Goal: Use online tool/utility: Utilize a website feature to perform a specific function

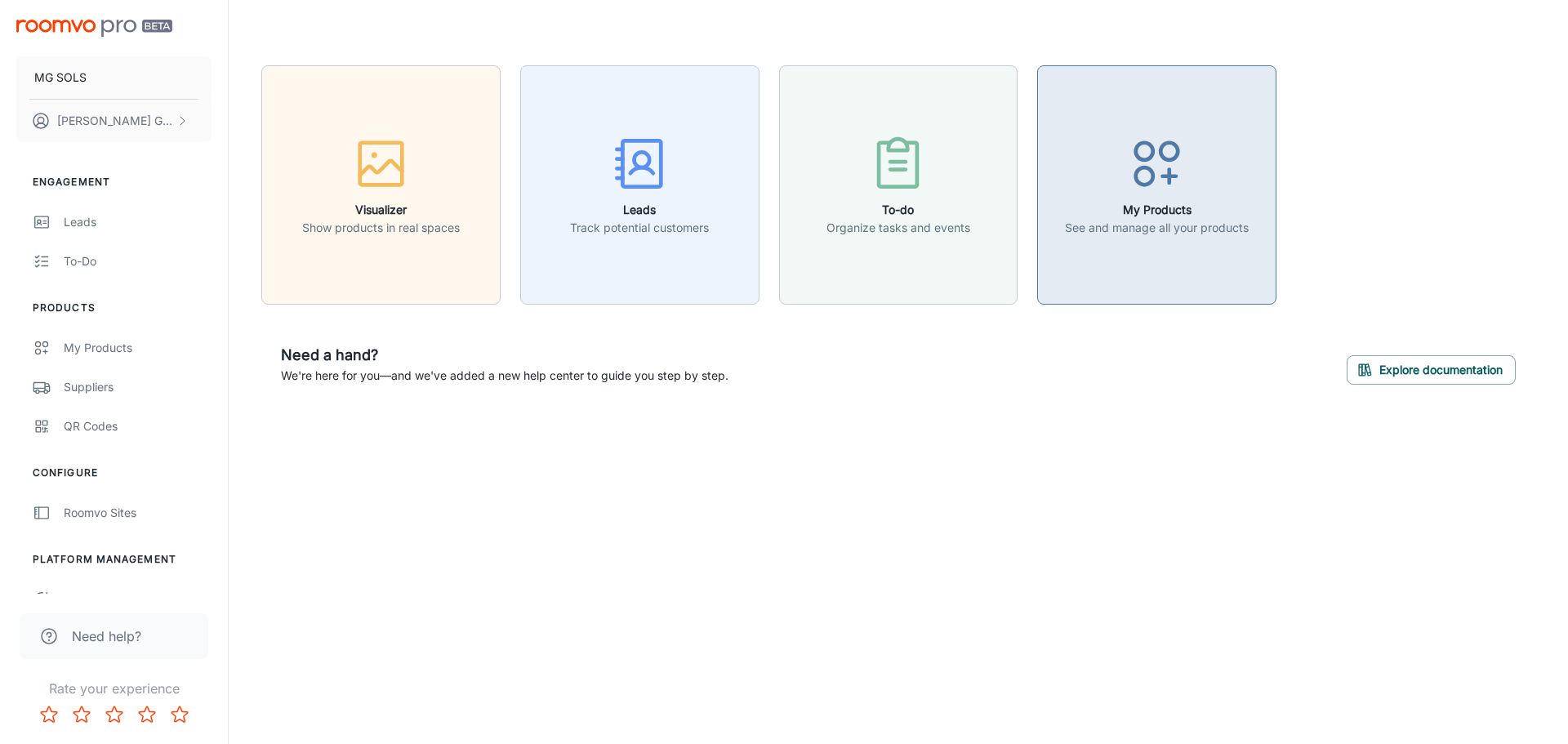
click at [1169, 185] on icon "button" at bounding box center [1157, 163] width 61 height 61
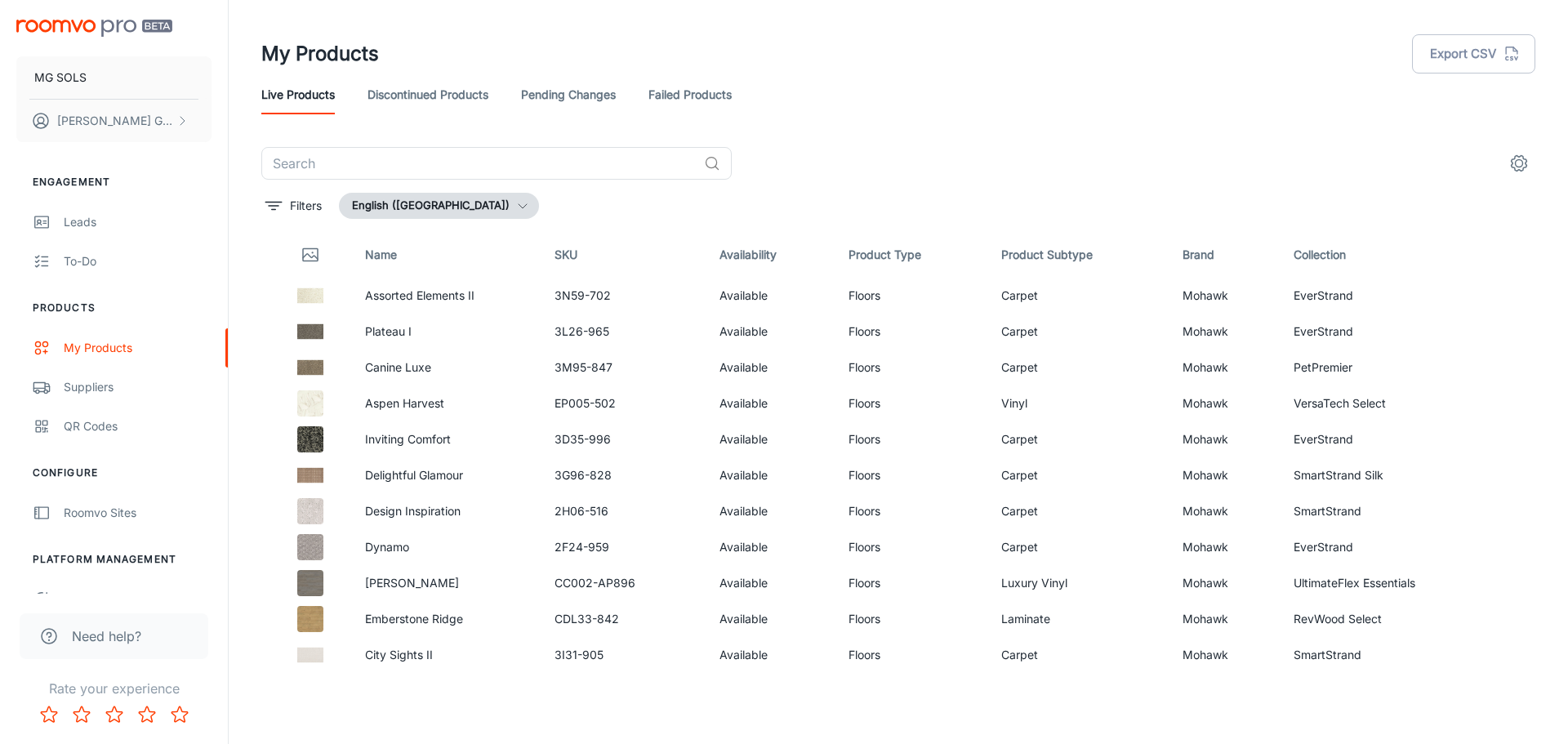
click at [516, 208] on icon "button" at bounding box center [522, 205] width 13 height 13
click at [465, 204] on div at bounding box center [784, 372] width 1568 height 744
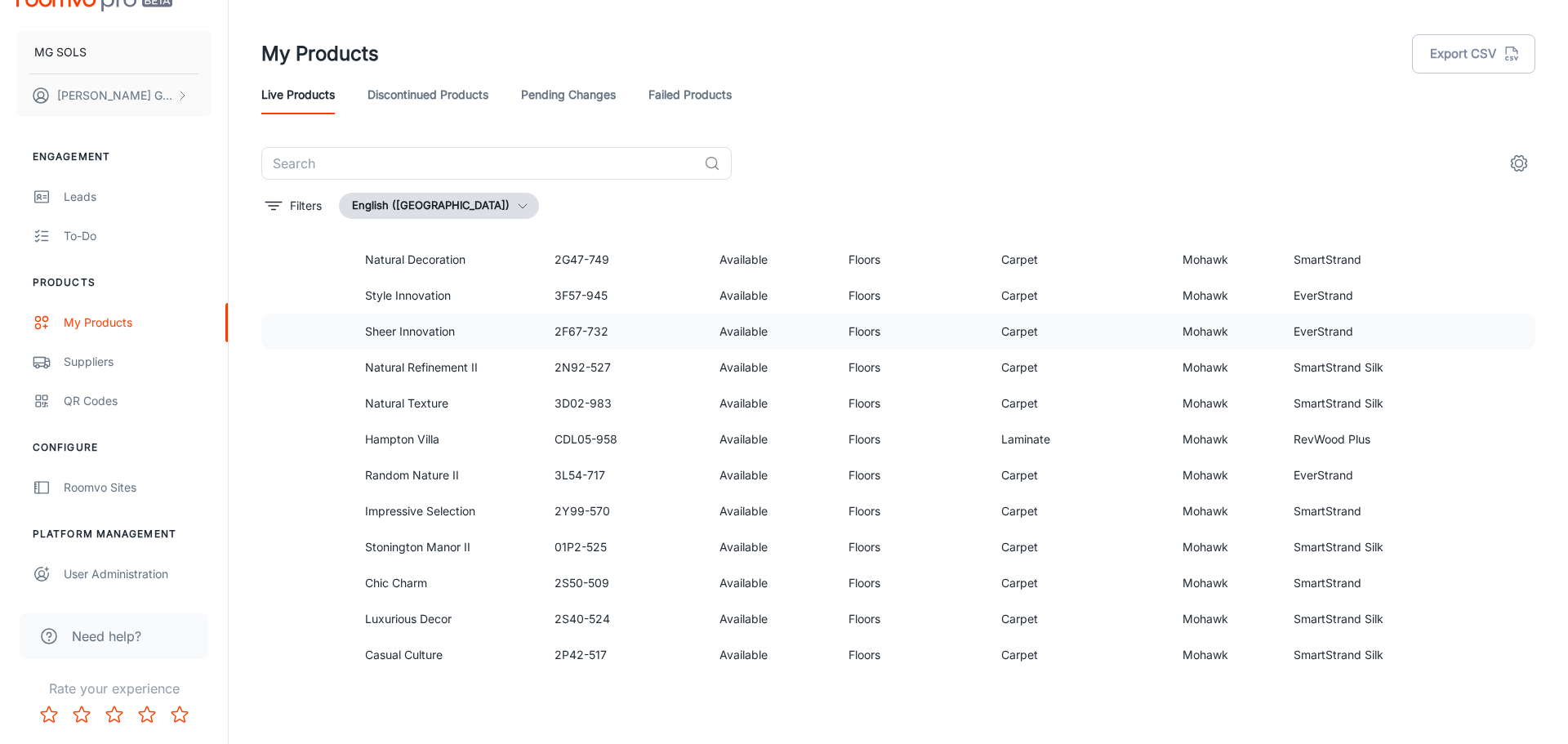
scroll to position [653, 0]
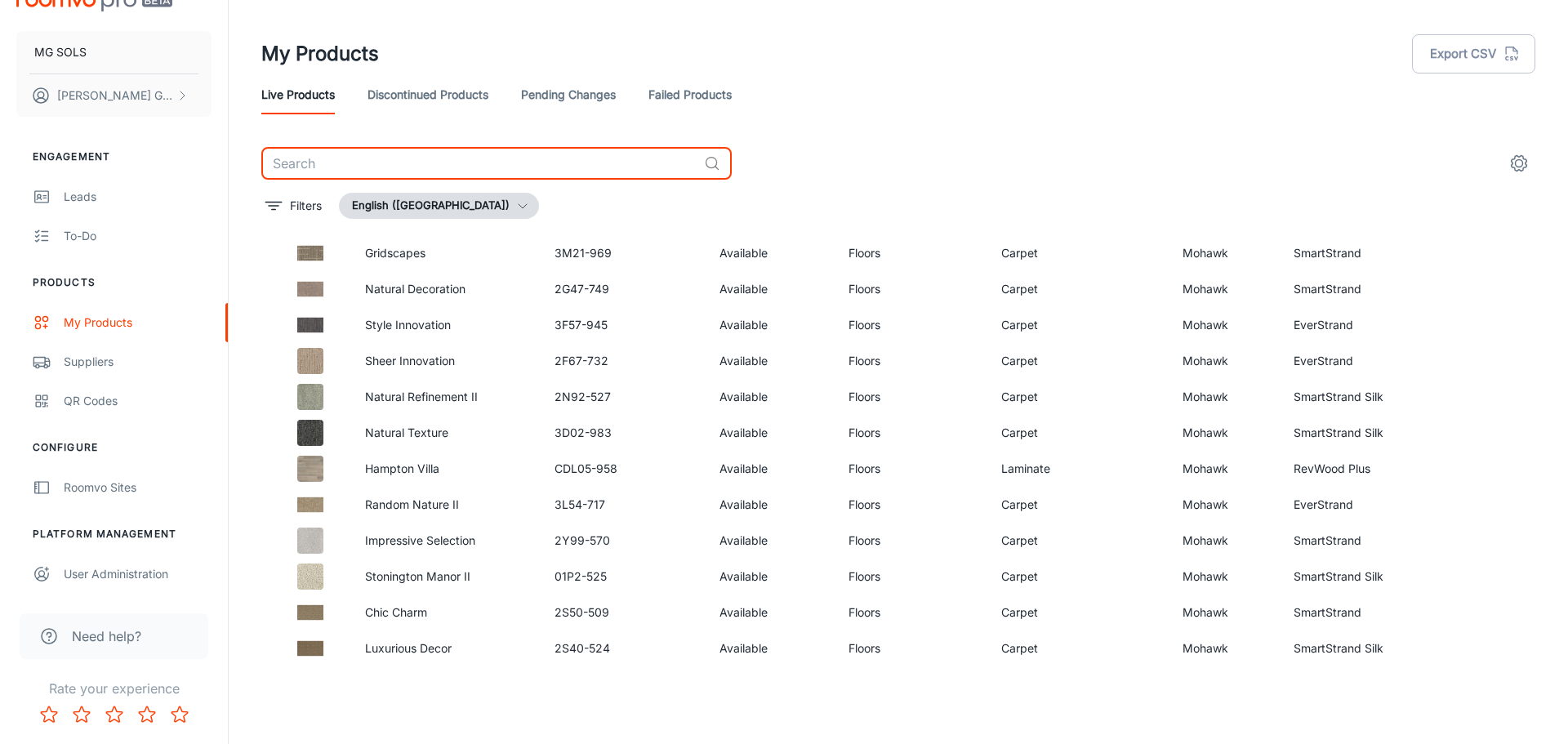
click at [322, 164] on input "text" at bounding box center [479, 163] width 436 height 33
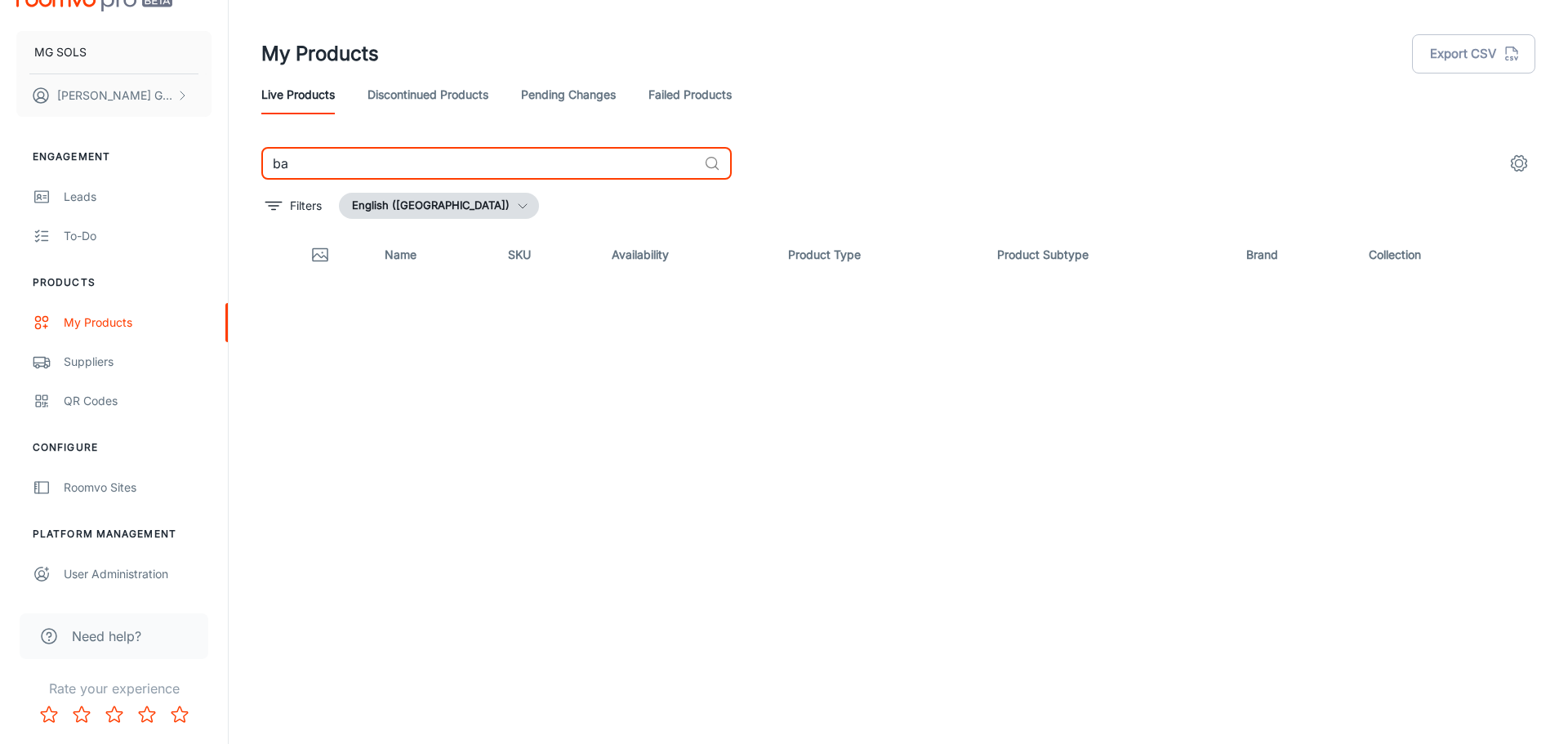
type input "b"
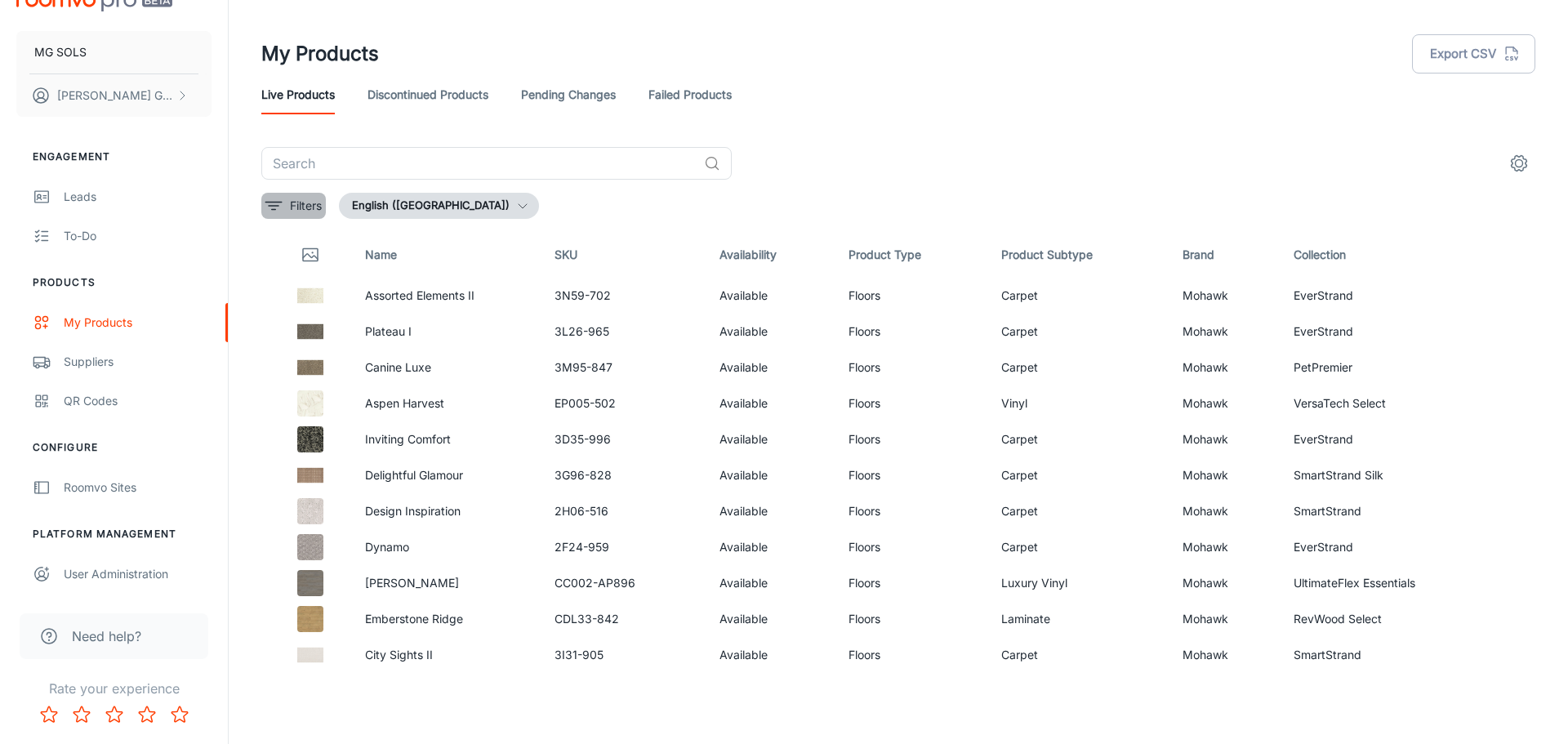
click at [310, 208] on p "Filters" at bounding box center [306, 206] width 32 height 18
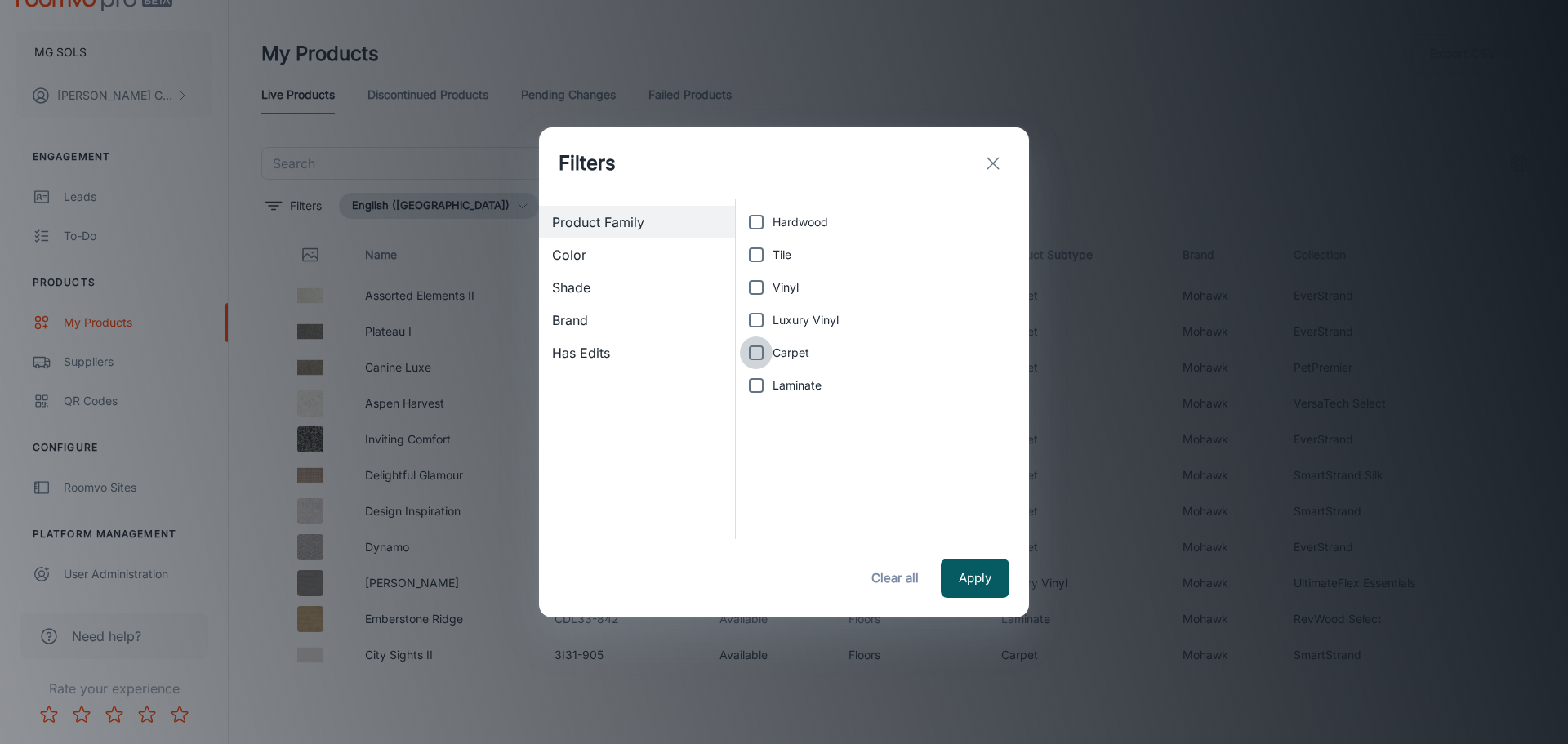
click at [755, 353] on input "Carpet" at bounding box center [756, 353] width 33 height 33
checkbox input "true"
click at [982, 583] on button "Apply" at bounding box center [975, 578] width 69 height 39
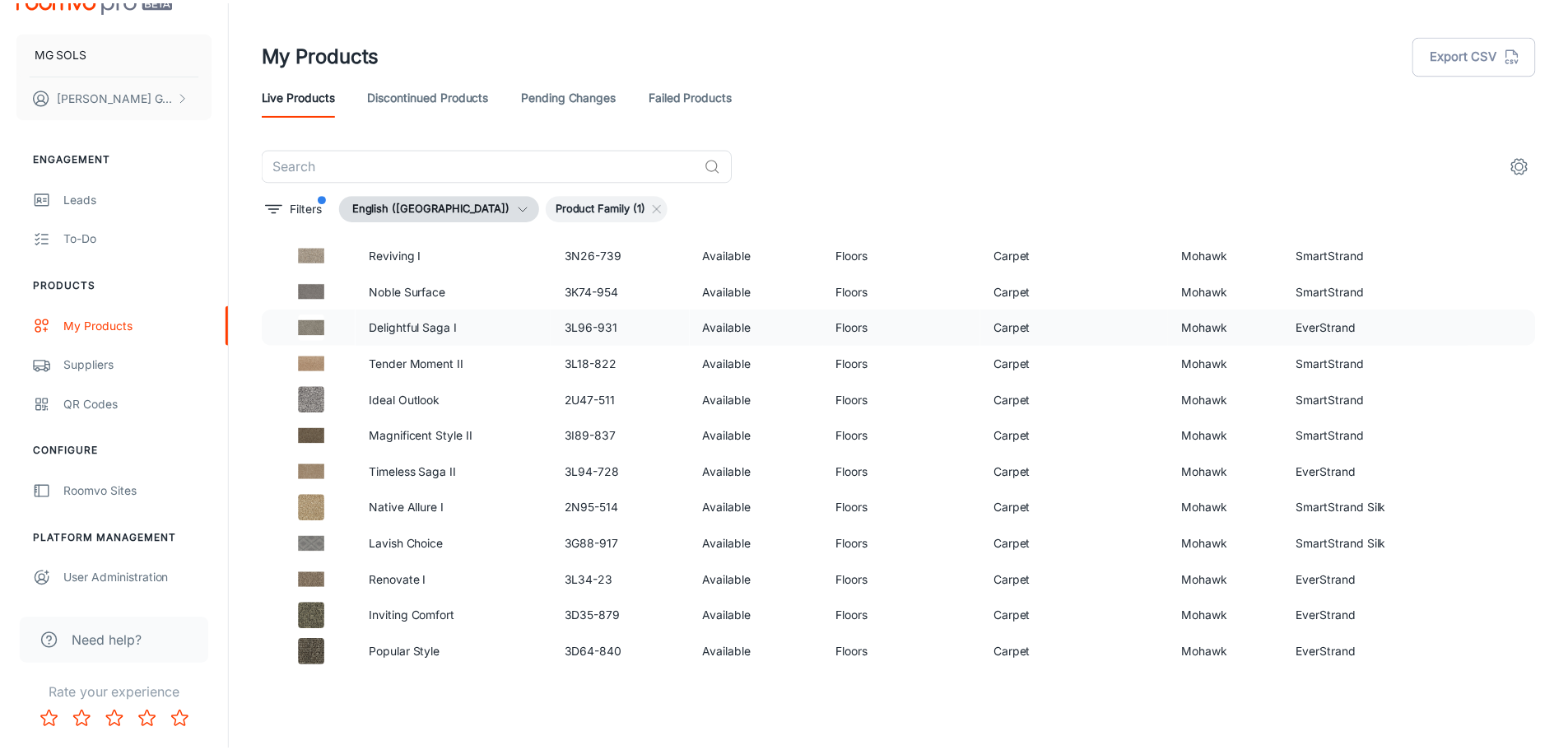
scroll to position [4074, 0]
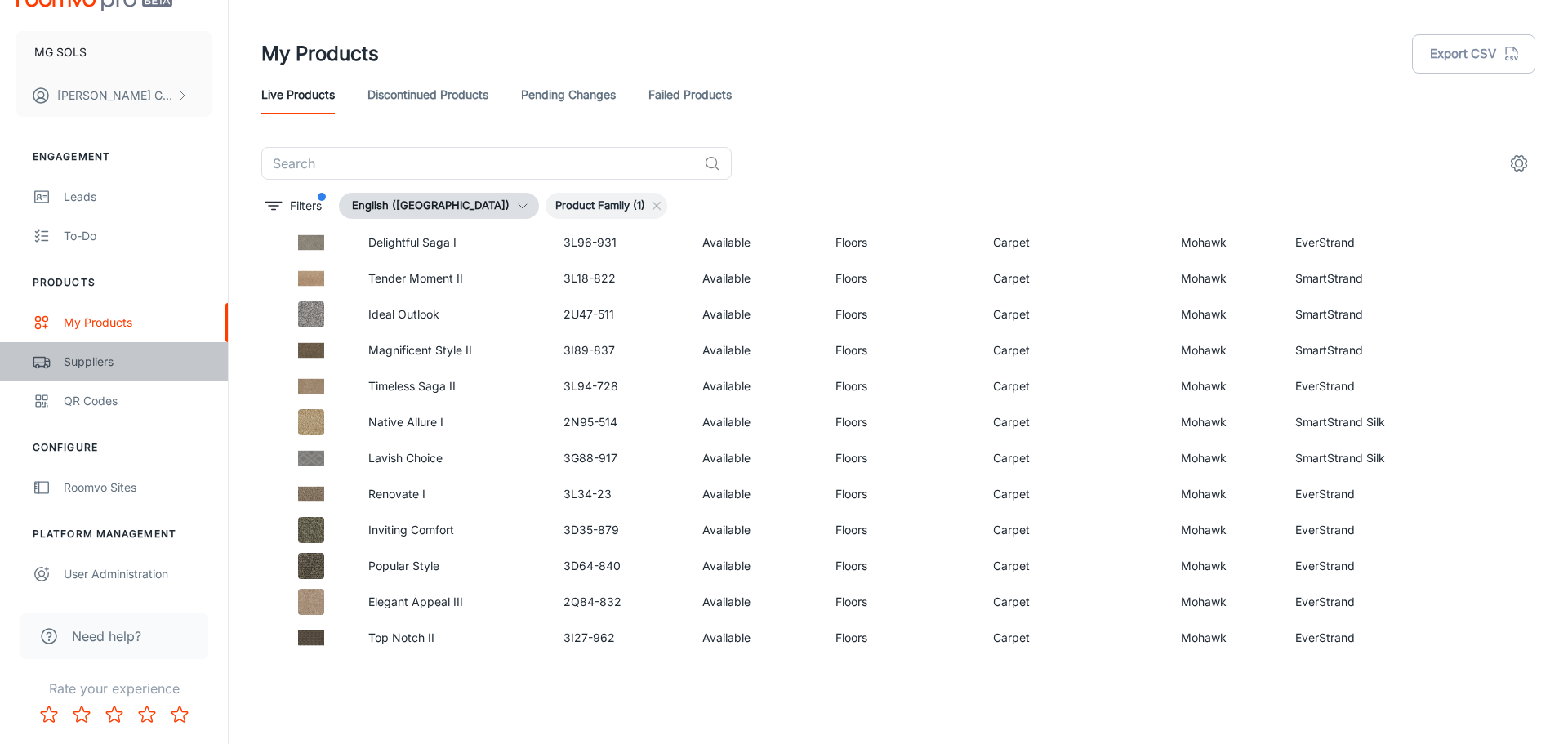
click at [114, 361] on div "Suppliers" at bounding box center [137, 361] width 148 height 18
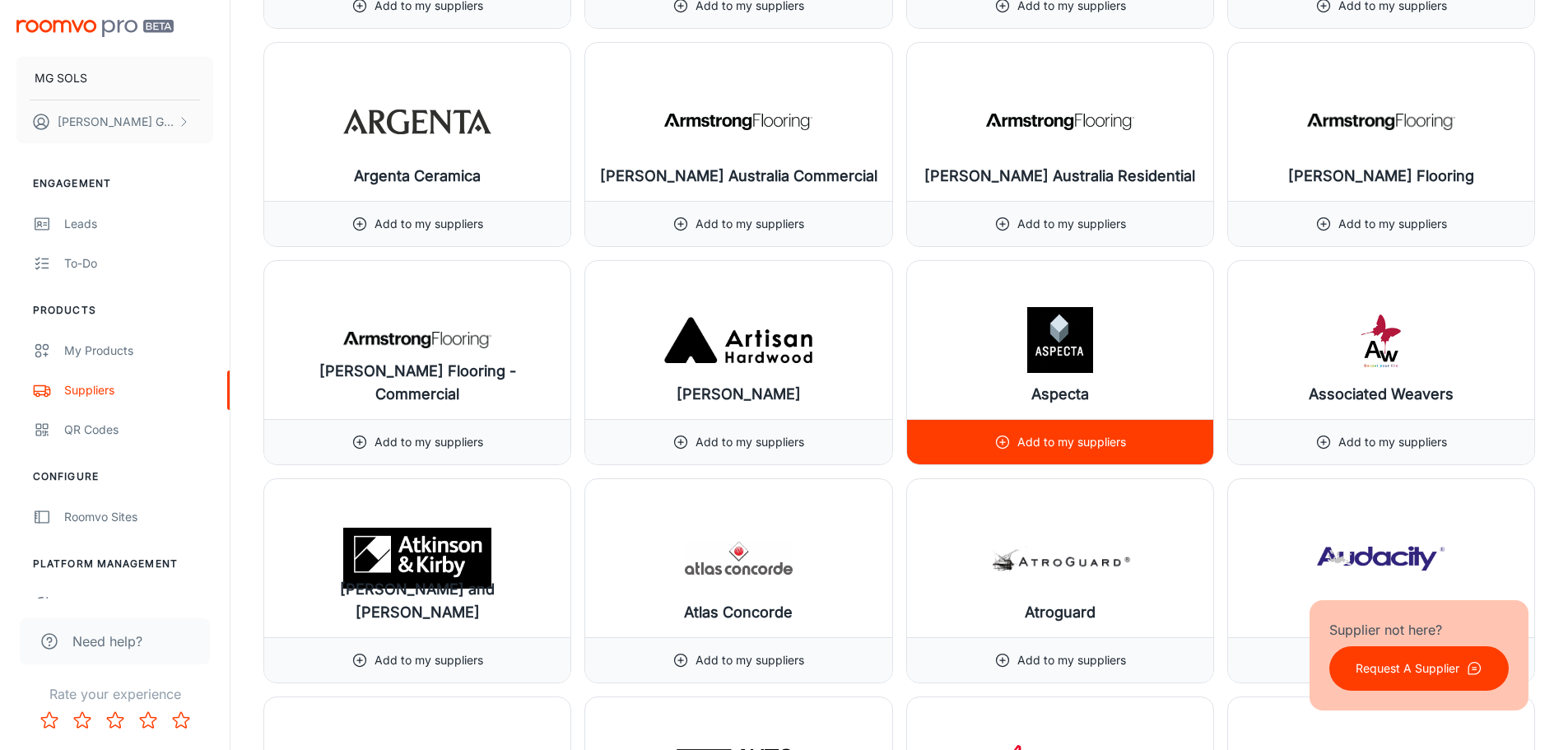
scroll to position [1647, 0]
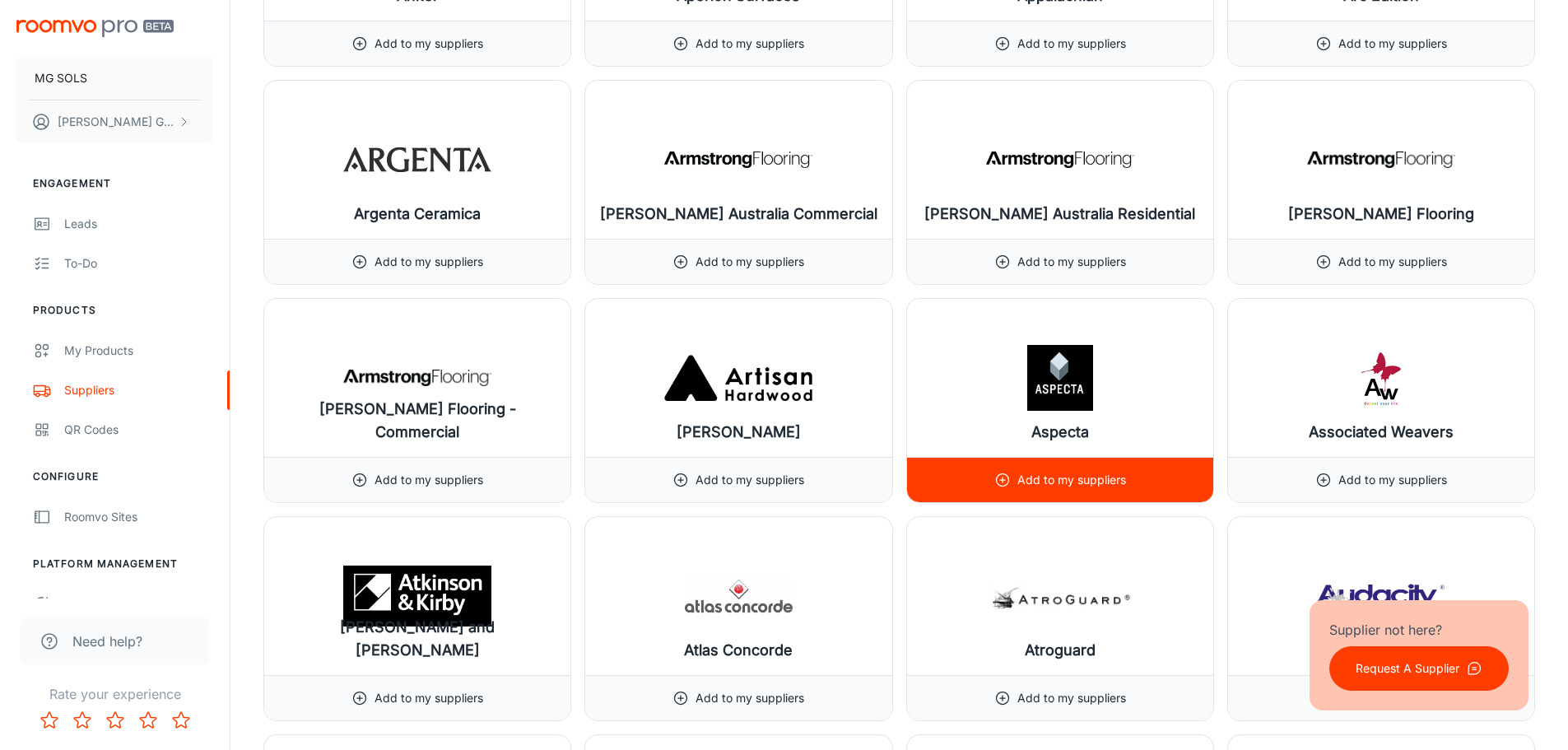
click at [1028, 487] on p "Add to my suppliers" at bounding box center [1071, 480] width 108 height 18
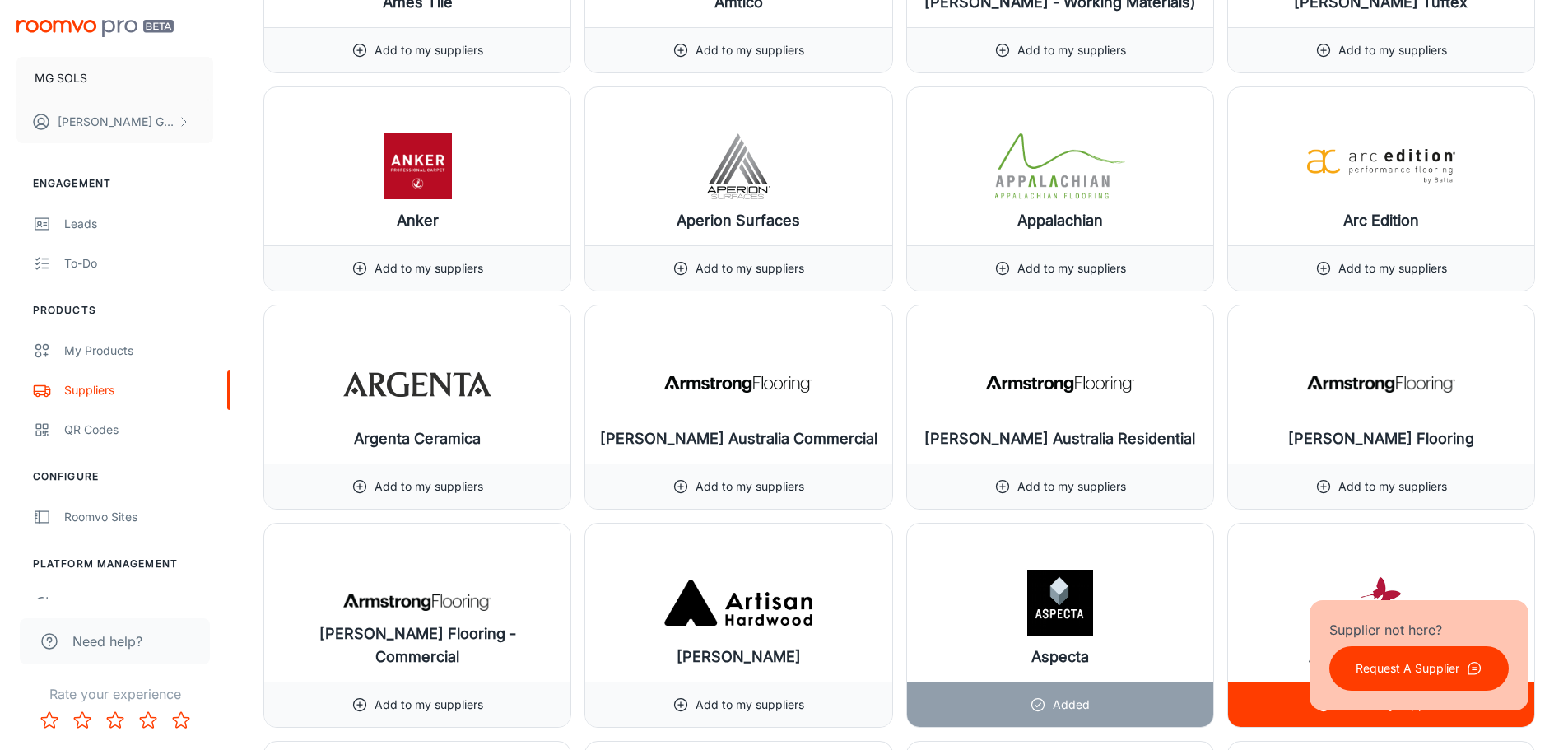
click at [1327, 529] on div "Associated Weavers" at bounding box center [1381, 602] width 306 height 158
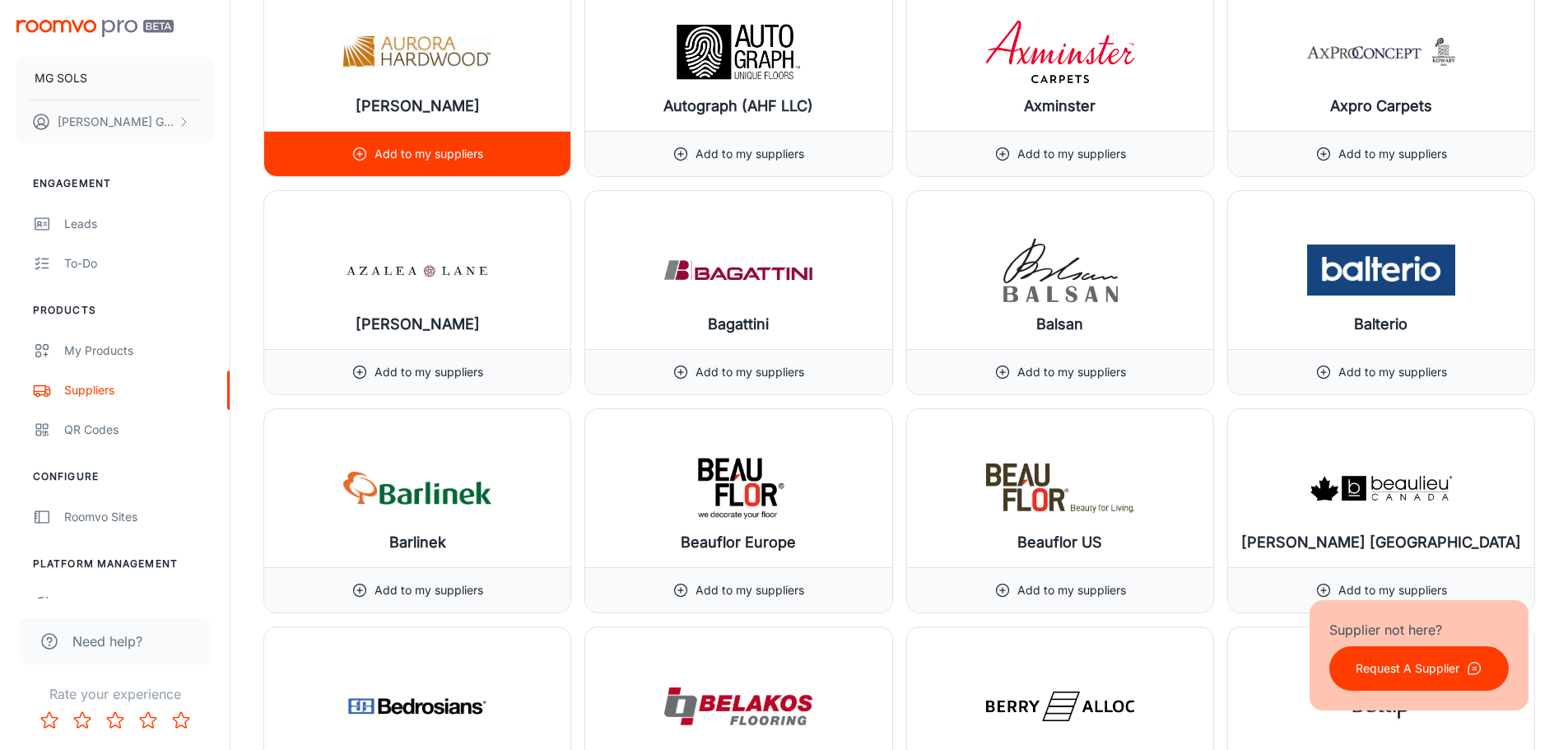
scroll to position [2635, 0]
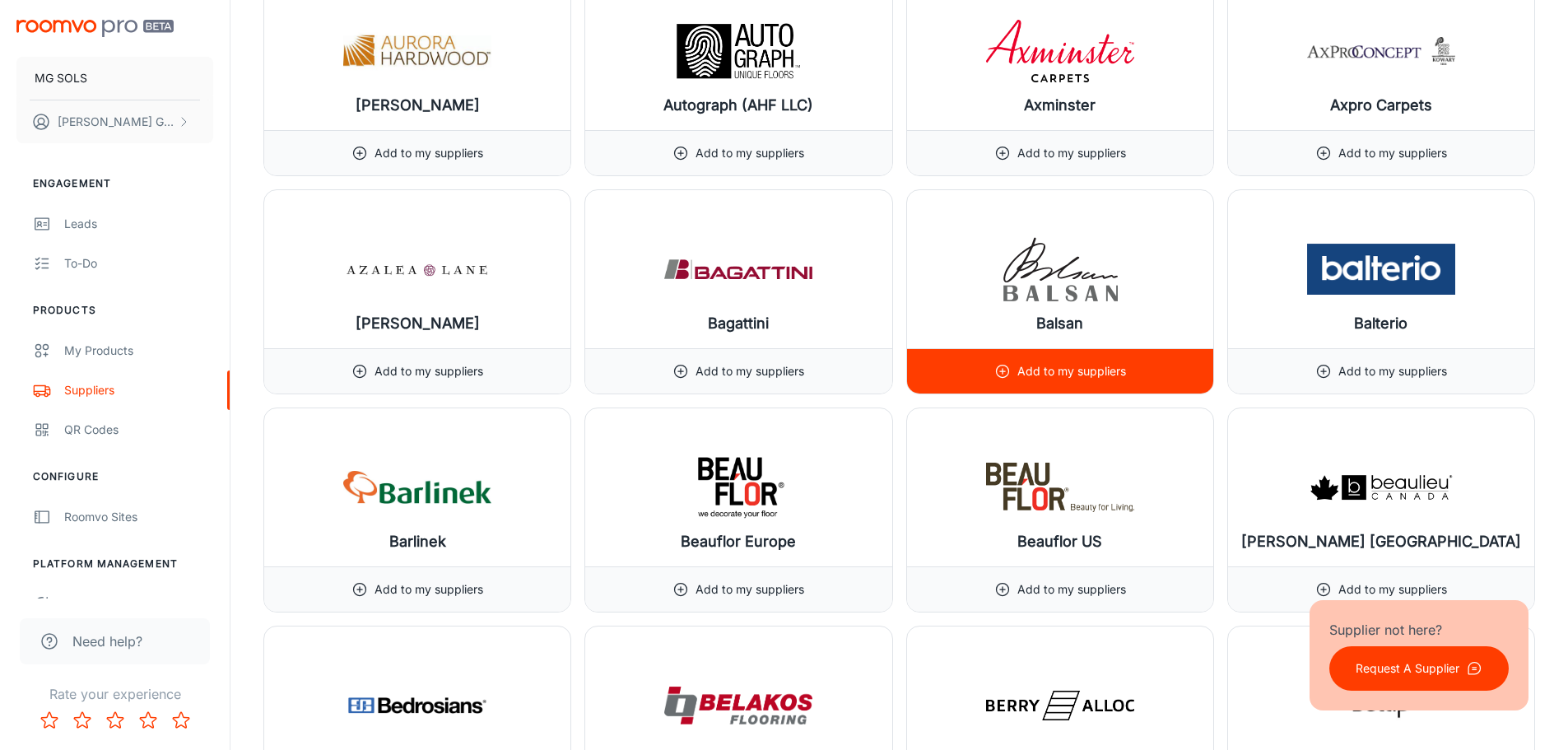
click at [1090, 371] on p "Add to my suppliers" at bounding box center [1071, 371] width 108 height 18
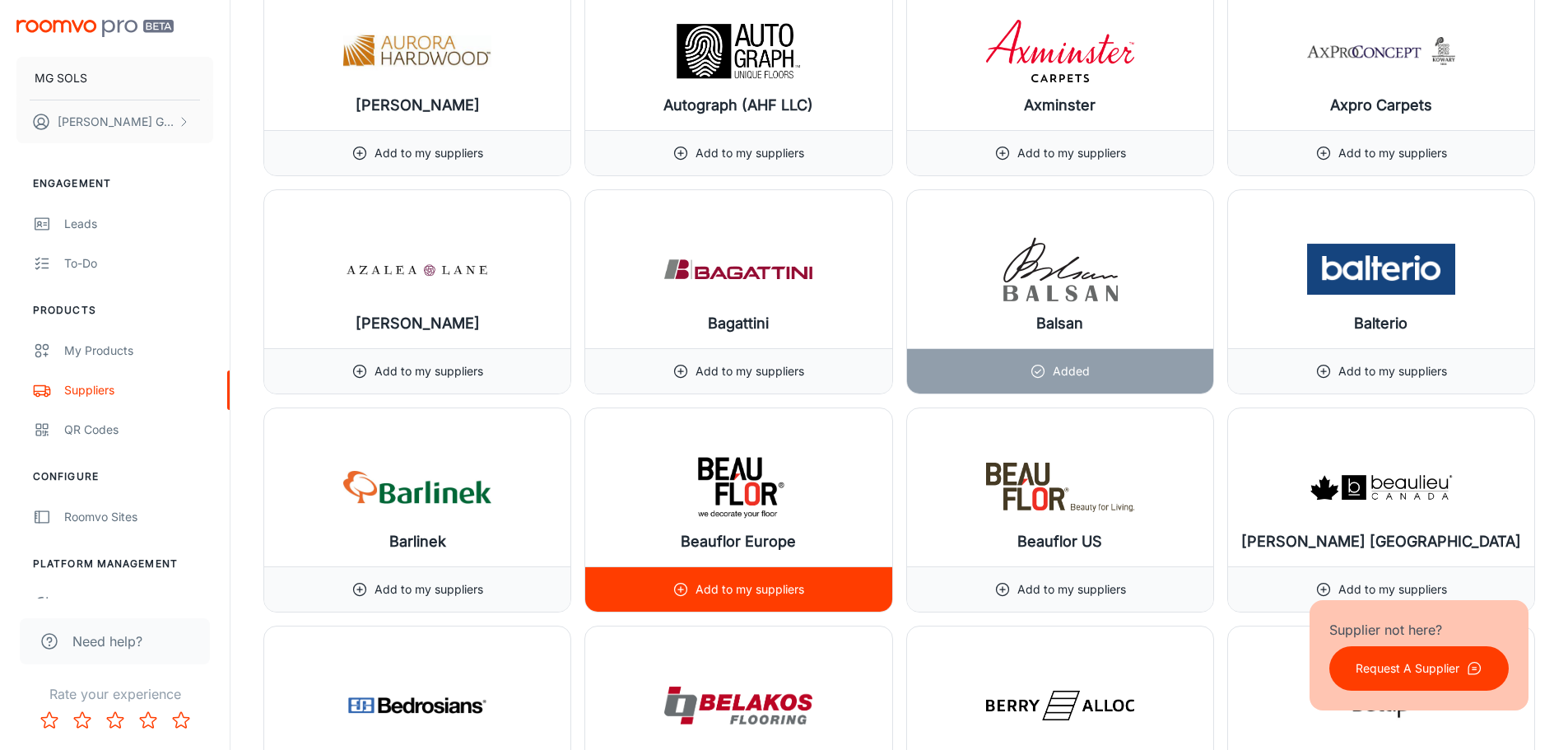
click at [728, 593] on p "Add to my suppliers" at bounding box center [749, 589] width 108 height 18
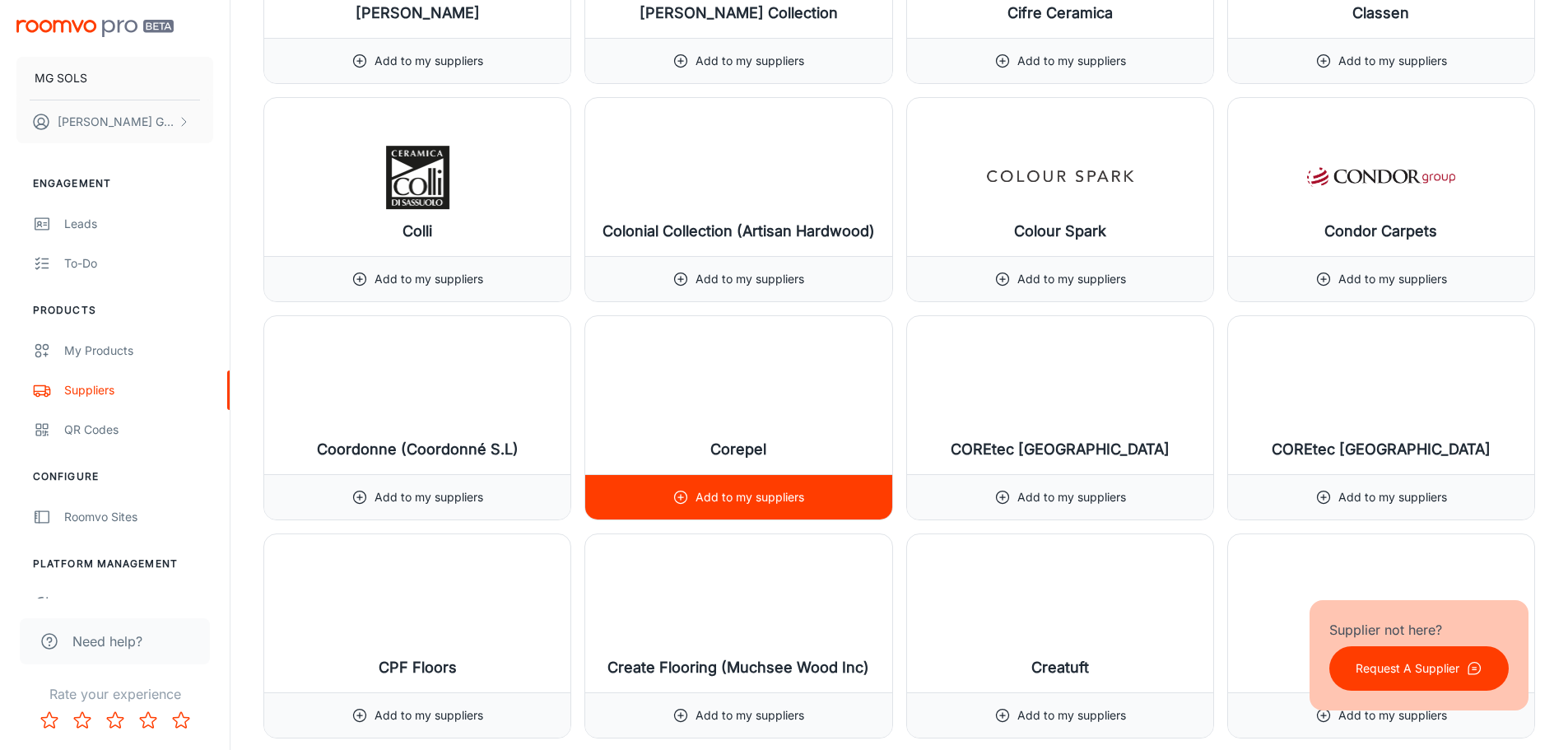
scroll to position [5434, 0]
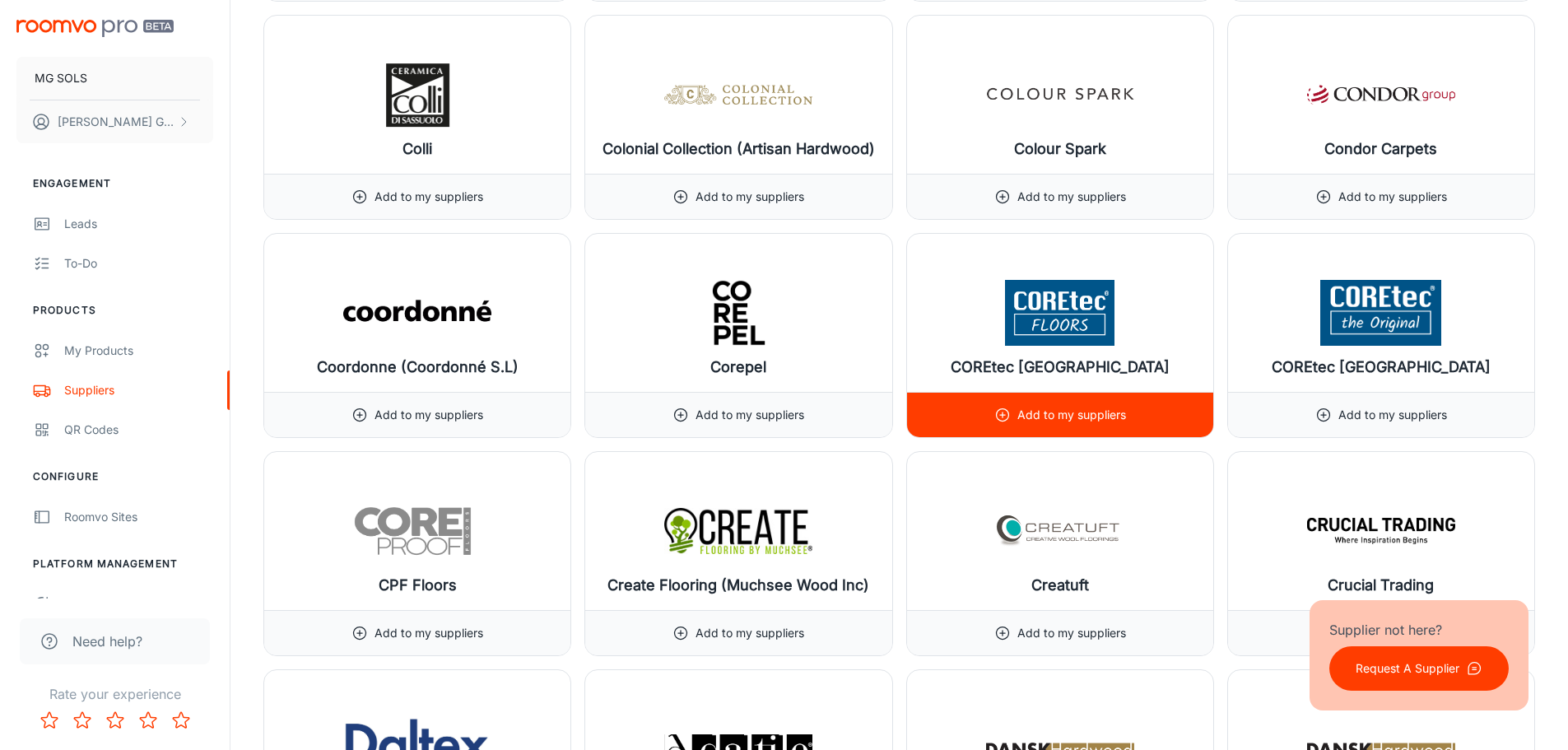
click at [1085, 411] on p "Add to my suppliers" at bounding box center [1071, 415] width 108 height 18
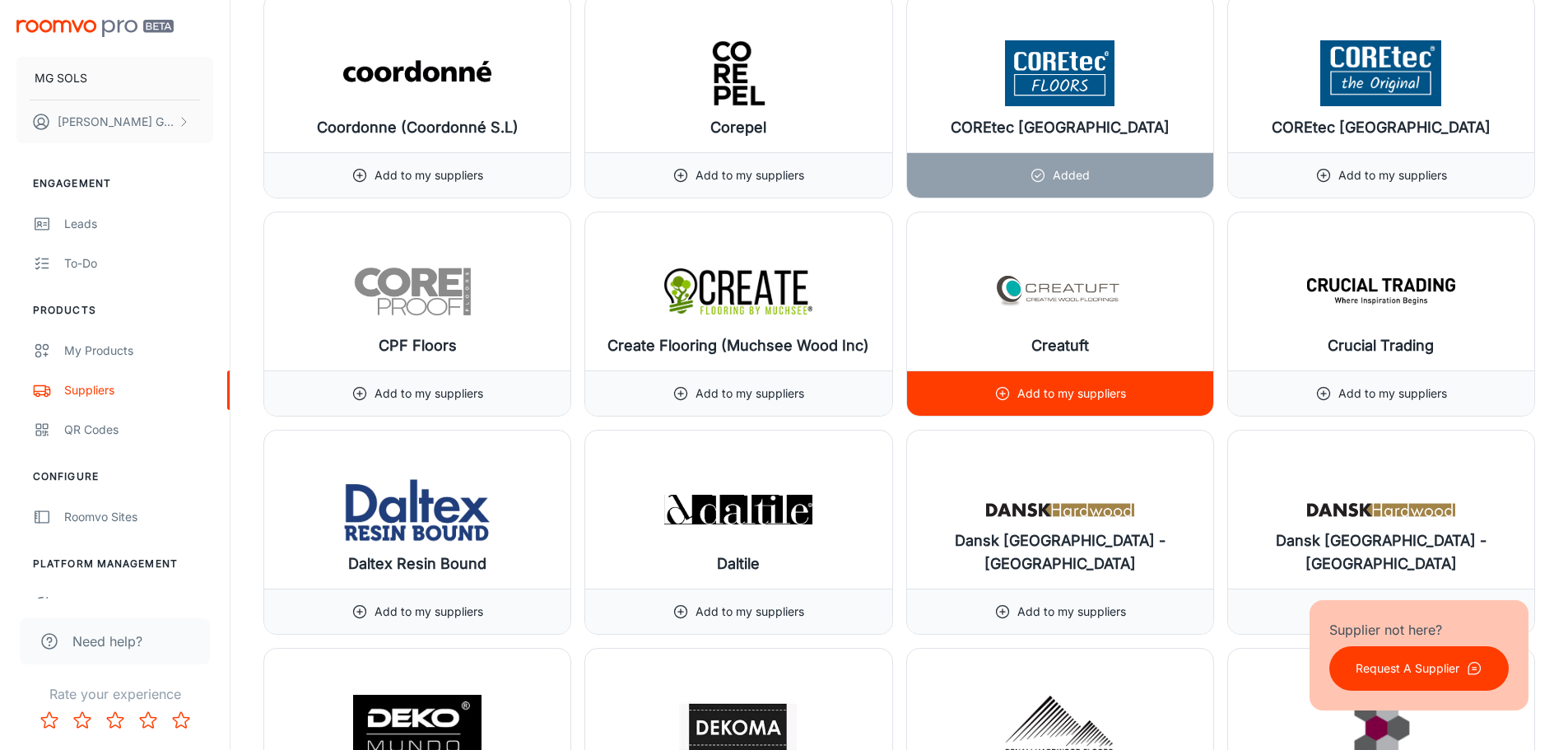
scroll to position [5764, 0]
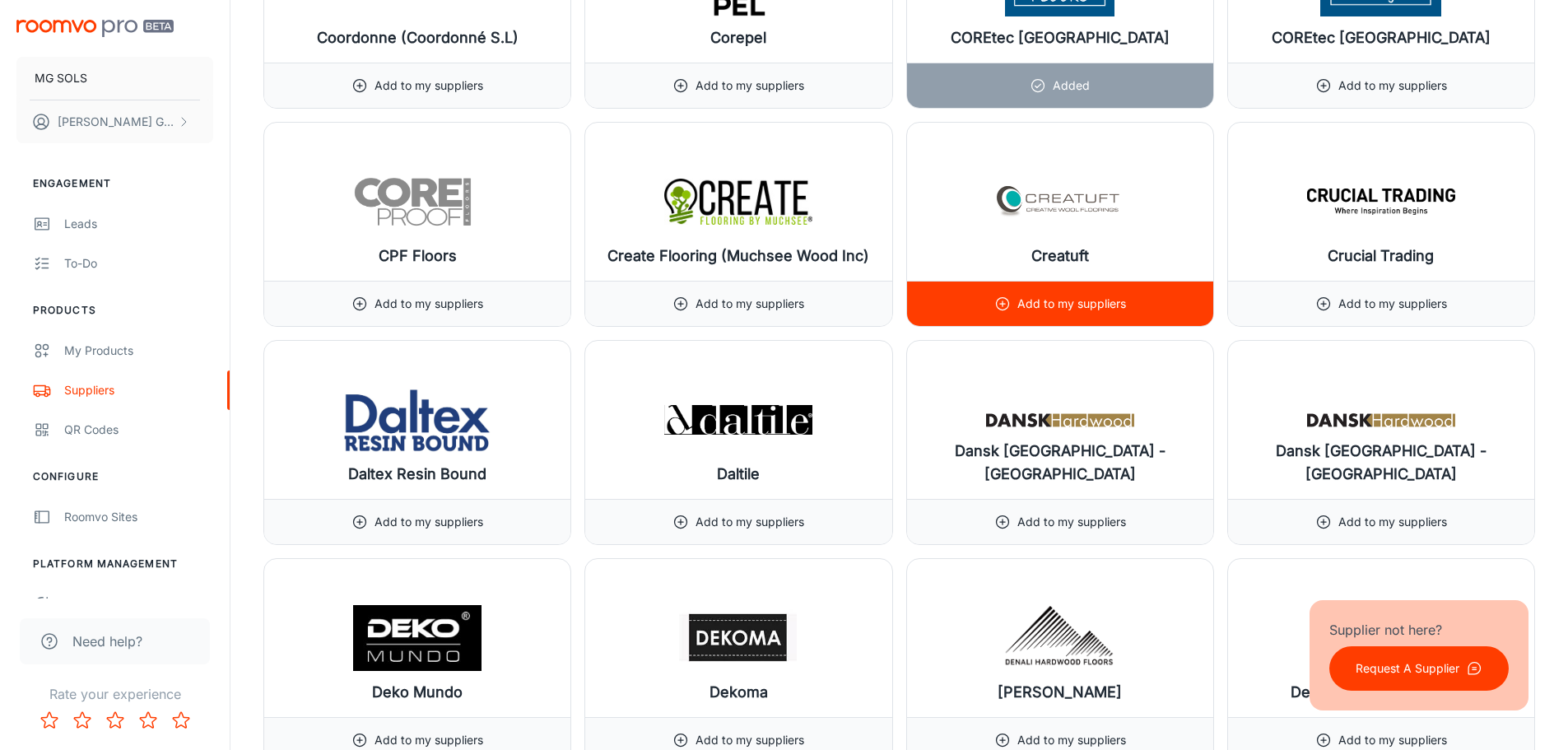
click at [1070, 305] on p "Add to my suppliers" at bounding box center [1071, 303] width 108 height 18
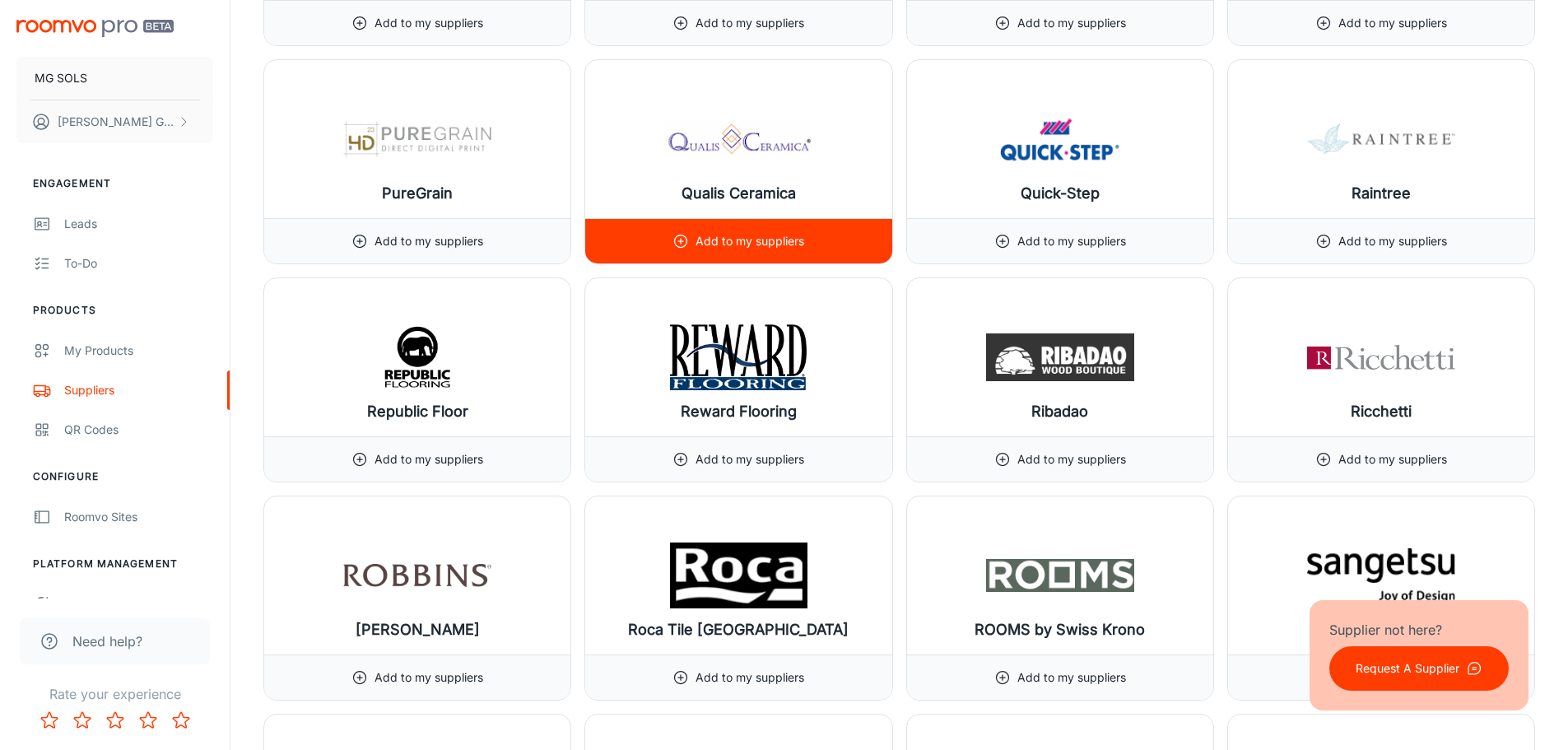
scroll to position [16302, 0]
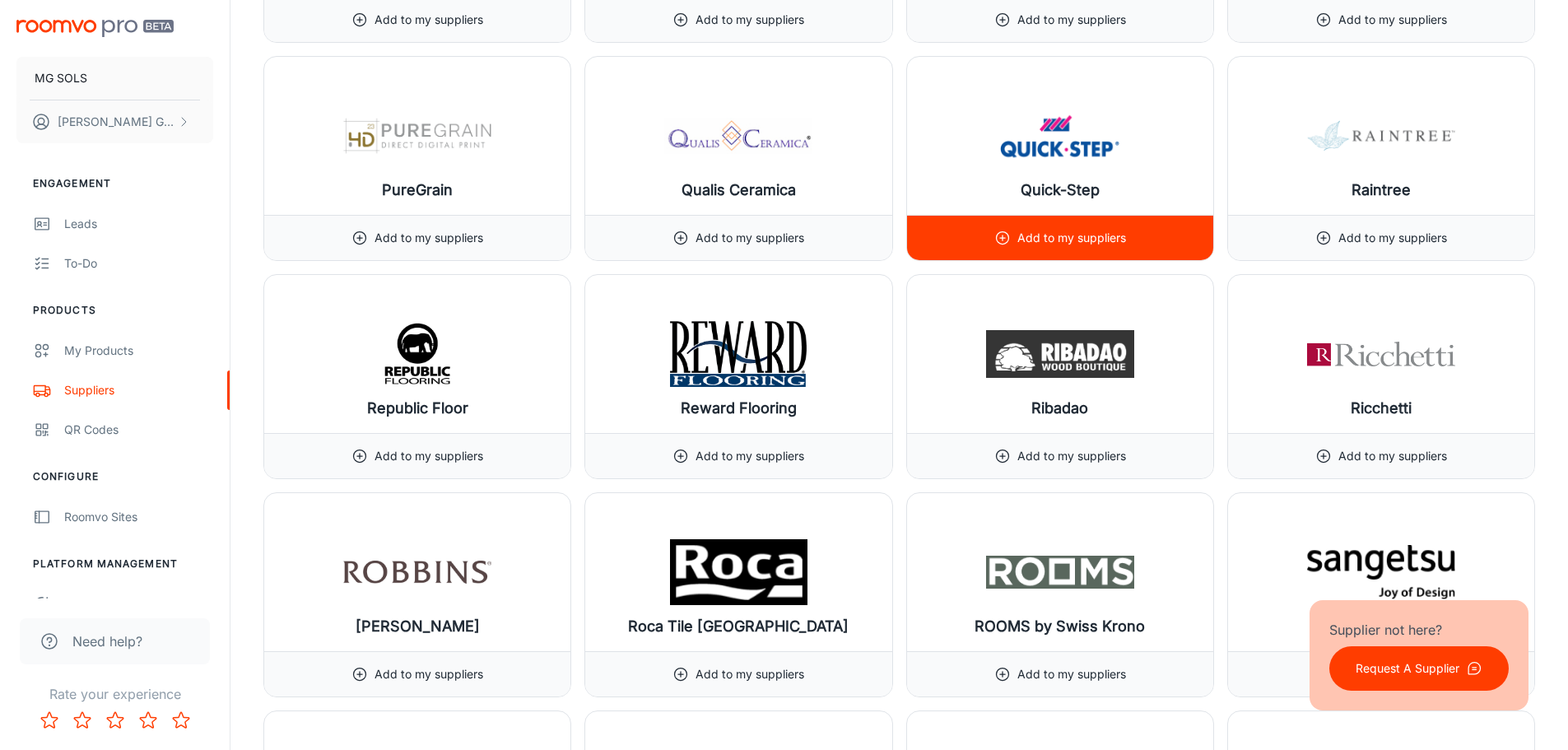
click at [1037, 234] on p "Add to my suppliers" at bounding box center [1071, 237] width 108 height 18
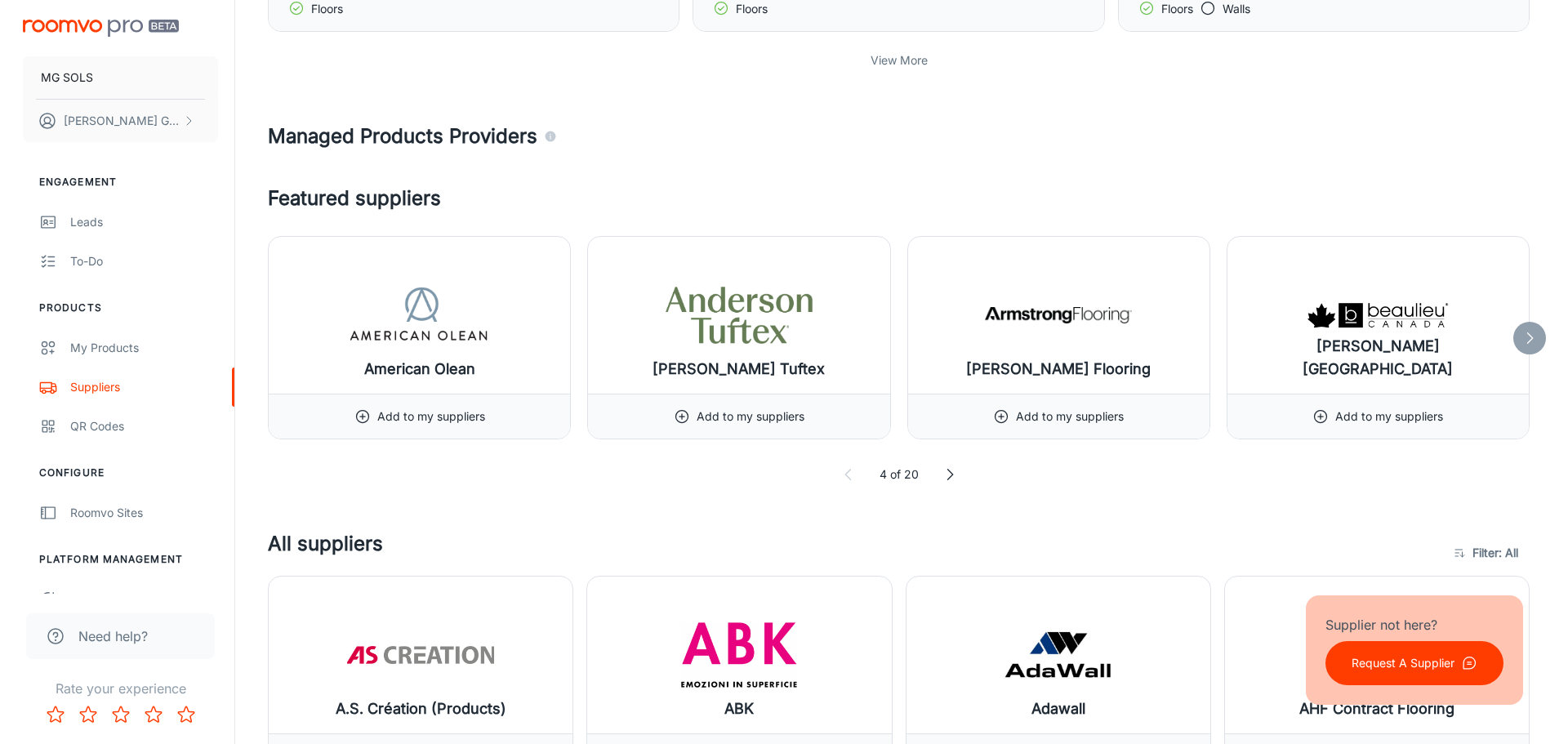
scroll to position [0, 0]
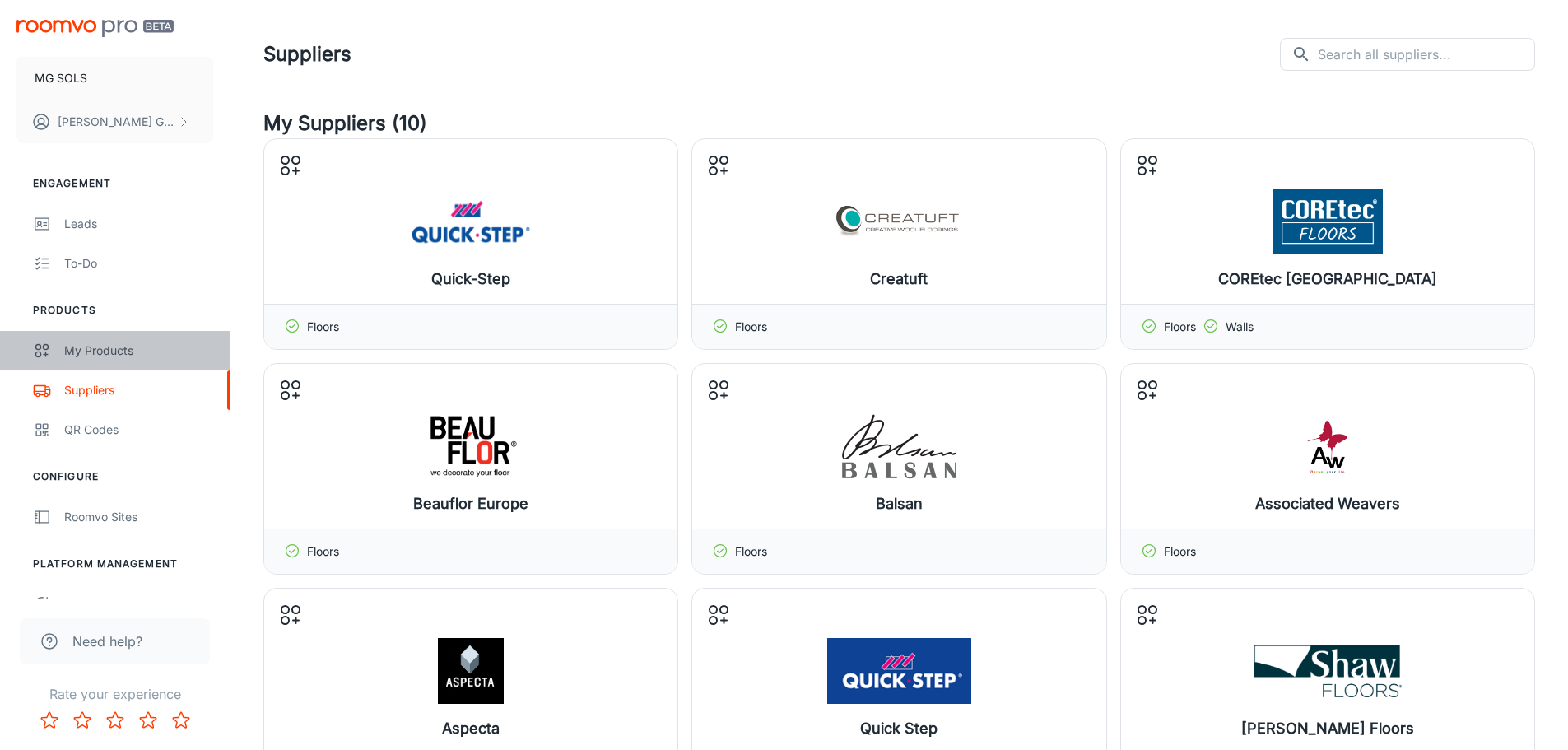
click at [112, 352] on div "My Products" at bounding box center [138, 350] width 149 height 18
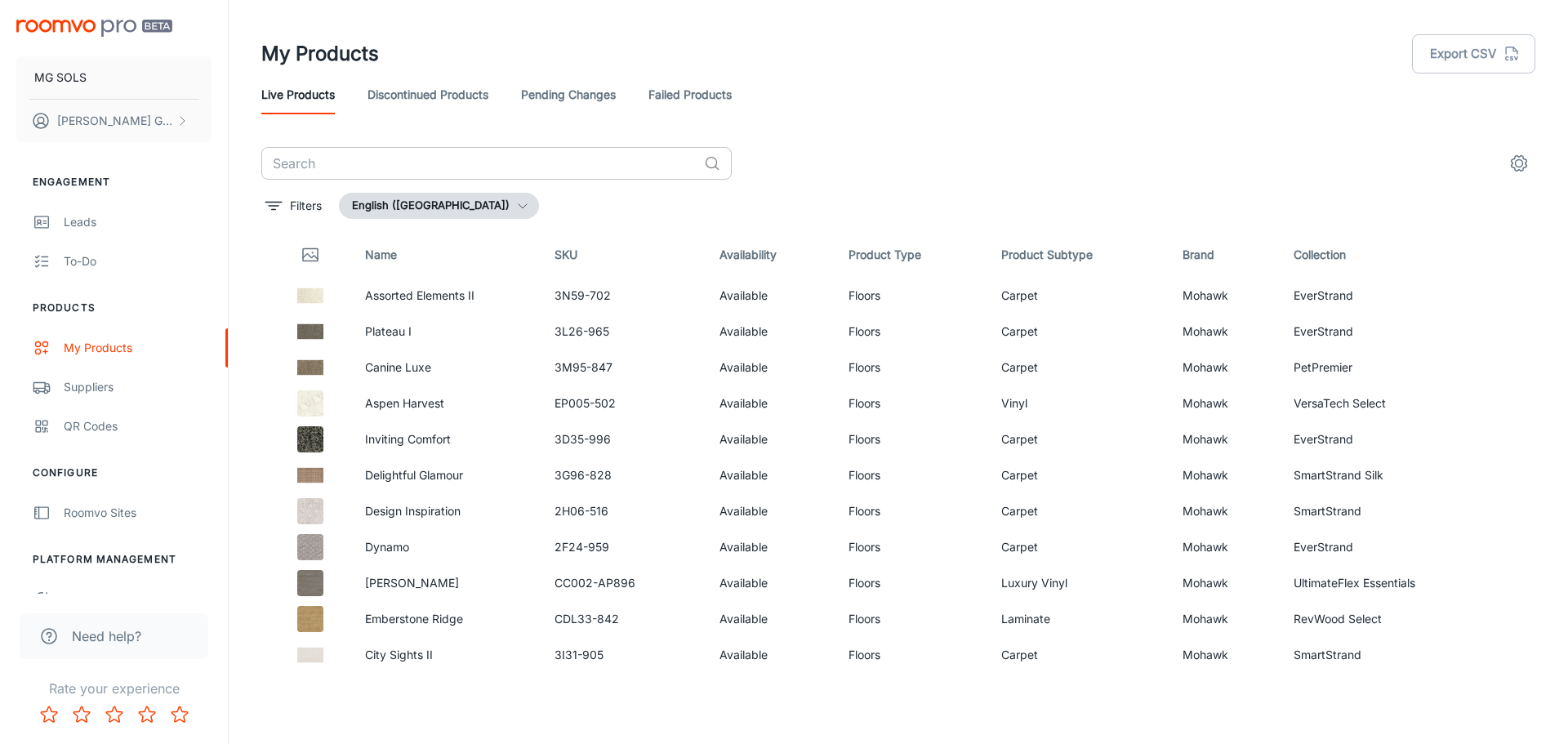
click at [408, 157] on input "text" at bounding box center [479, 163] width 436 height 33
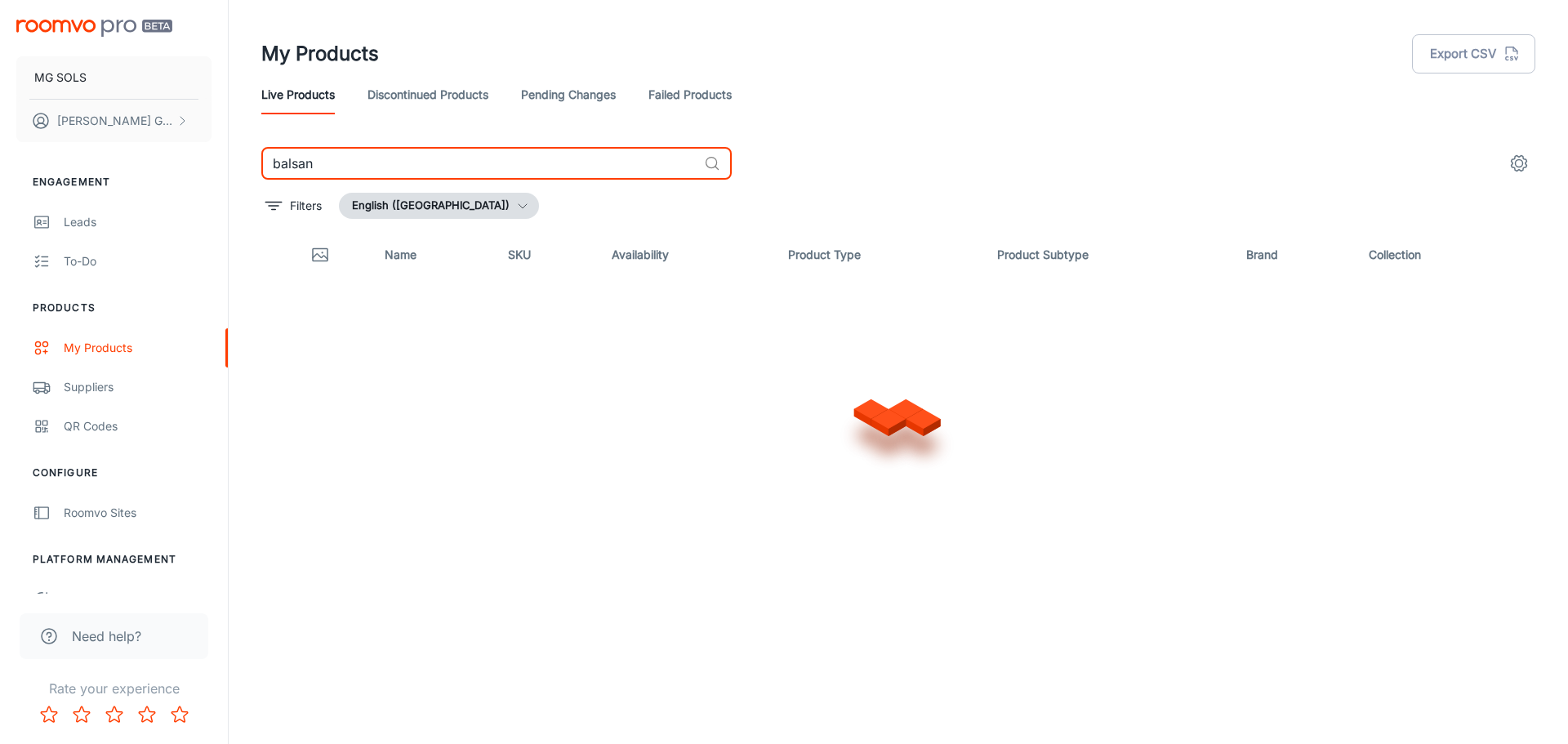
type input "balsan"
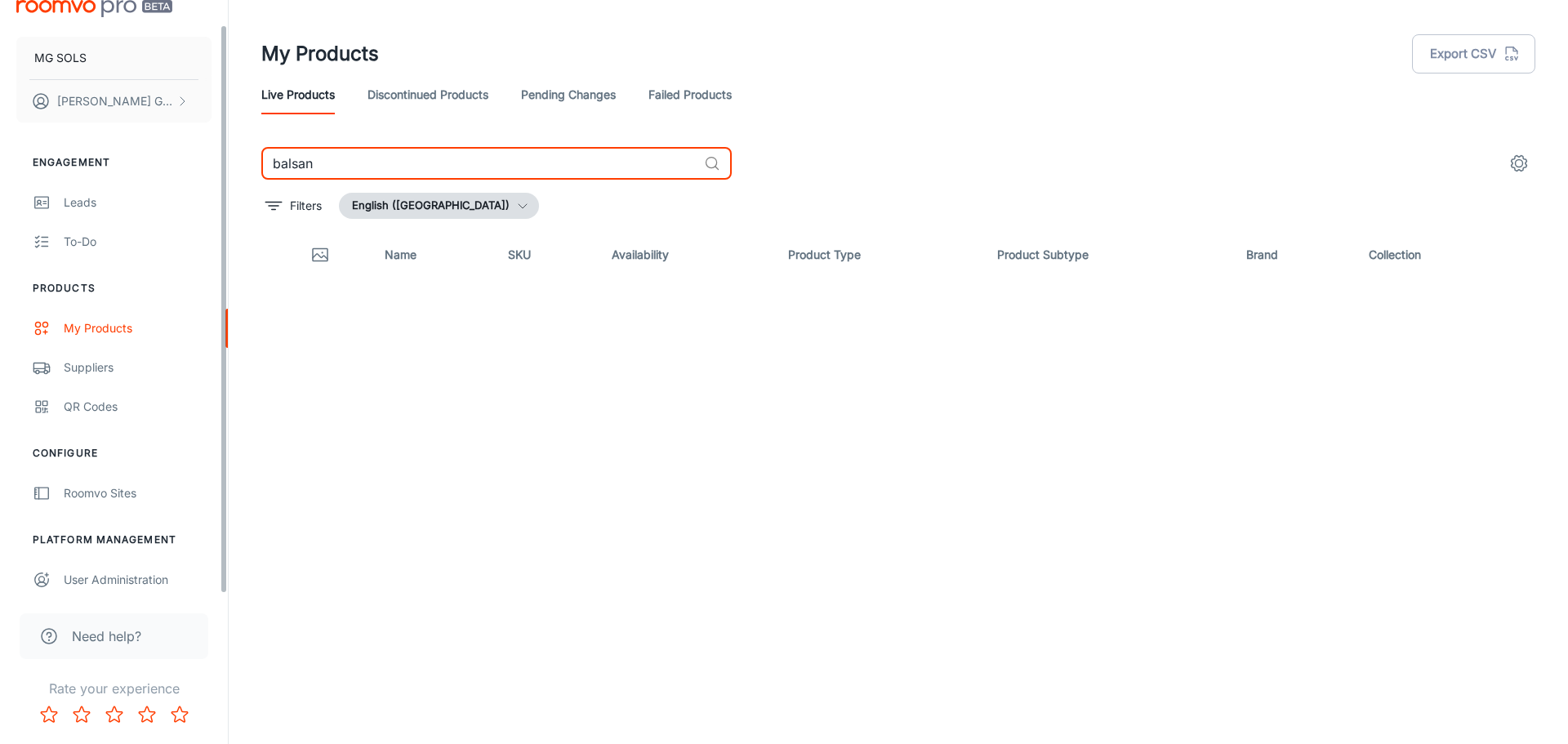
scroll to position [25, 0]
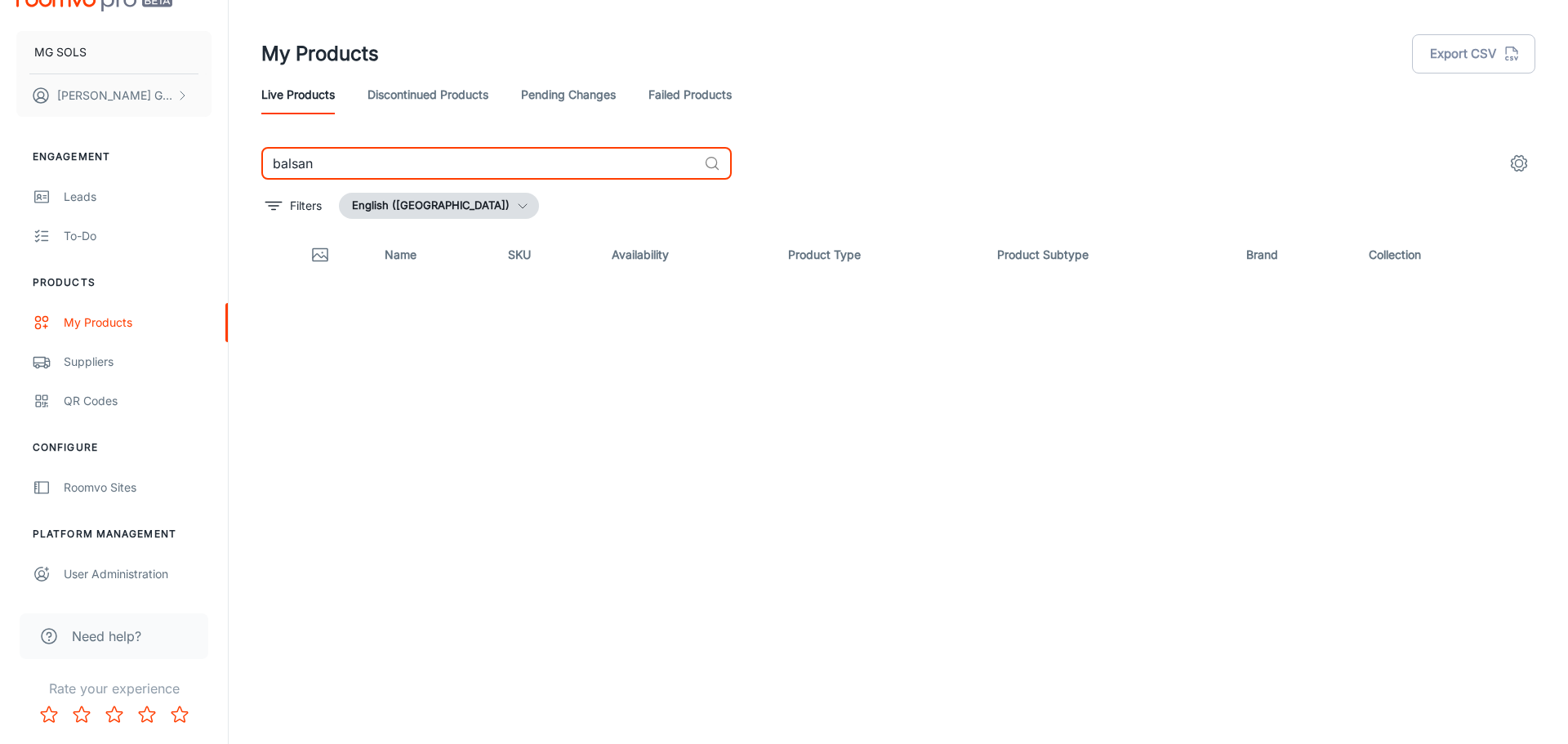
click at [442, 206] on button "English ([GEOGRAPHIC_DATA])" at bounding box center [438, 206] width 200 height 26
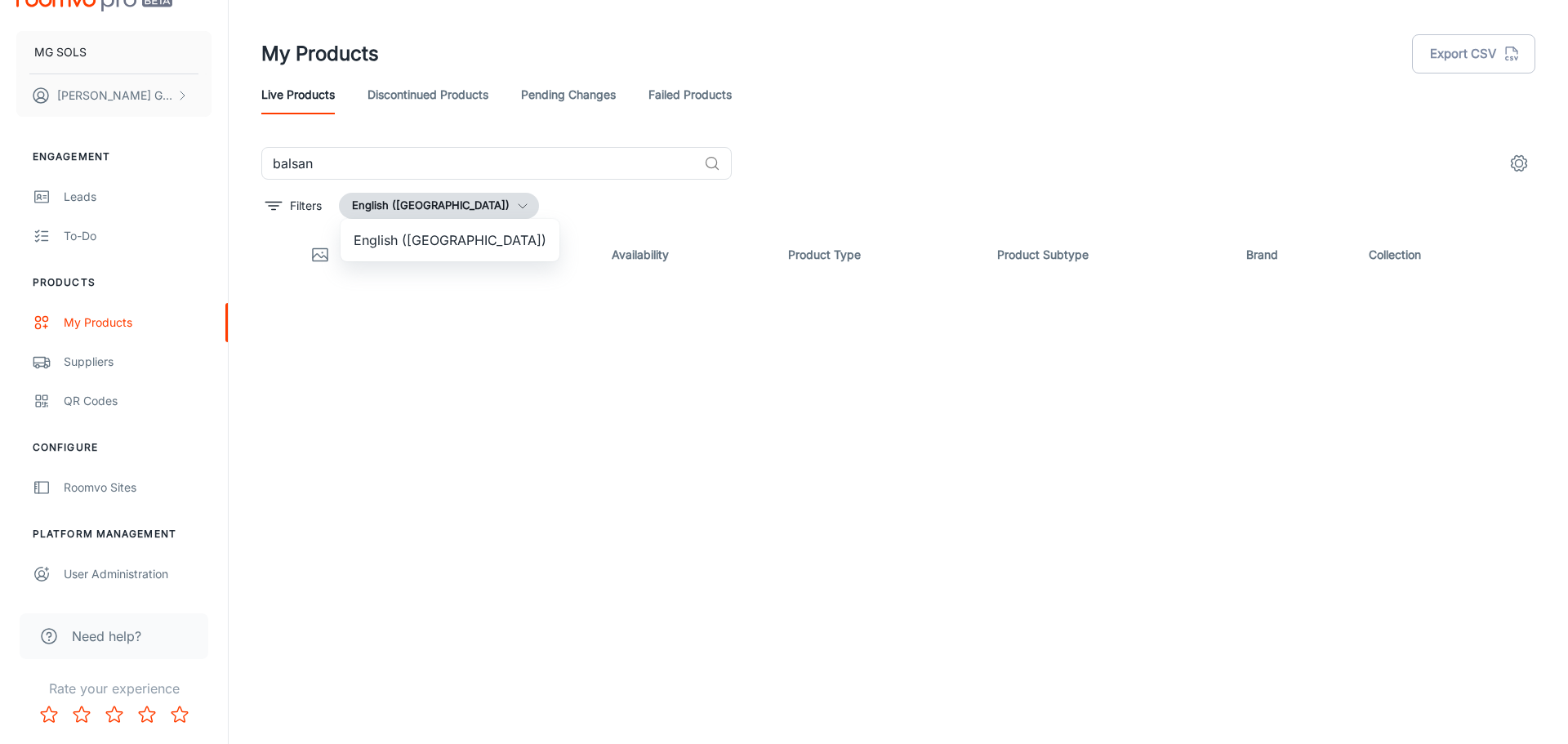
click at [432, 207] on div at bounding box center [784, 372] width 1568 height 744
click at [293, 206] on p "Filters" at bounding box center [306, 206] width 32 height 18
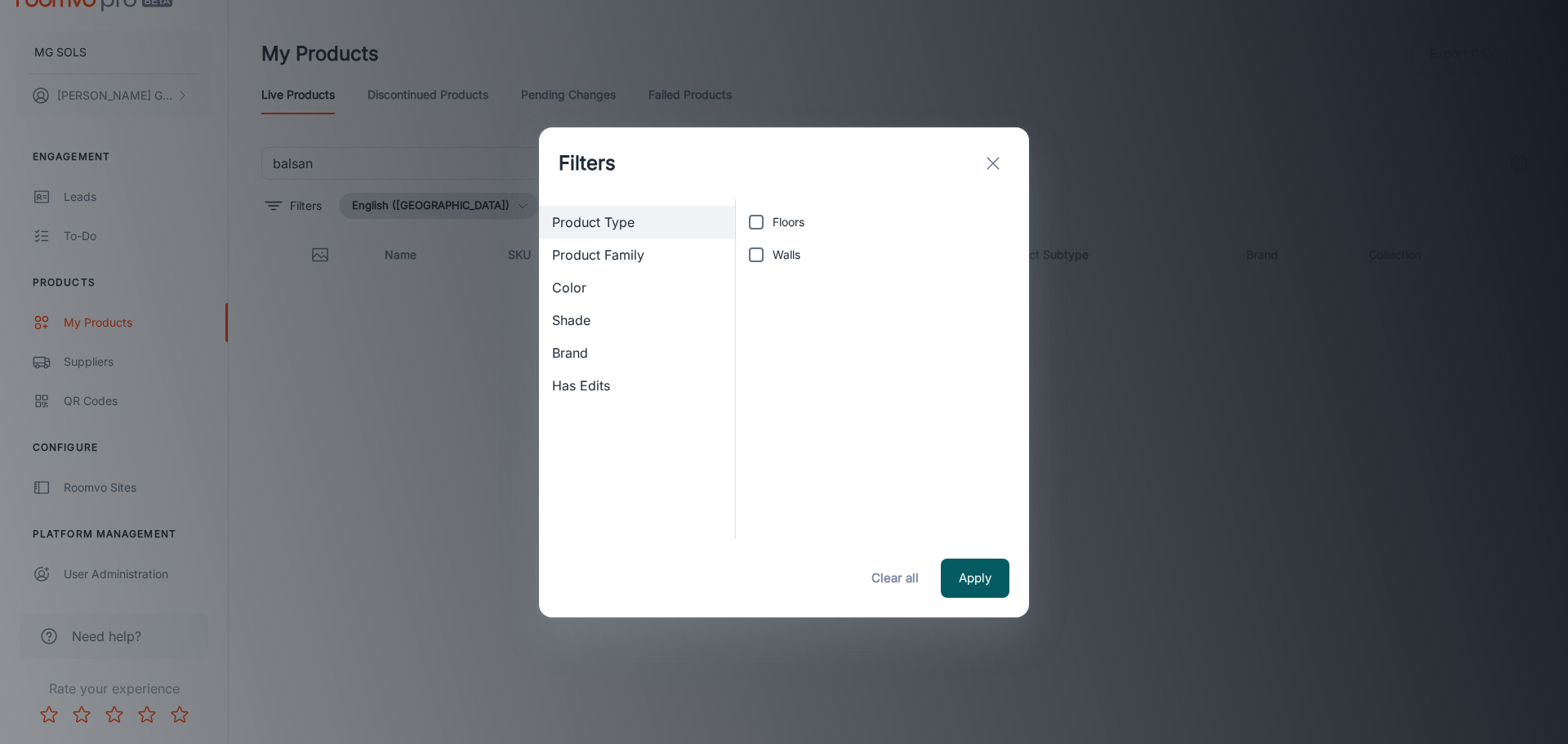
click at [995, 157] on icon "exit" at bounding box center [993, 163] width 19 height 19
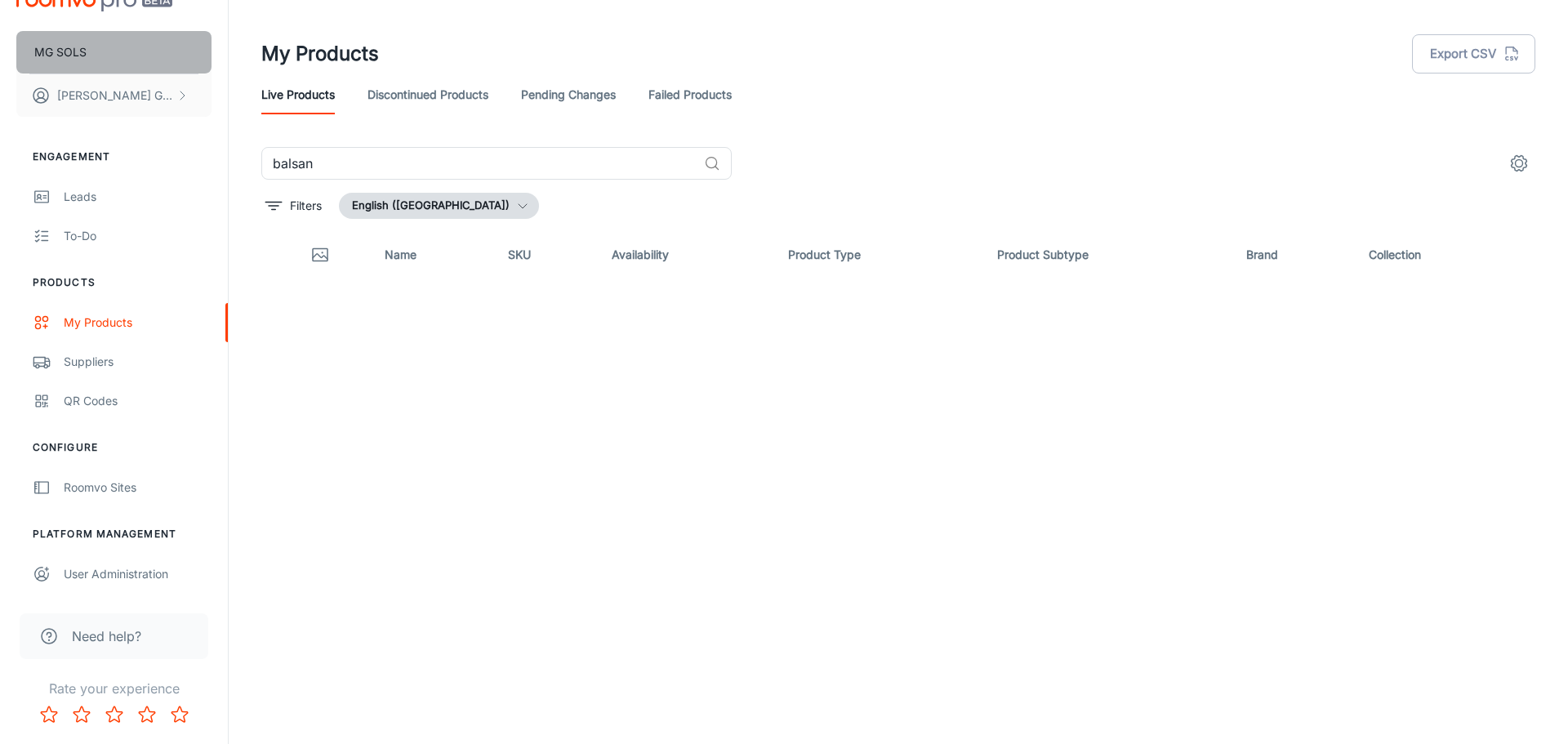
click at [79, 50] on p "MG SOLS" at bounding box center [61, 52] width 52 height 18
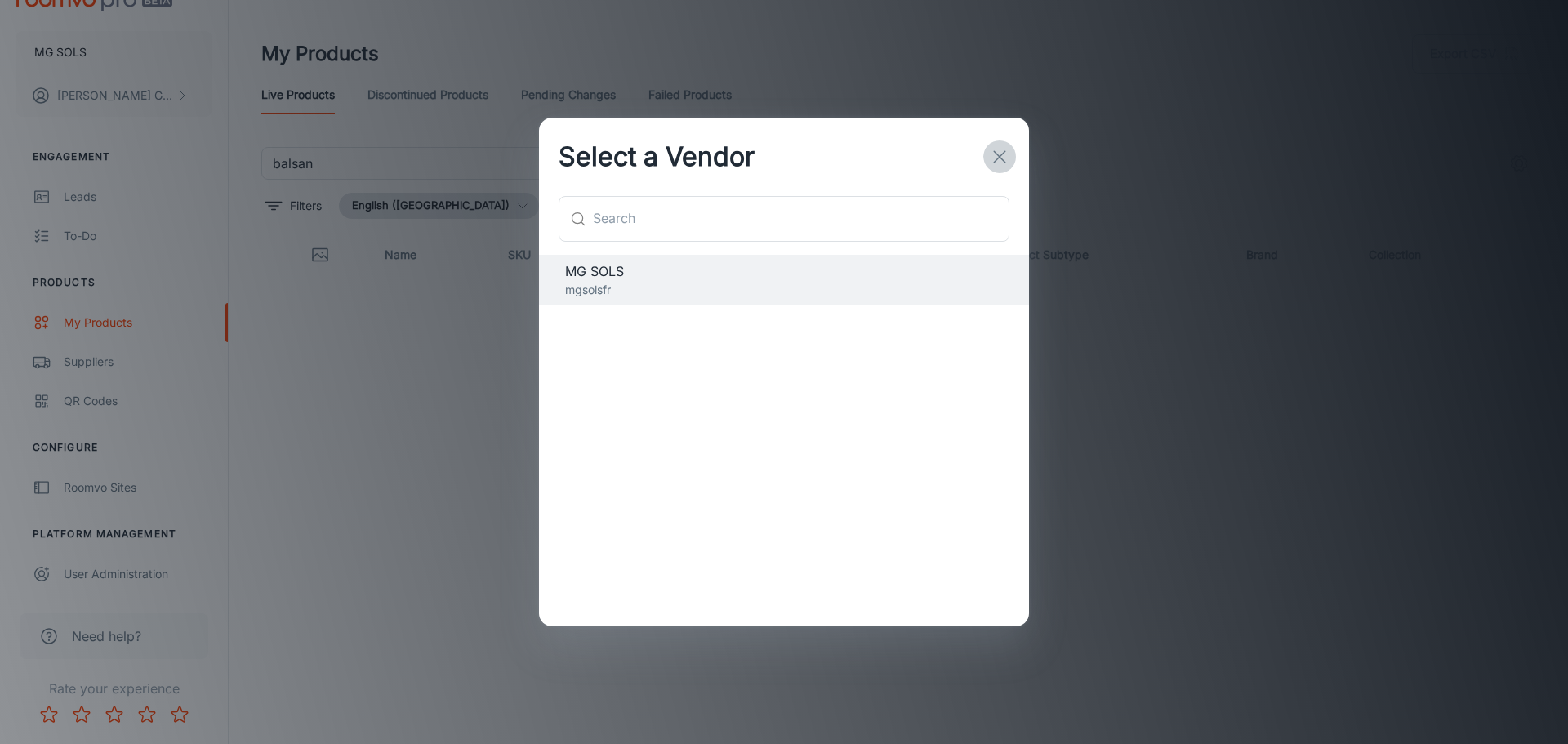
click at [1008, 154] on icon "button" at bounding box center [999, 157] width 19 height 19
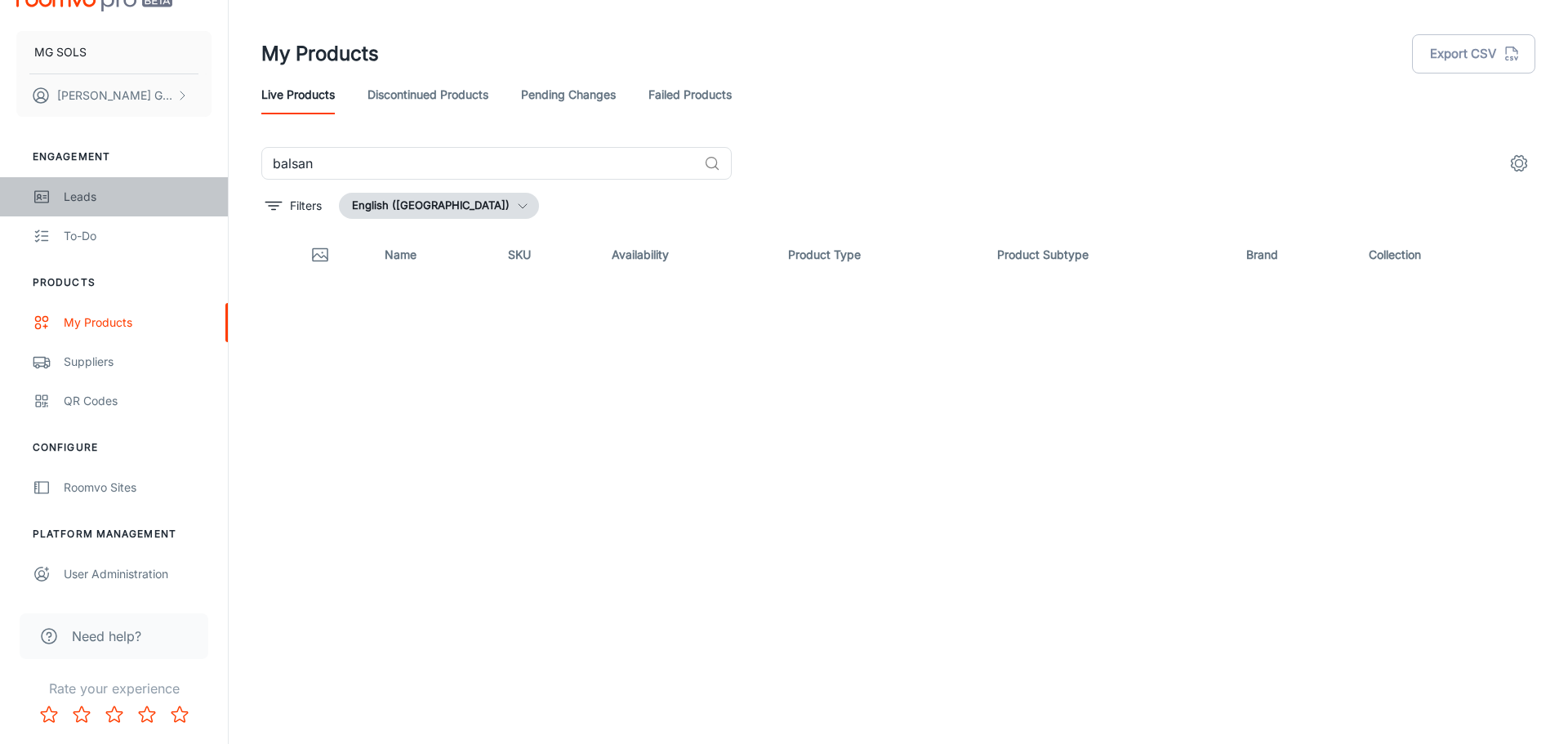
click at [94, 190] on div "Leads" at bounding box center [137, 196] width 148 height 18
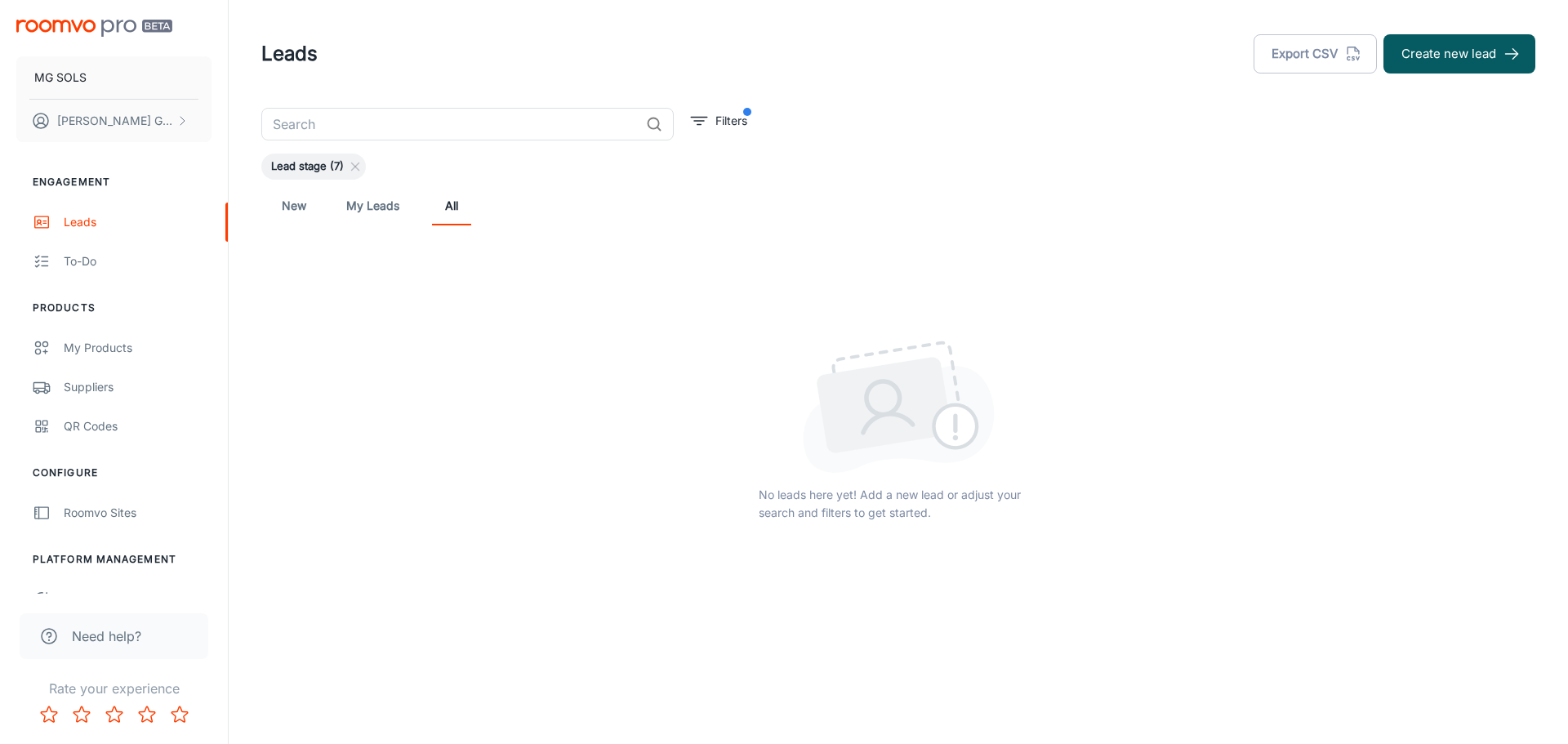
click at [316, 162] on span "Lead stage (7)" at bounding box center [307, 166] width 92 height 16
click at [352, 163] on line at bounding box center [355, 167] width 8 height 8
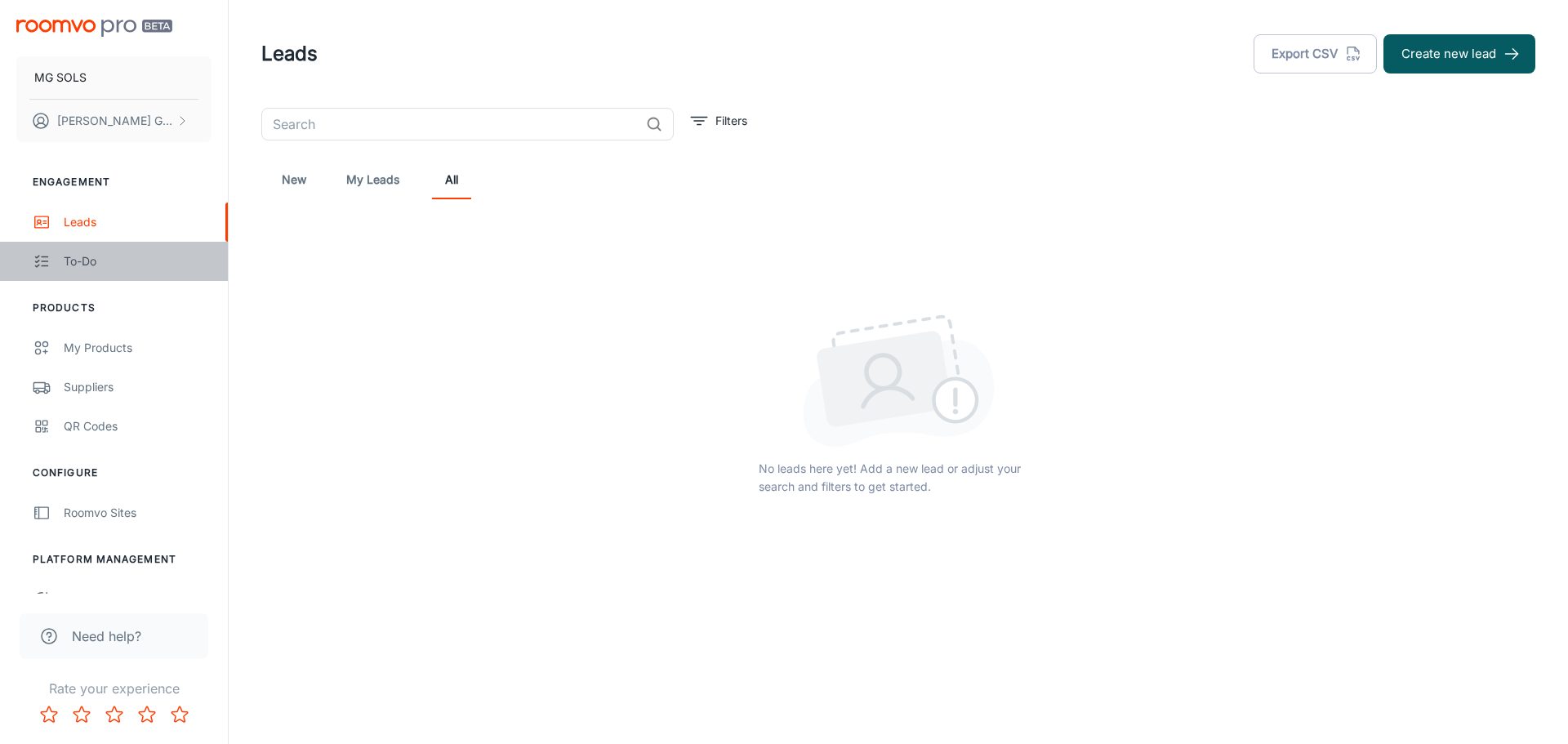
click at [87, 260] on div "To-do" at bounding box center [137, 261] width 148 height 18
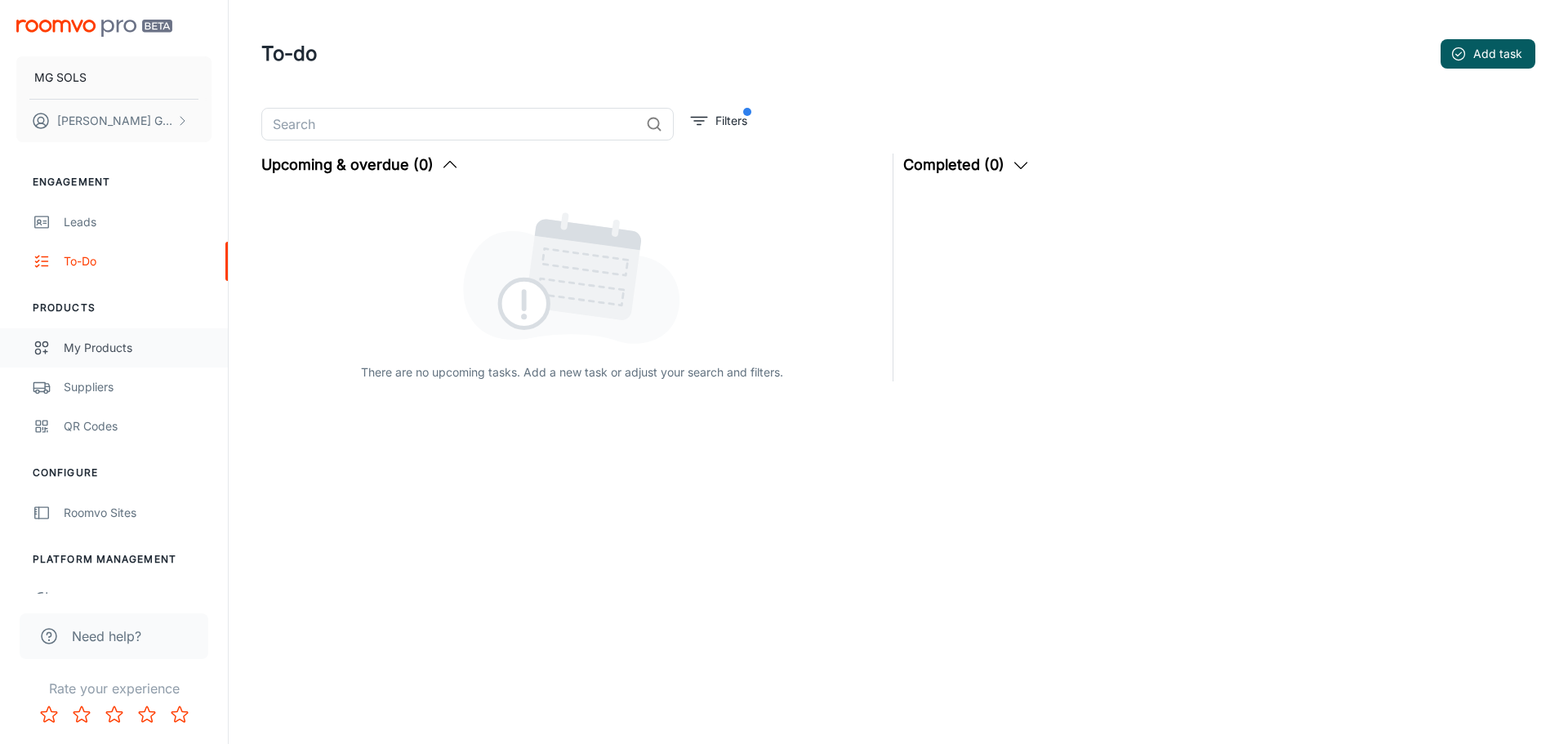
click at [118, 346] on div "My Products" at bounding box center [137, 347] width 148 height 18
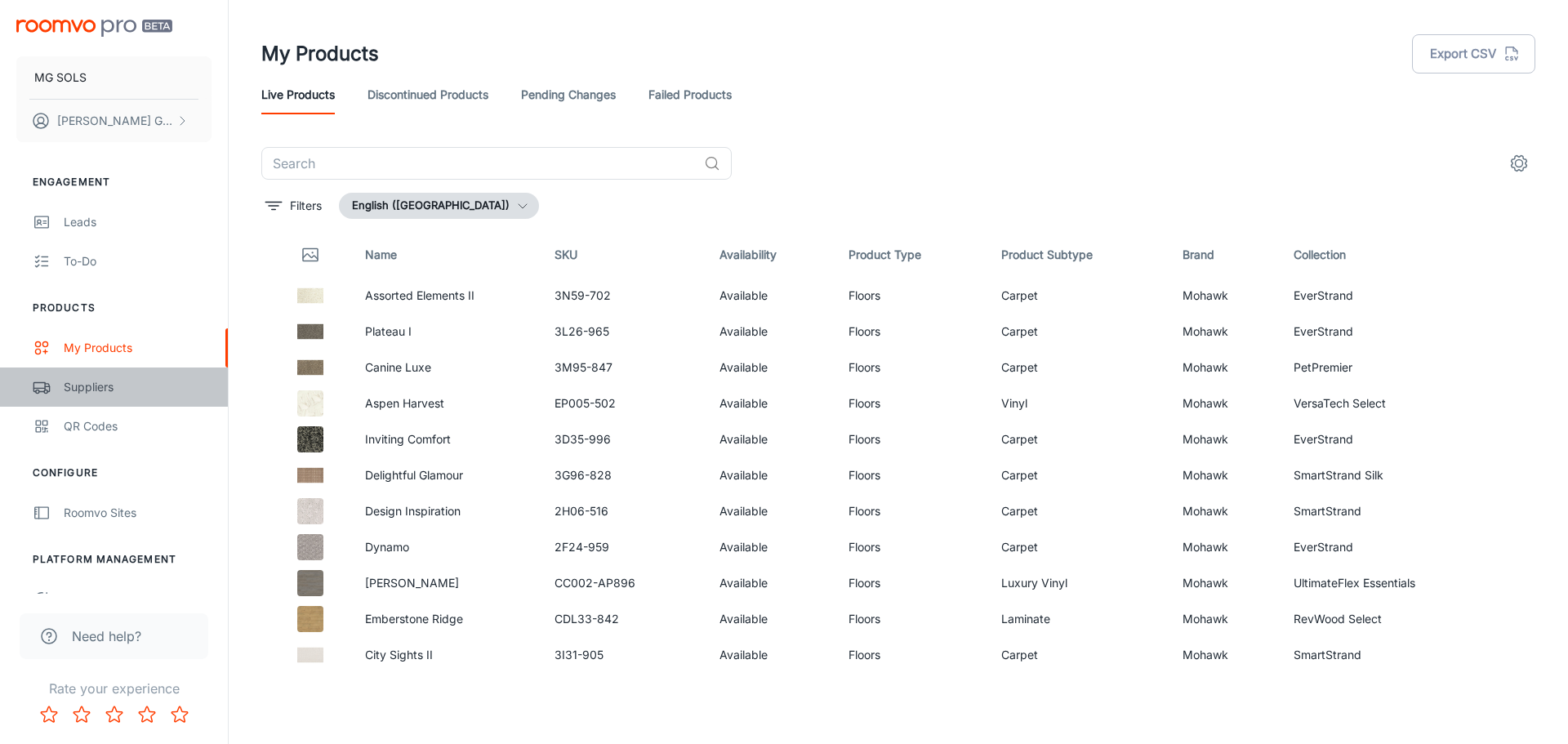
click at [101, 388] on div "Suppliers" at bounding box center [137, 387] width 148 height 18
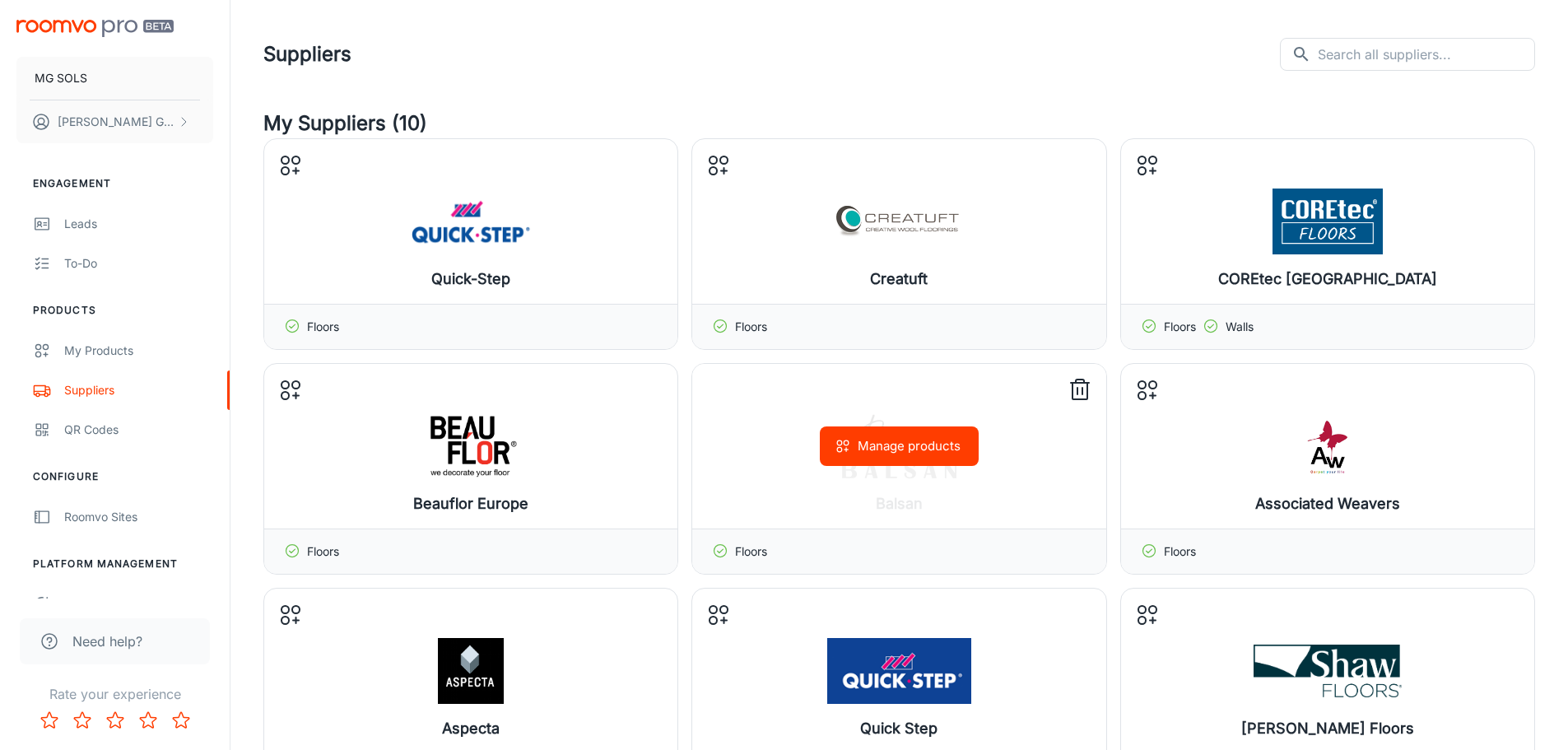
click at [903, 446] on button "Manage products" at bounding box center [899, 446] width 159 height 39
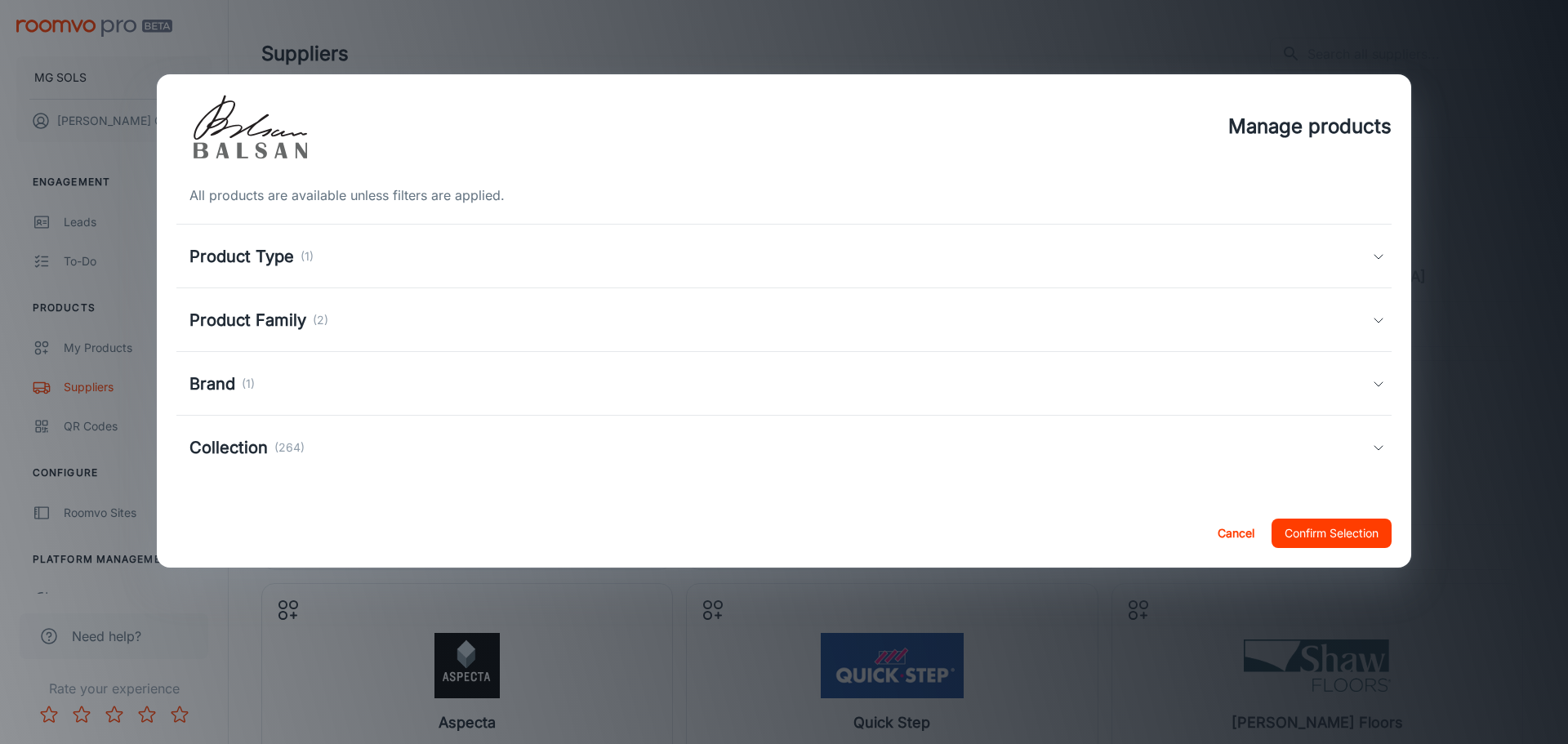
click at [276, 257] on h5 "Product Type" at bounding box center [242, 256] width 105 height 25
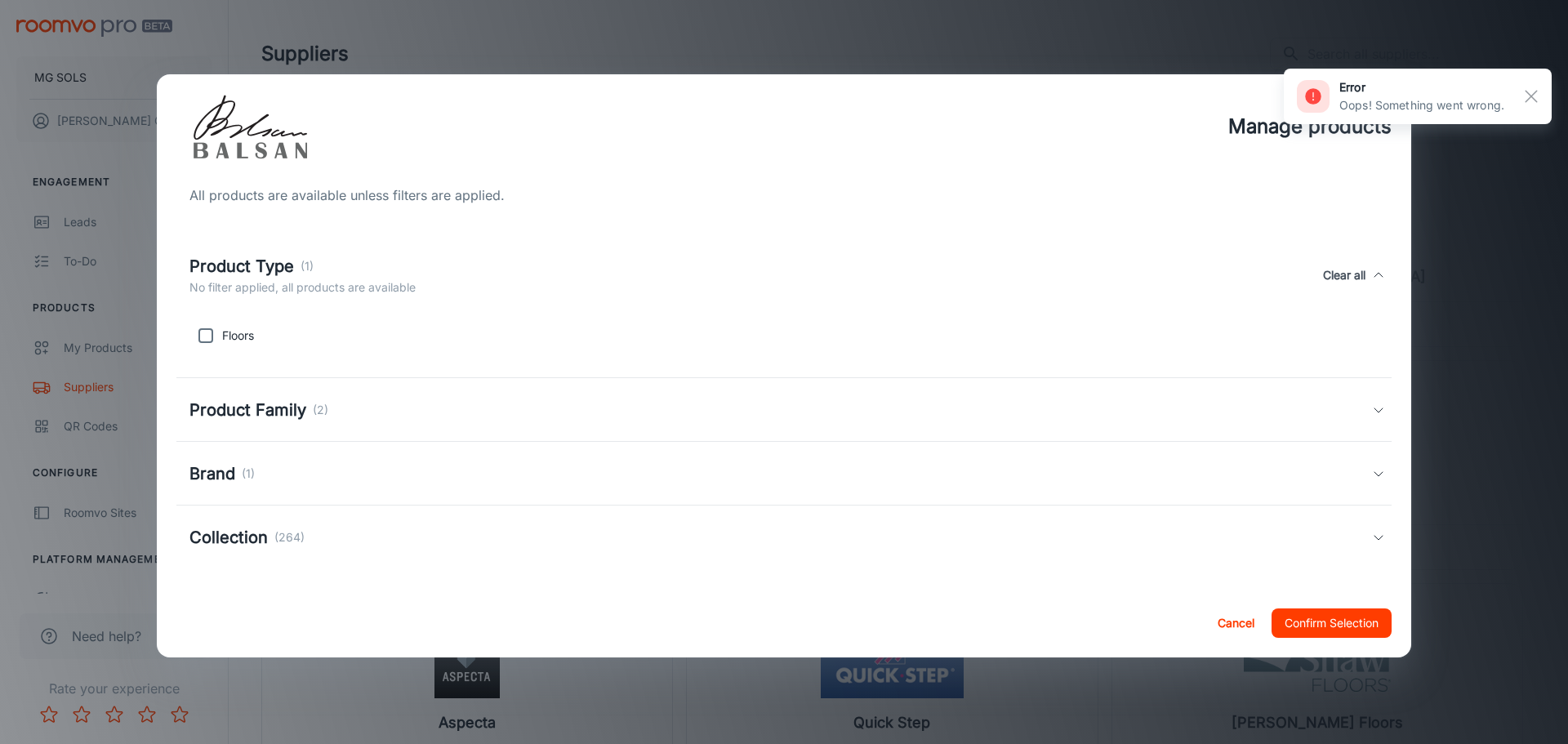
click at [276, 408] on h5 "Product Family" at bounding box center [248, 410] width 117 height 25
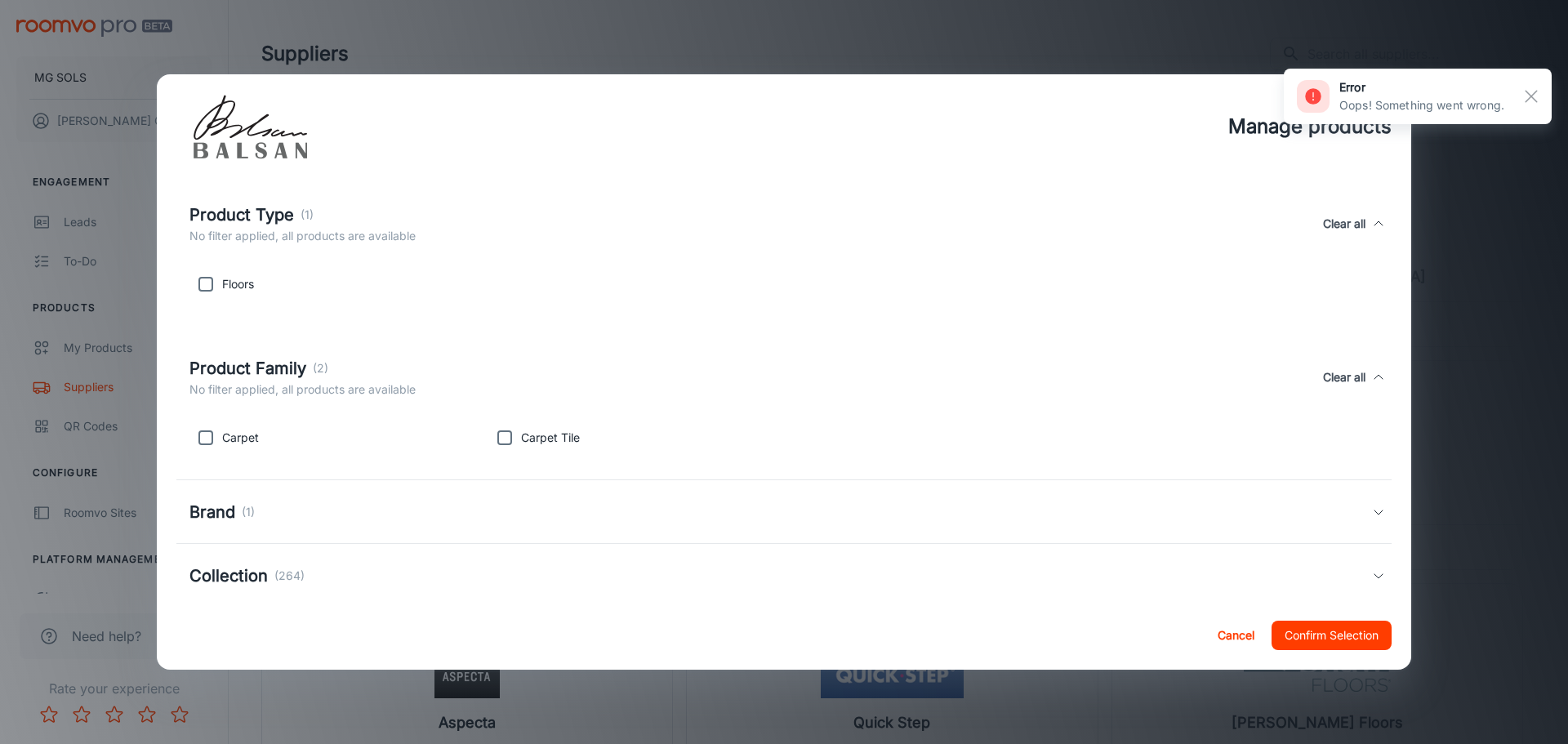
scroll to position [78, 0]
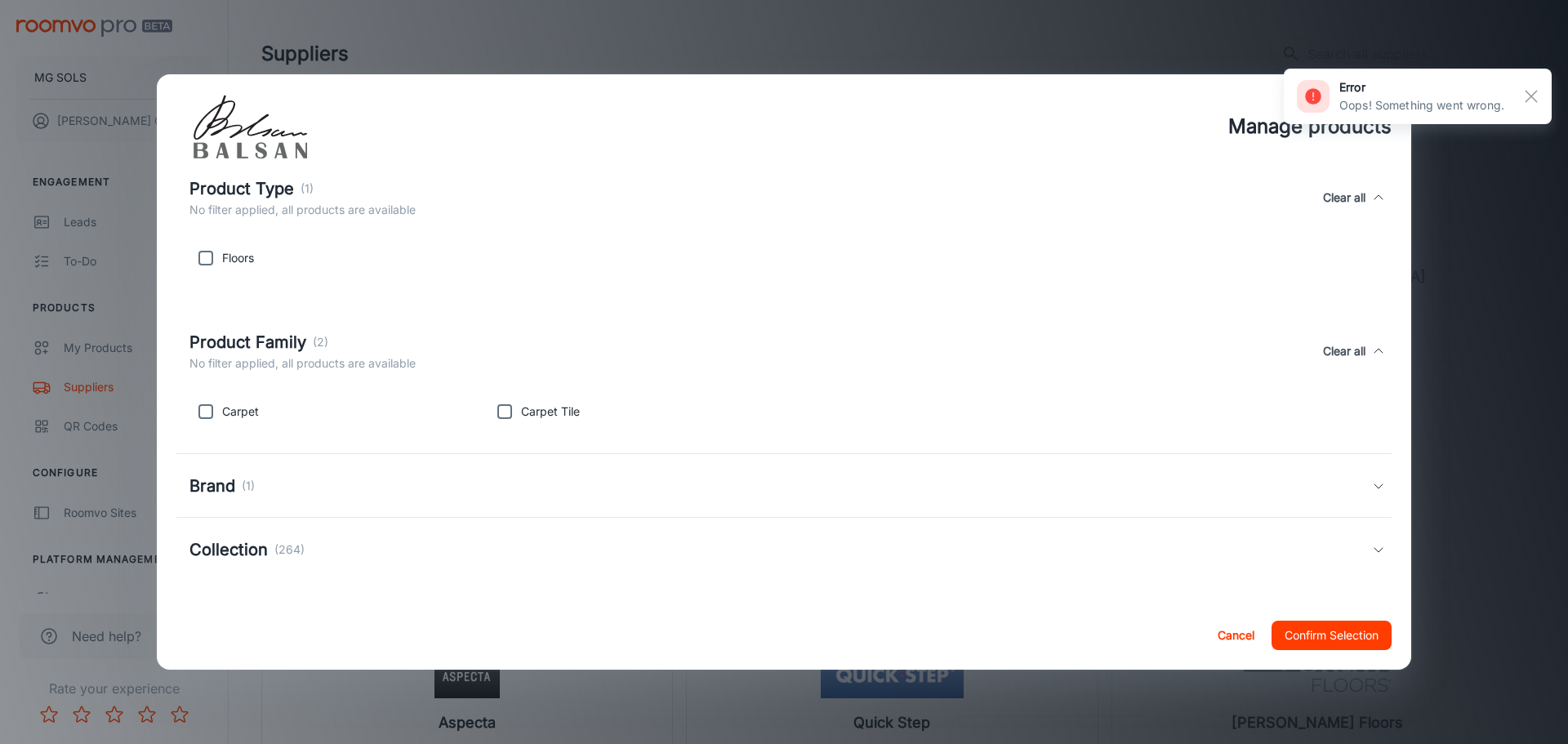
click at [244, 489] on p "(1)" at bounding box center [248, 486] width 13 height 18
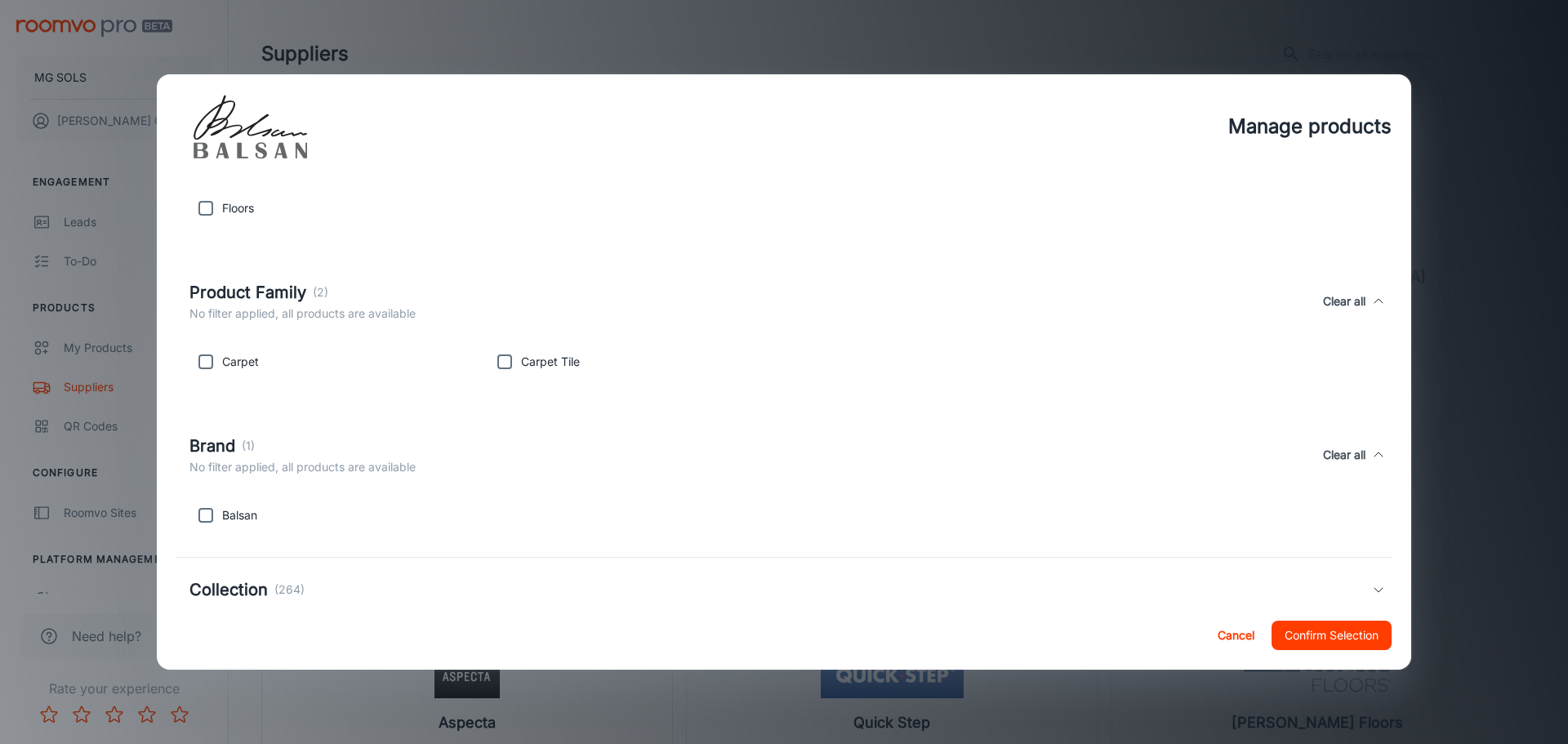
scroll to position [168, 0]
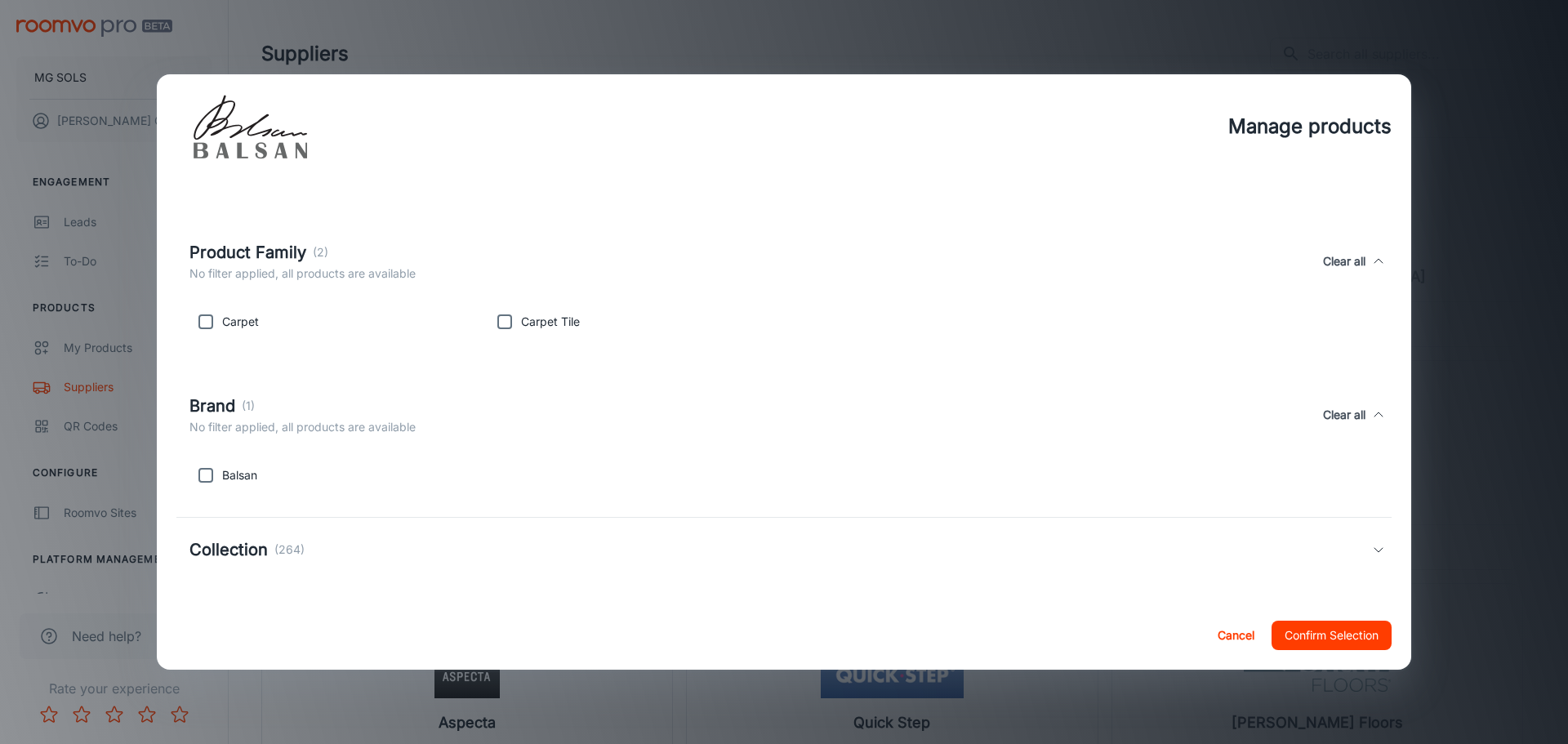
click at [248, 542] on h5 "Collection" at bounding box center [228, 549] width 79 height 25
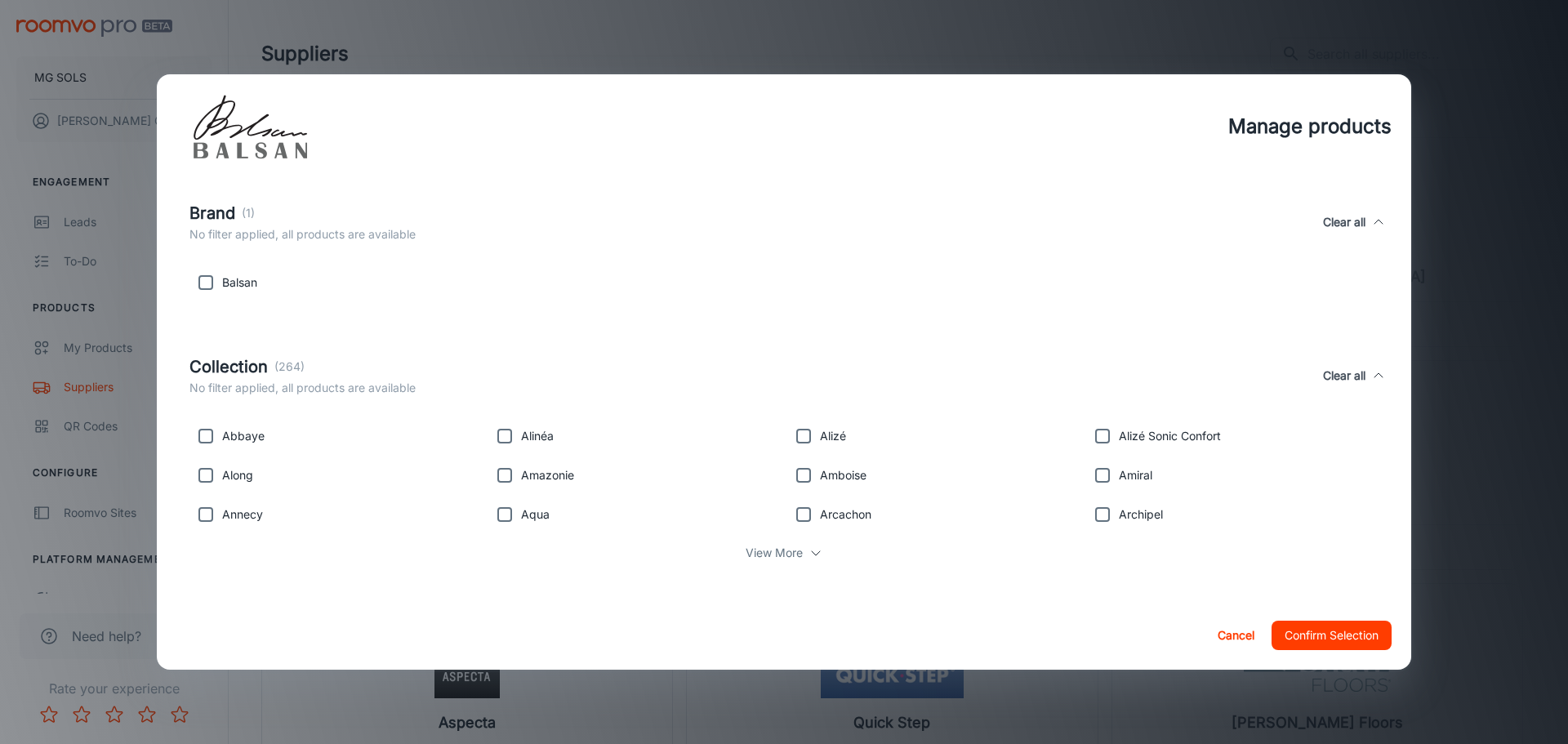
click at [800, 554] on div "View More" at bounding box center [784, 553] width 1189 height 31
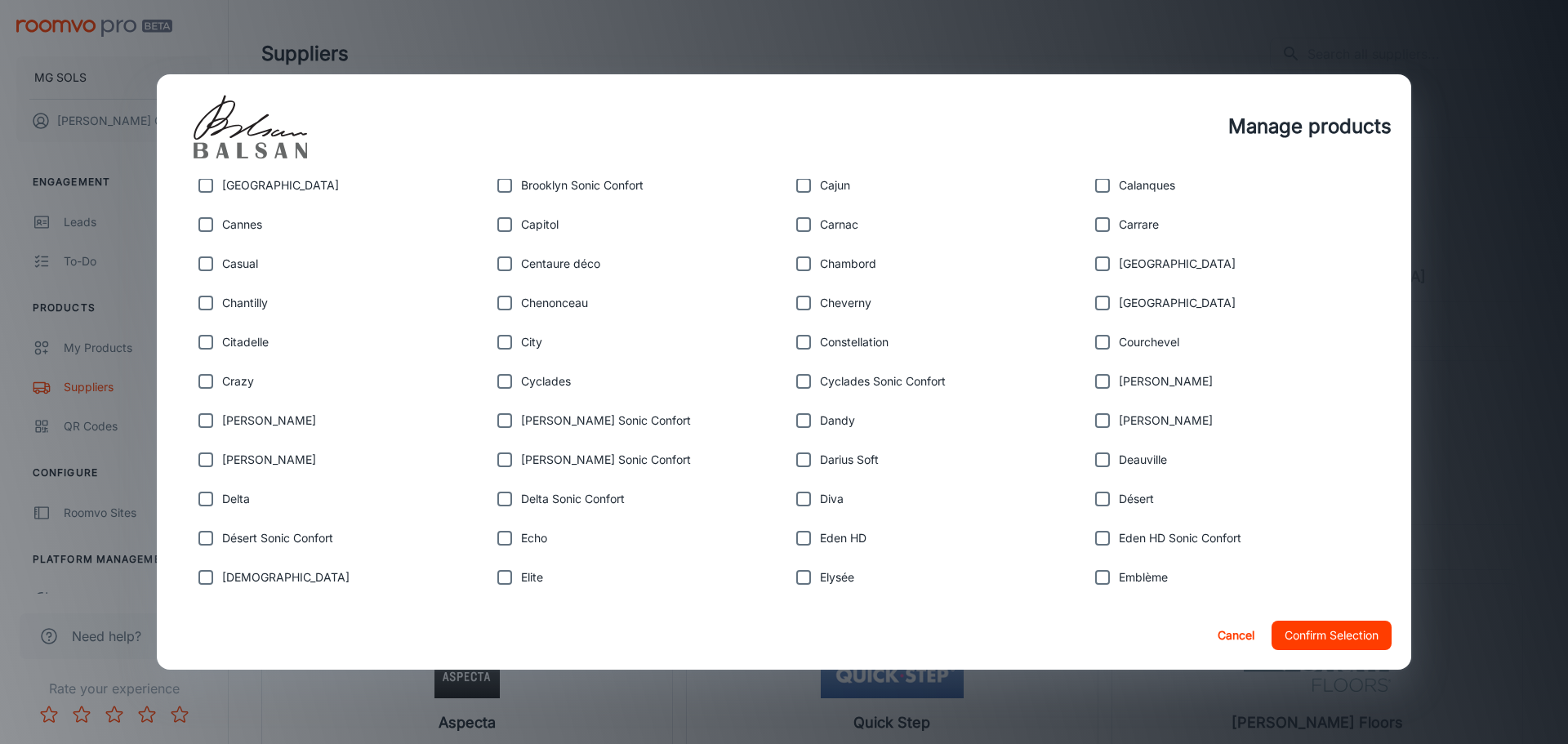
scroll to position [932, 0]
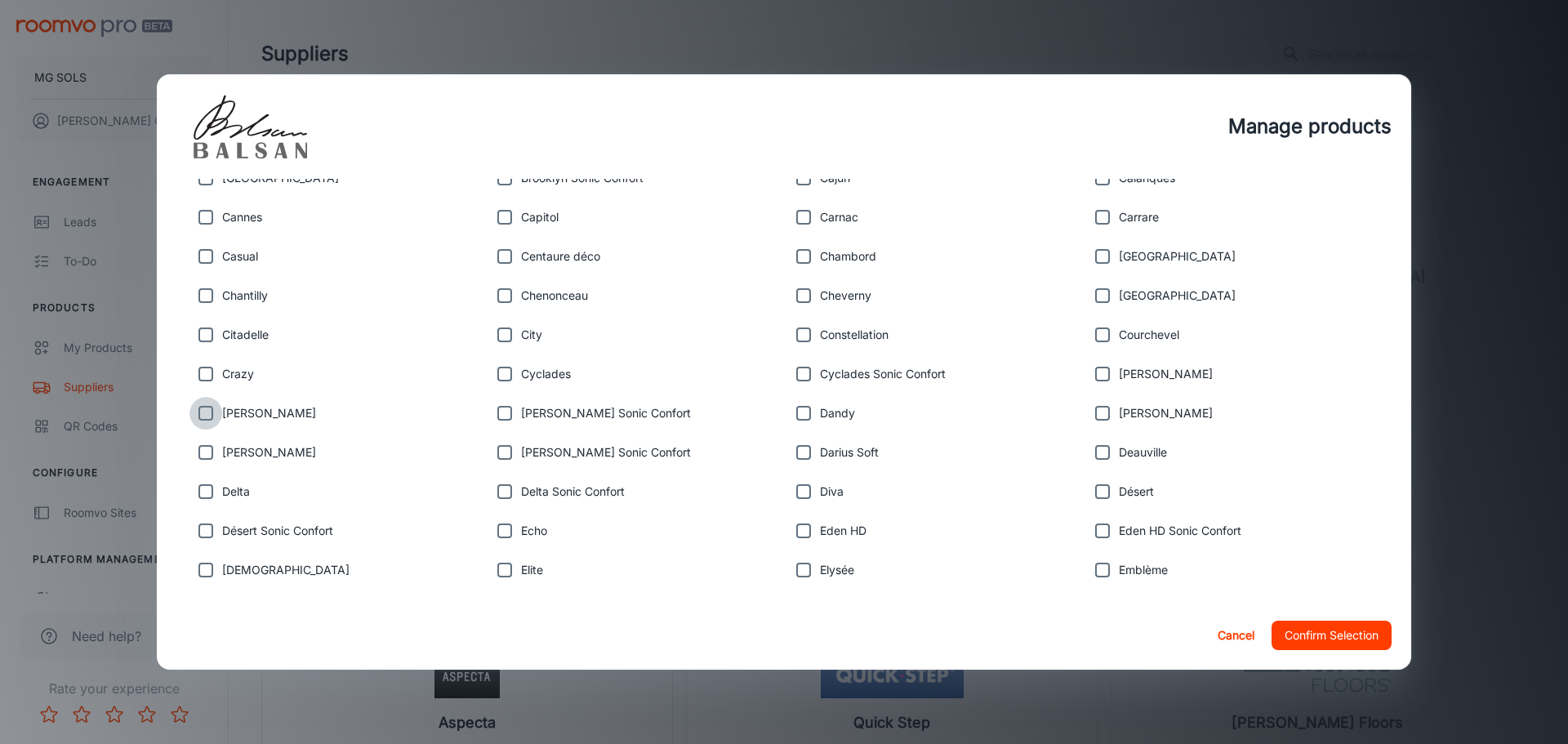
click at [206, 411] on input "checkbox" at bounding box center [206, 413] width 33 height 33
checkbox input "true"
click at [1325, 633] on button "Confirm Selection" at bounding box center [1331, 635] width 120 height 30
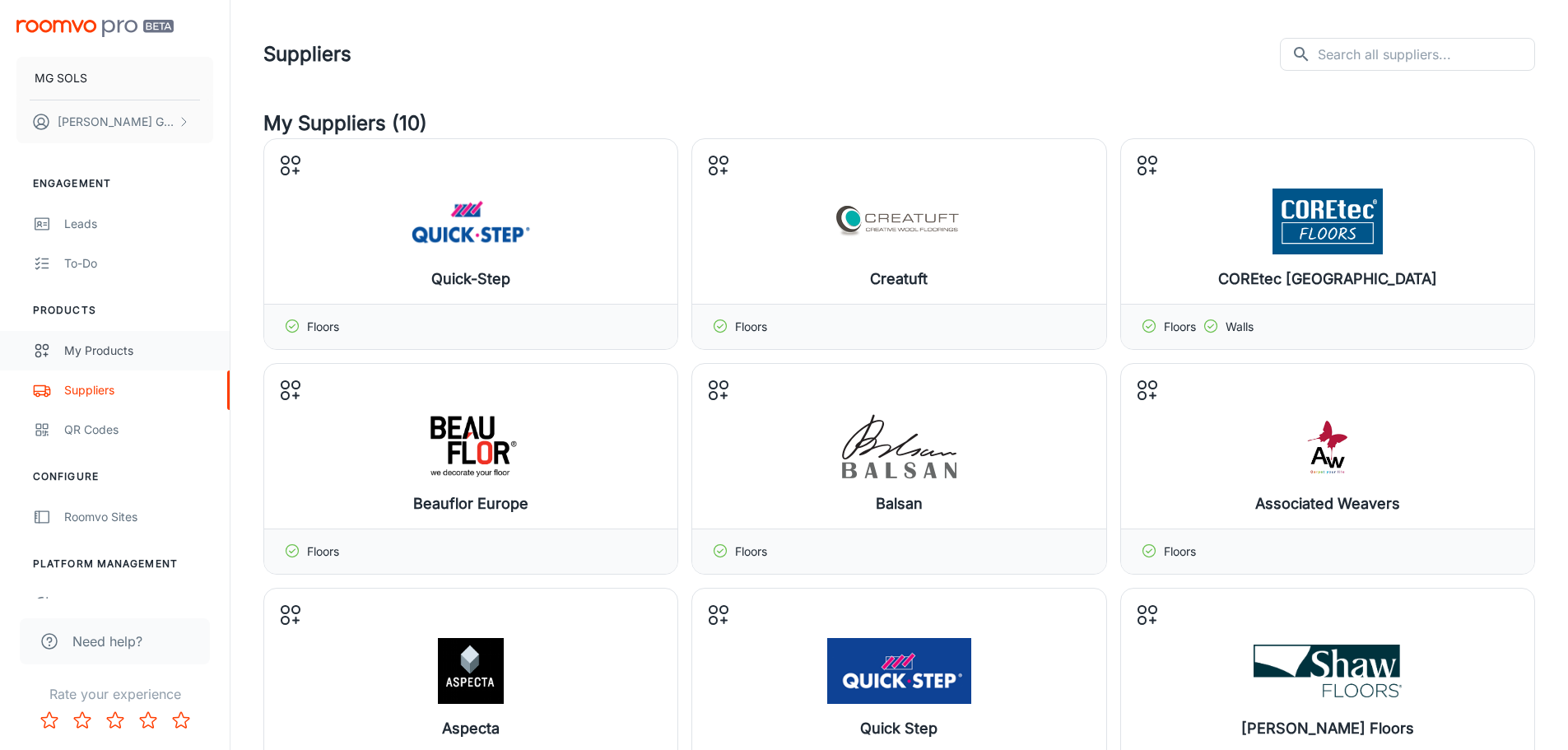
click at [91, 343] on div "My Products" at bounding box center [138, 350] width 149 height 18
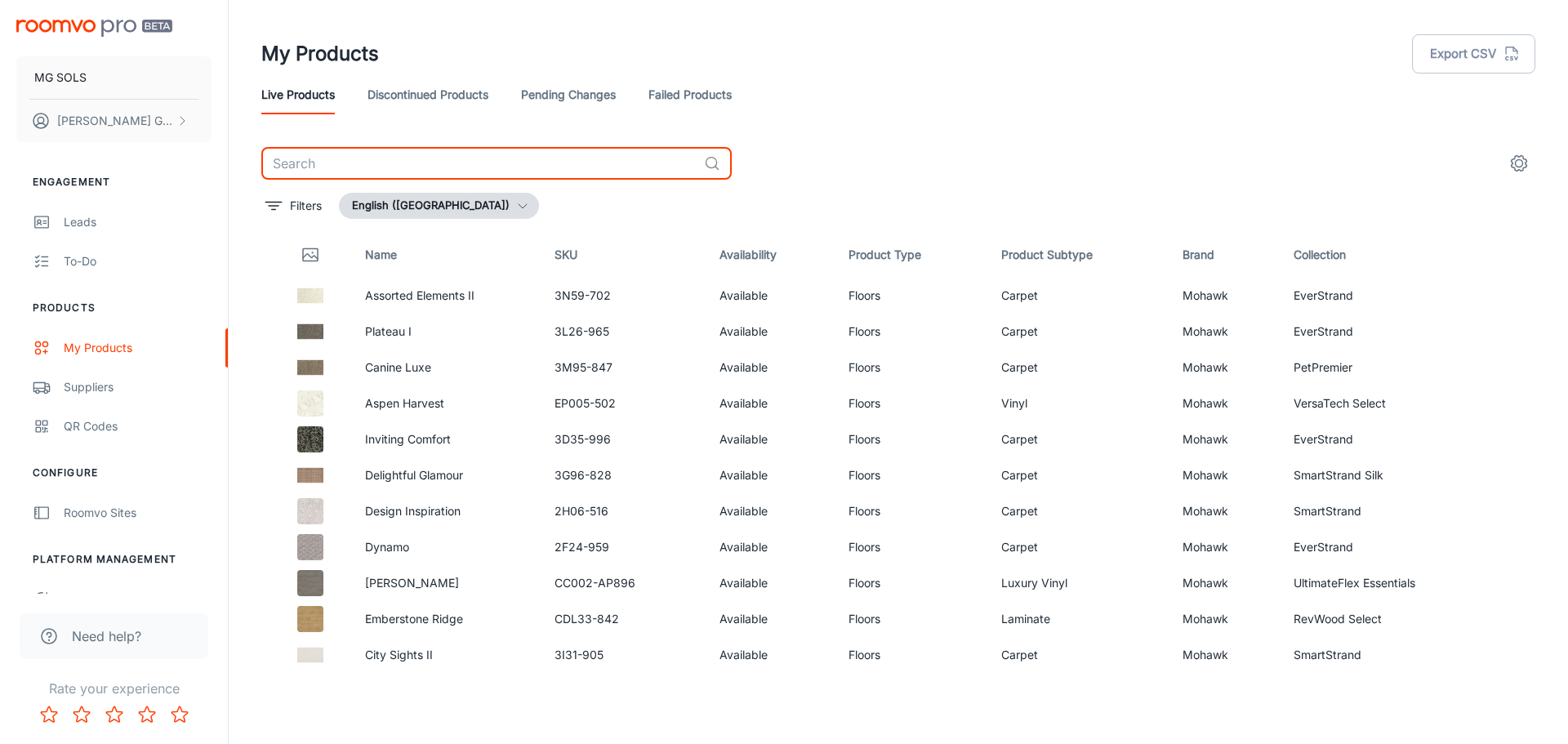
click at [328, 162] on input "text" at bounding box center [479, 163] width 436 height 33
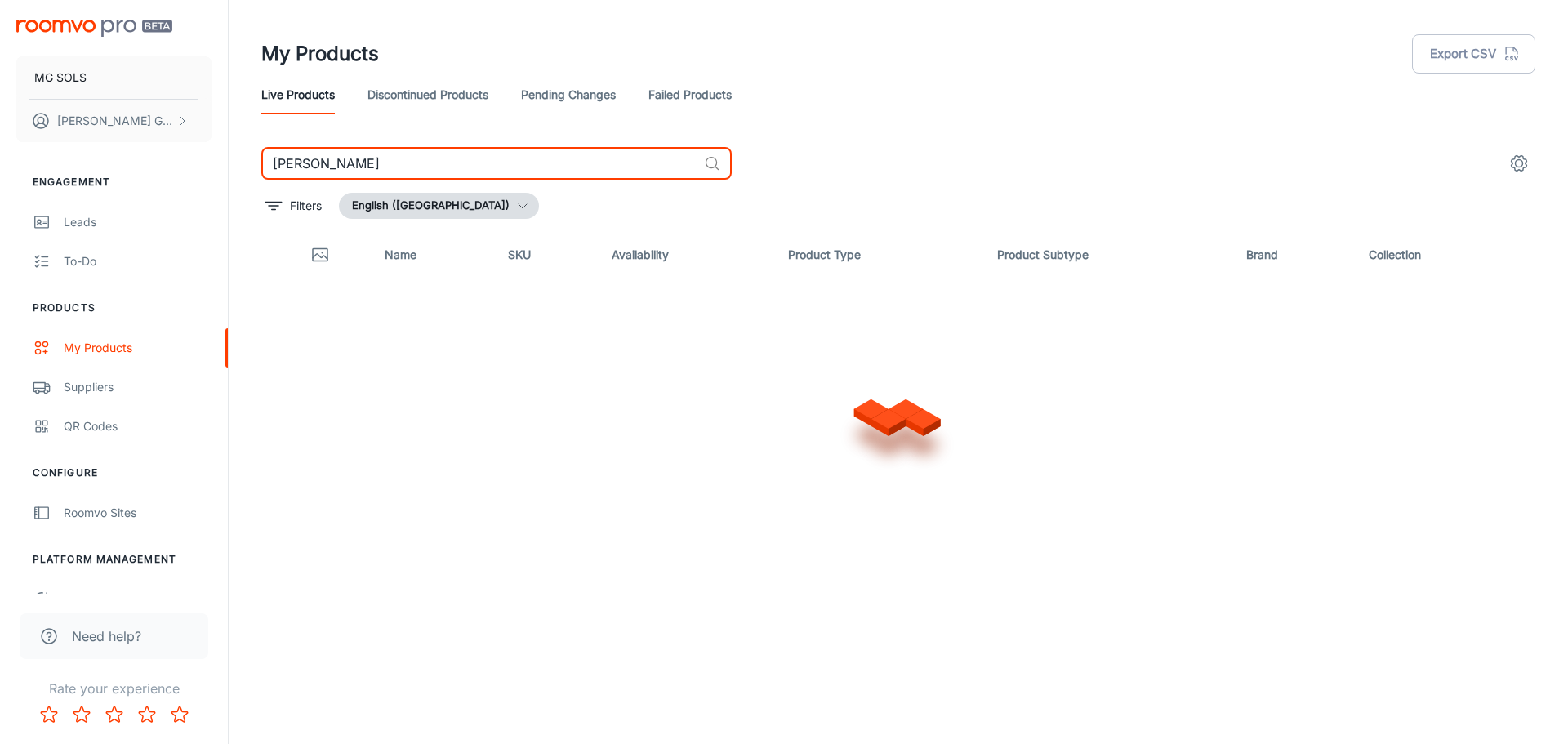
type input "[PERSON_NAME]"
click at [1524, 168] on icon "settings" at bounding box center [1519, 163] width 15 height 15
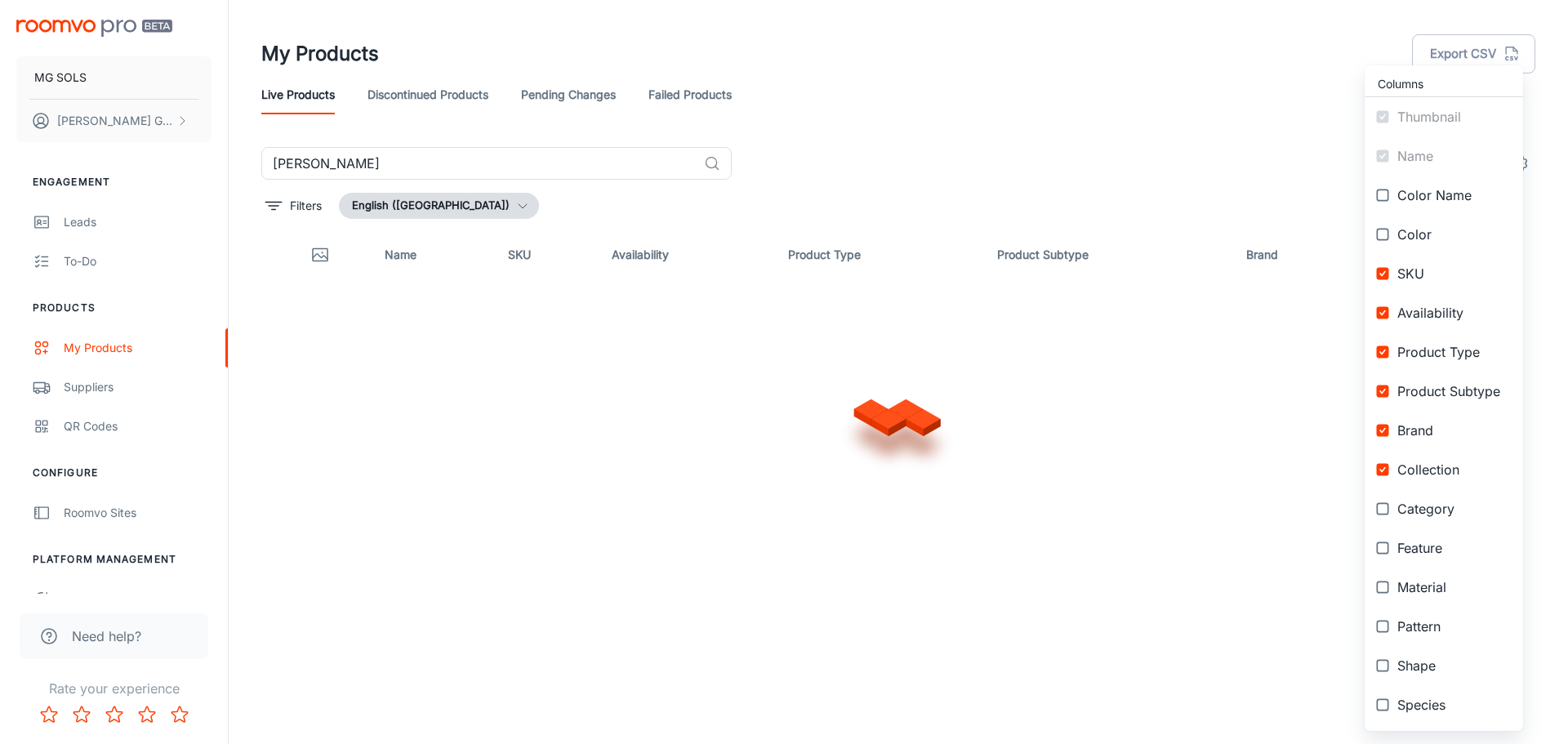
click at [1176, 152] on div at bounding box center [784, 372] width 1568 height 744
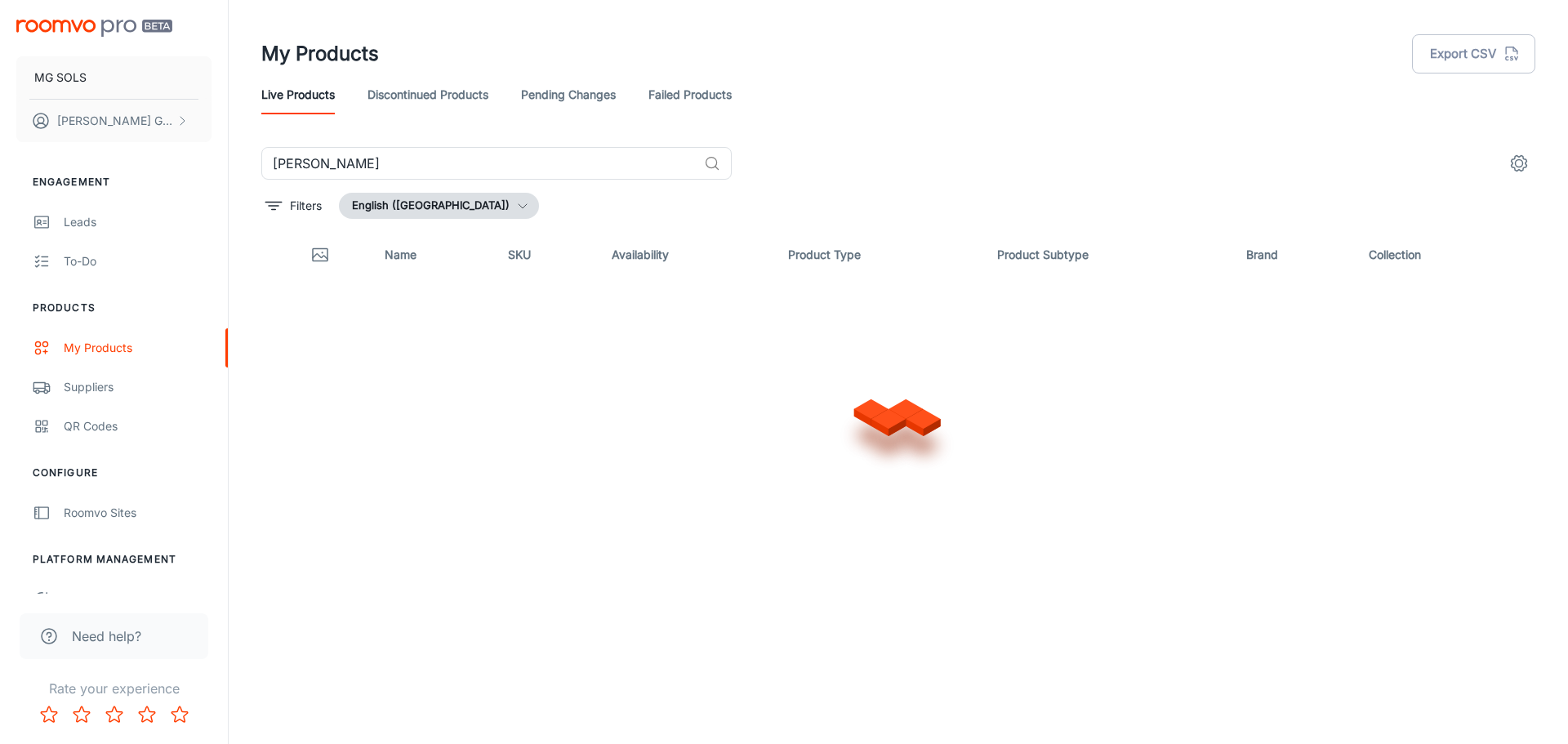
click at [95, 21] on img "scrollable content" at bounding box center [94, 28] width 156 height 17
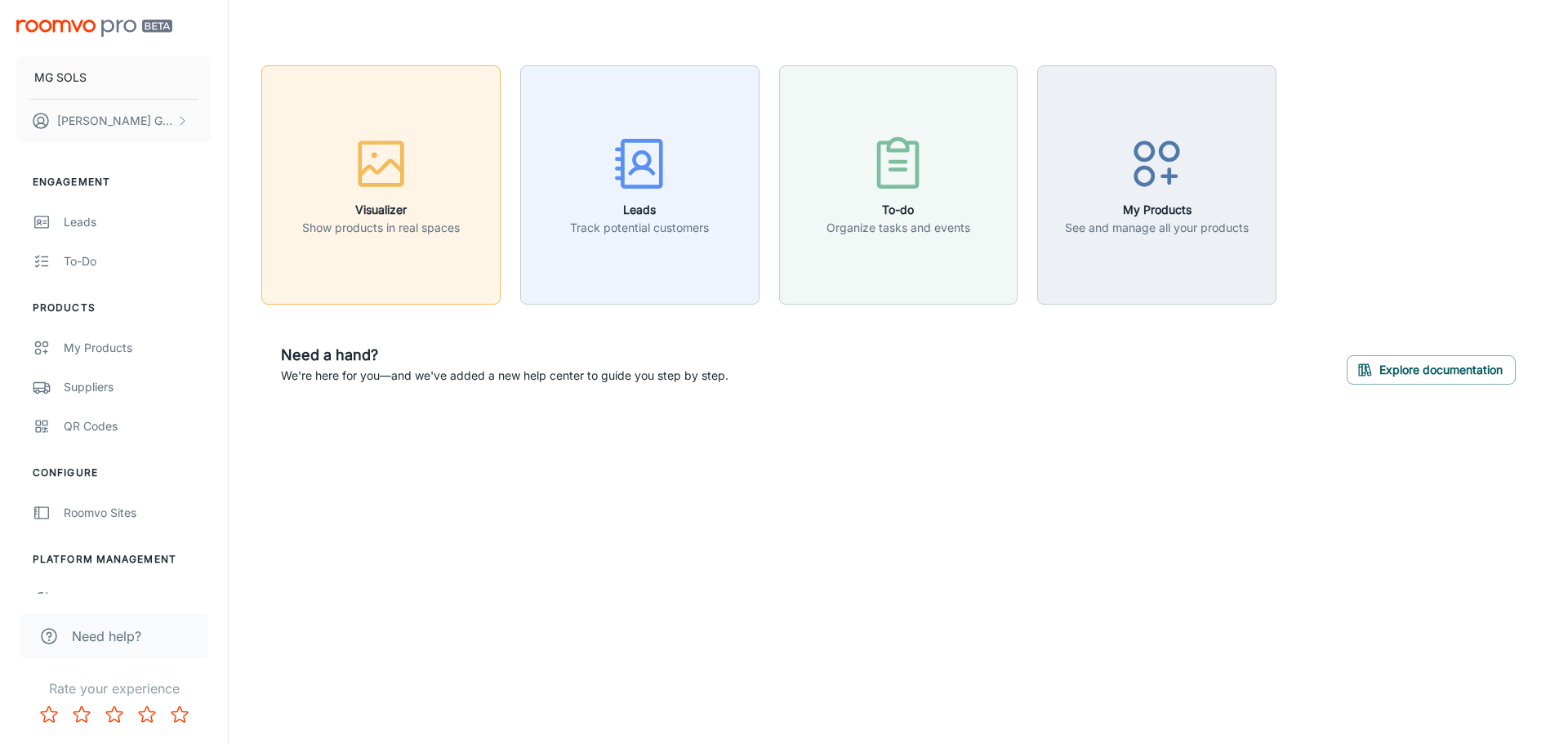
click at [396, 170] on icon "button" at bounding box center [381, 163] width 61 height 61
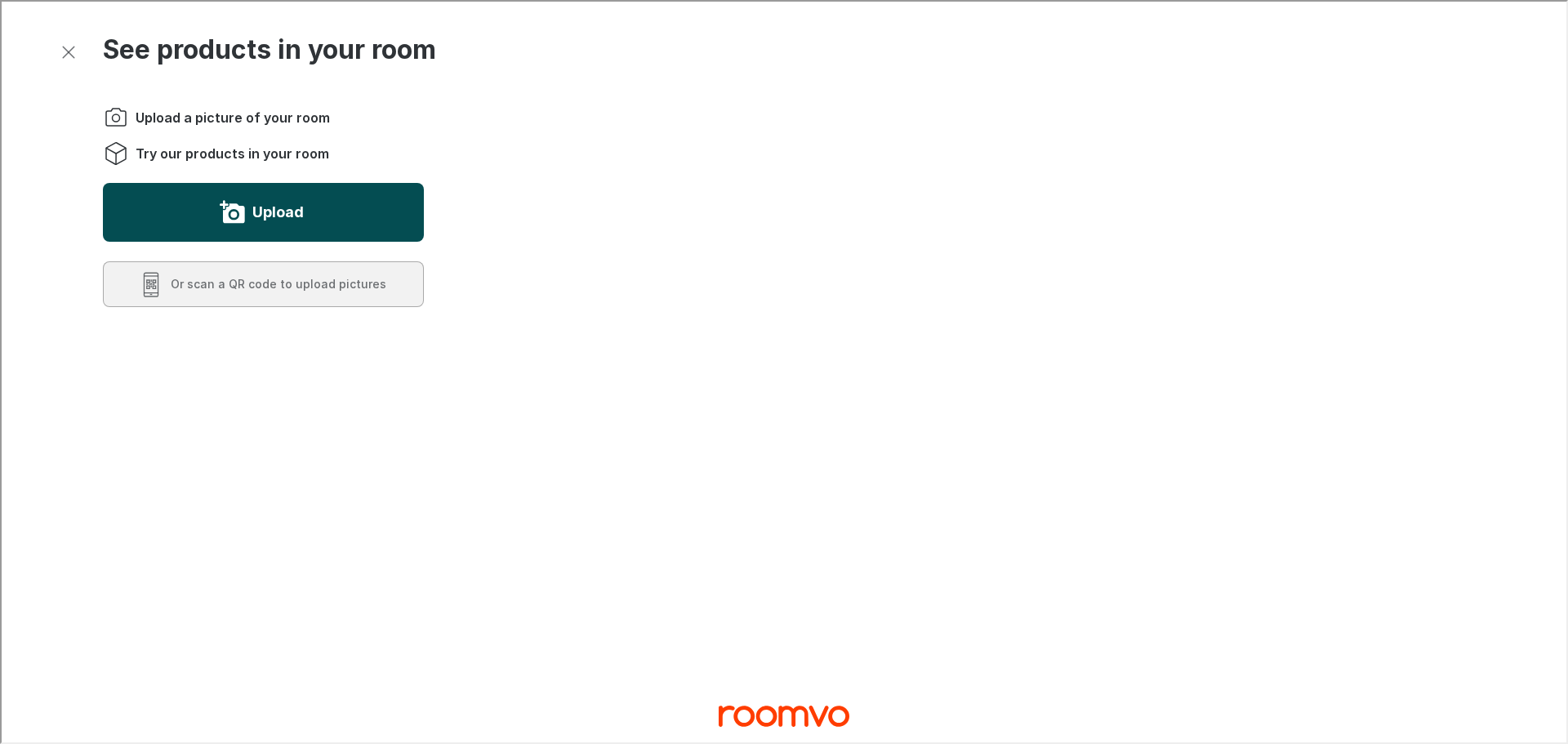
click at [295, 196] on button "Upload" at bounding box center [261, 210] width 321 height 58
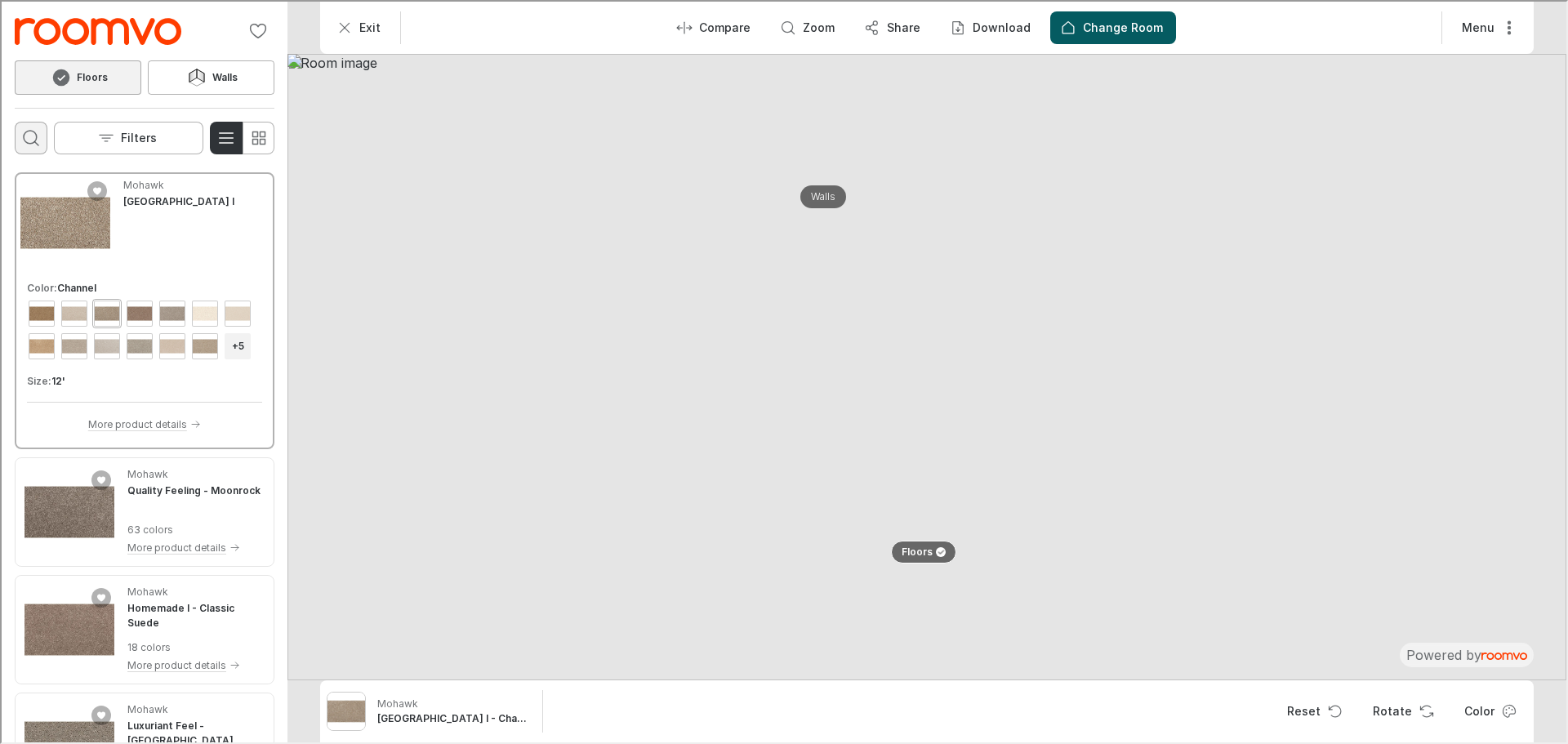
click at [41, 142] on button "Open search box" at bounding box center [29, 136] width 33 height 33
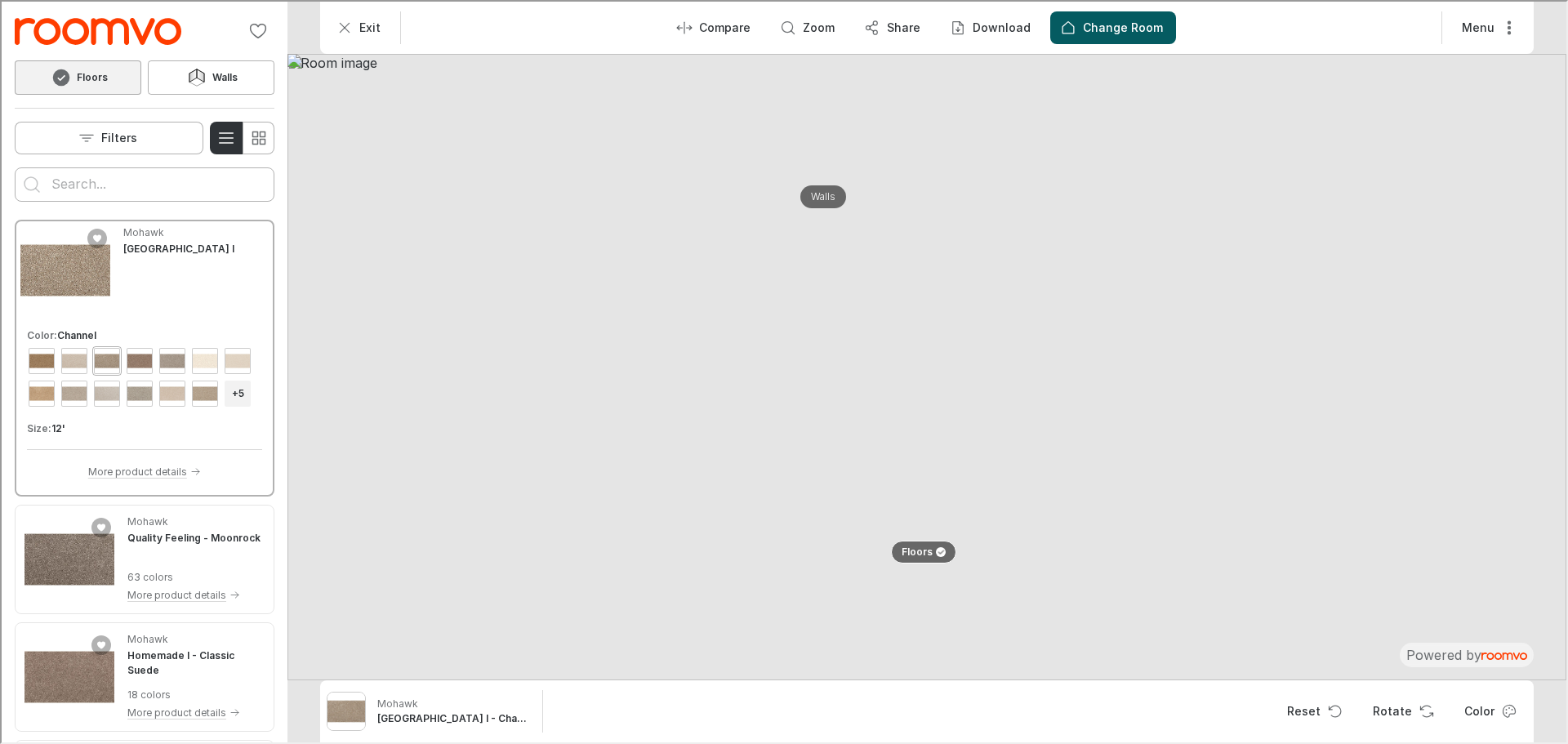
click at [58, 179] on input "Enter products to search for" at bounding box center [143, 183] width 186 height 26
type input "balsan"
click at [14, 167] on button "Search for products" at bounding box center [30, 183] width 33 height 33
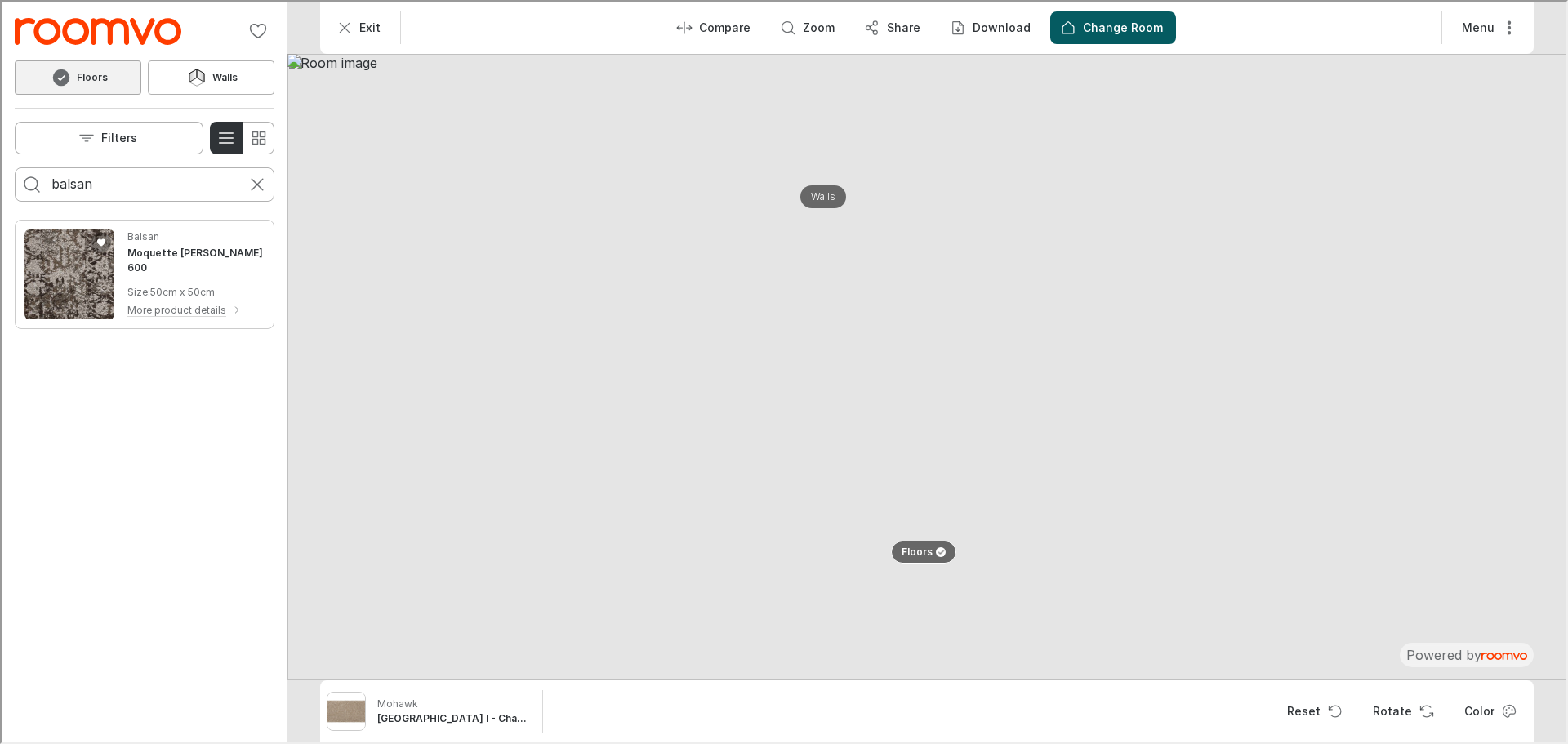
click at [96, 280] on img "See Moquette César Dalle 600 in the room" at bounding box center [68, 273] width 90 height 90
click at [1476, 711] on button "Rotate" at bounding box center [1483, 709] width 85 height 33
click at [1021, 23] on p "Download" at bounding box center [999, 25] width 58 height 16
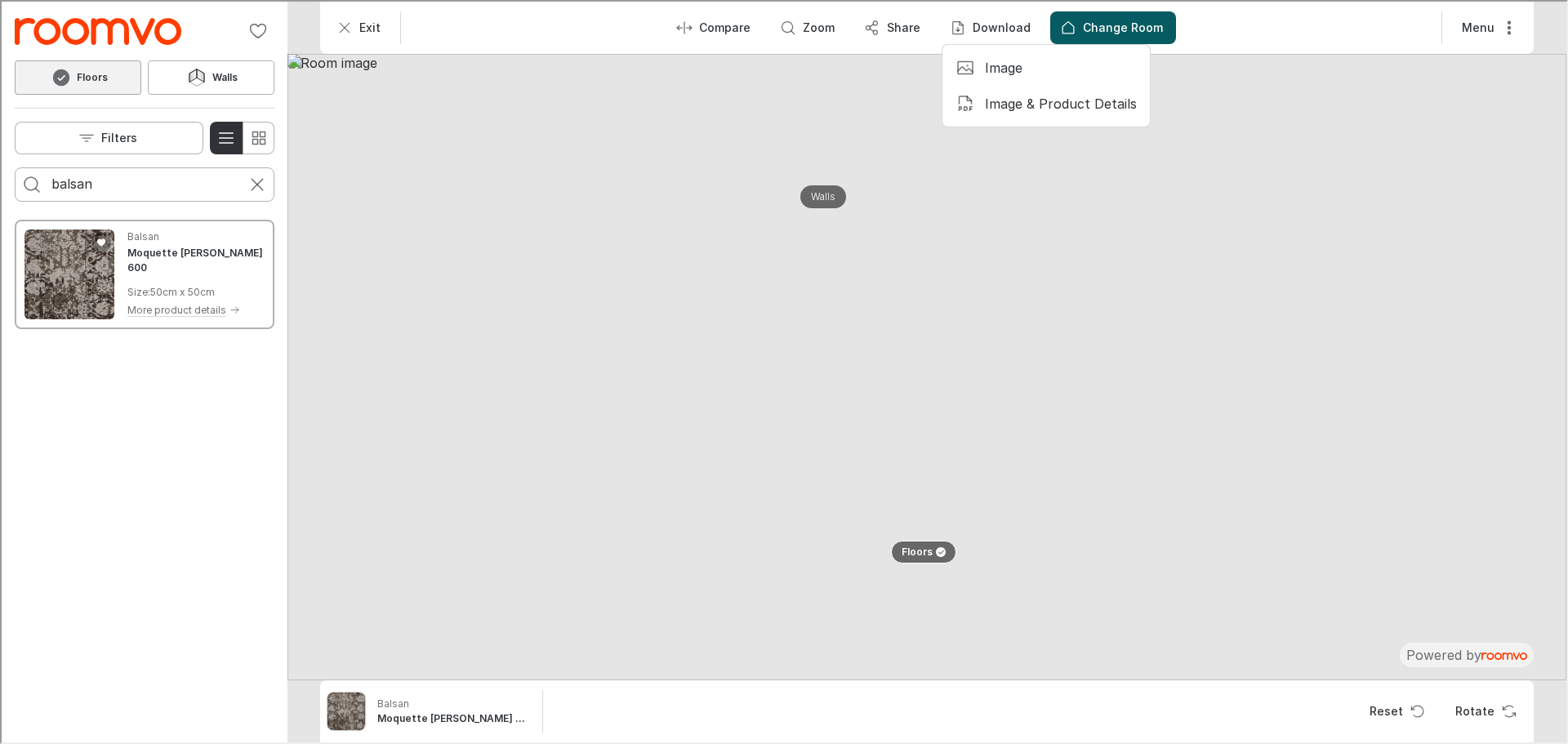
click at [1002, 70] on p "Image" at bounding box center [1002, 66] width 37 height 18
click at [962, 29] on icon "button" at bounding box center [956, 26] width 11 height 12
click at [976, 58] on li "Image" at bounding box center [1044, 66] width 195 height 33
click at [1510, 22] on icon "More actions" at bounding box center [1507, 25] width 16 height 16
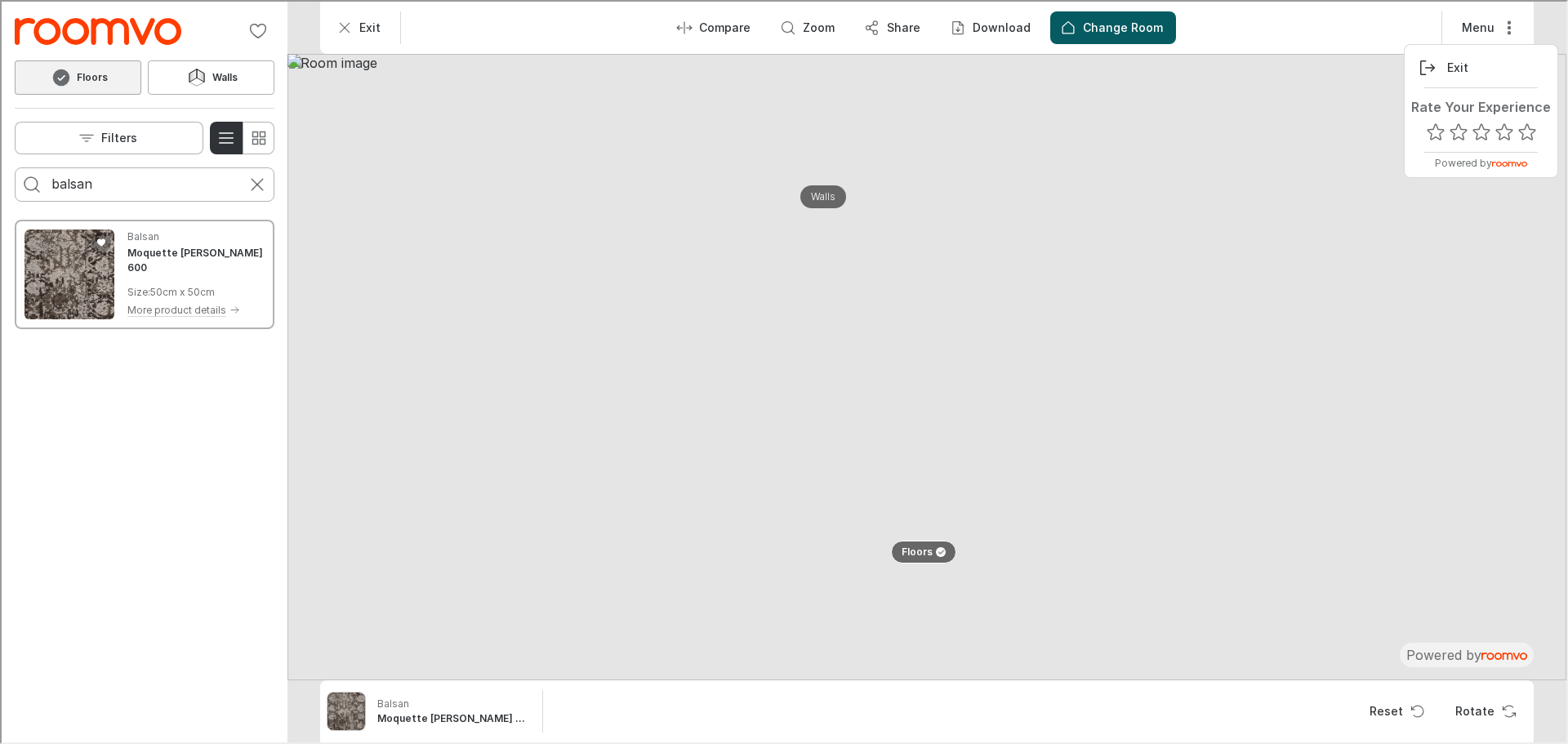
click at [1285, 118] on div at bounding box center [782, 370] width 1565 height 741
click at [908, 377] on img at bounding box center [925, 366] width 1279 height 626
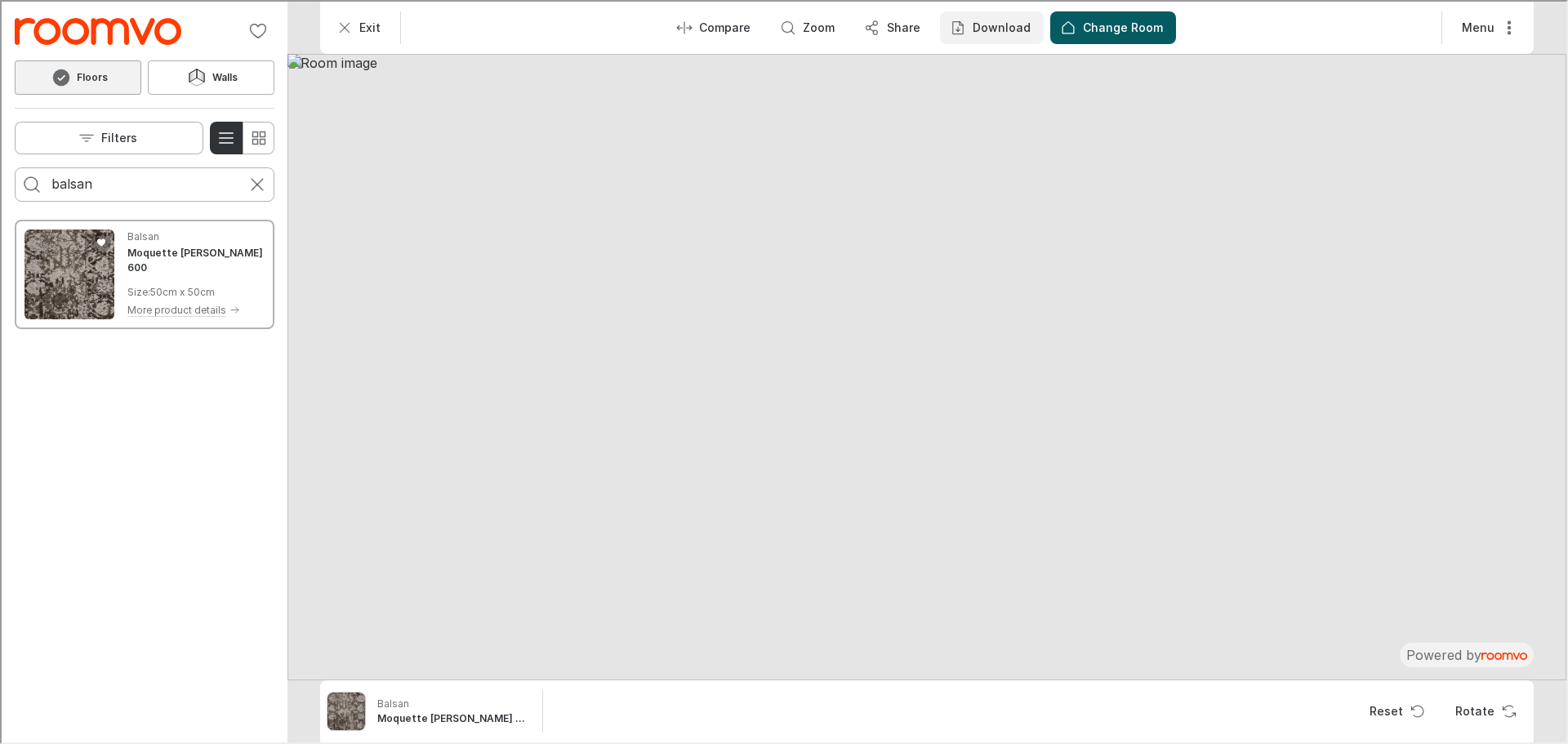
click at [987, 20] on p "Download" at bounding box center [999, 25] width 58 height 16
click at [994, 104] on p "Image & Product Details" at bounding box center [1059, 102] width 151 height 18
click at [1008, 24] on p "Download" at bounding box center [999, 25] width 58 height 16
click at [1008, 64] on p "Image" at bounding box center [1002, 66] width 37 height 18
click at [972, 22] on p "Download" at bounding box center [999, 25] width 58 height 16
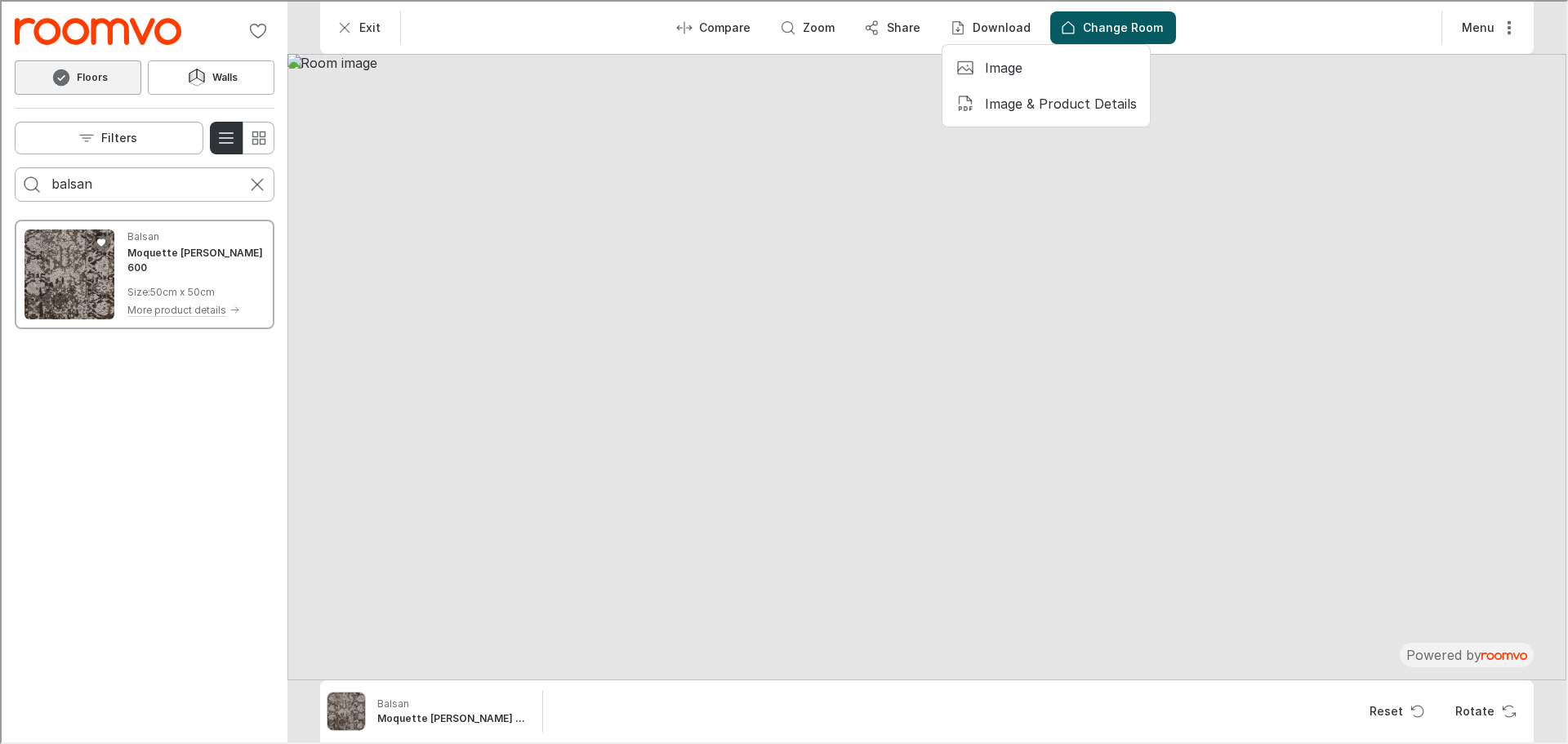
click at [988, 69] on p "Image" at bounding box center [1002, 66] width 37 height 18
click at [1101, 19] on p "Change Room" at bounding box center [1121, 25] width 80 height 16
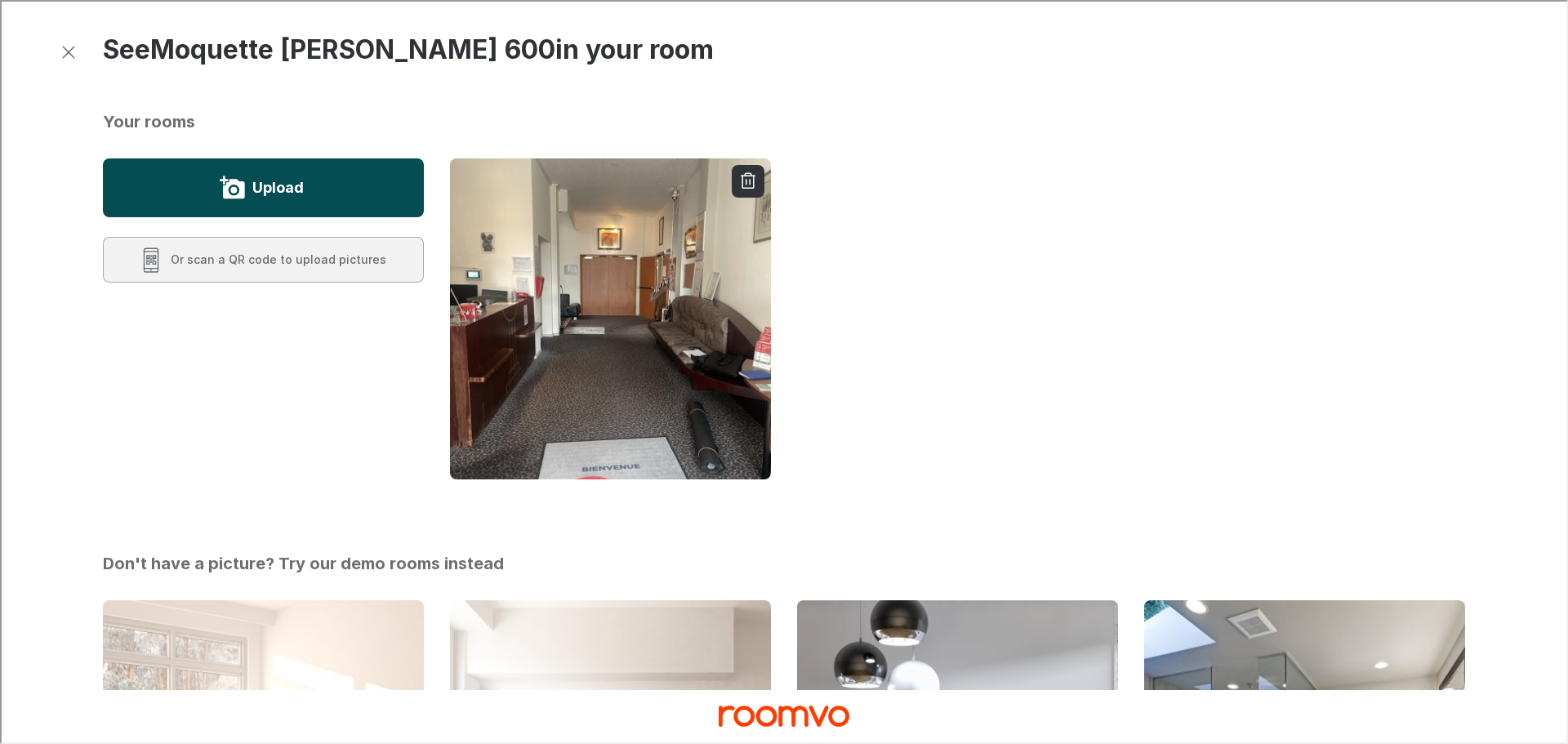
click at [328, 191] on button "Upload" at bounding box center [261, 185] width 321 height 58
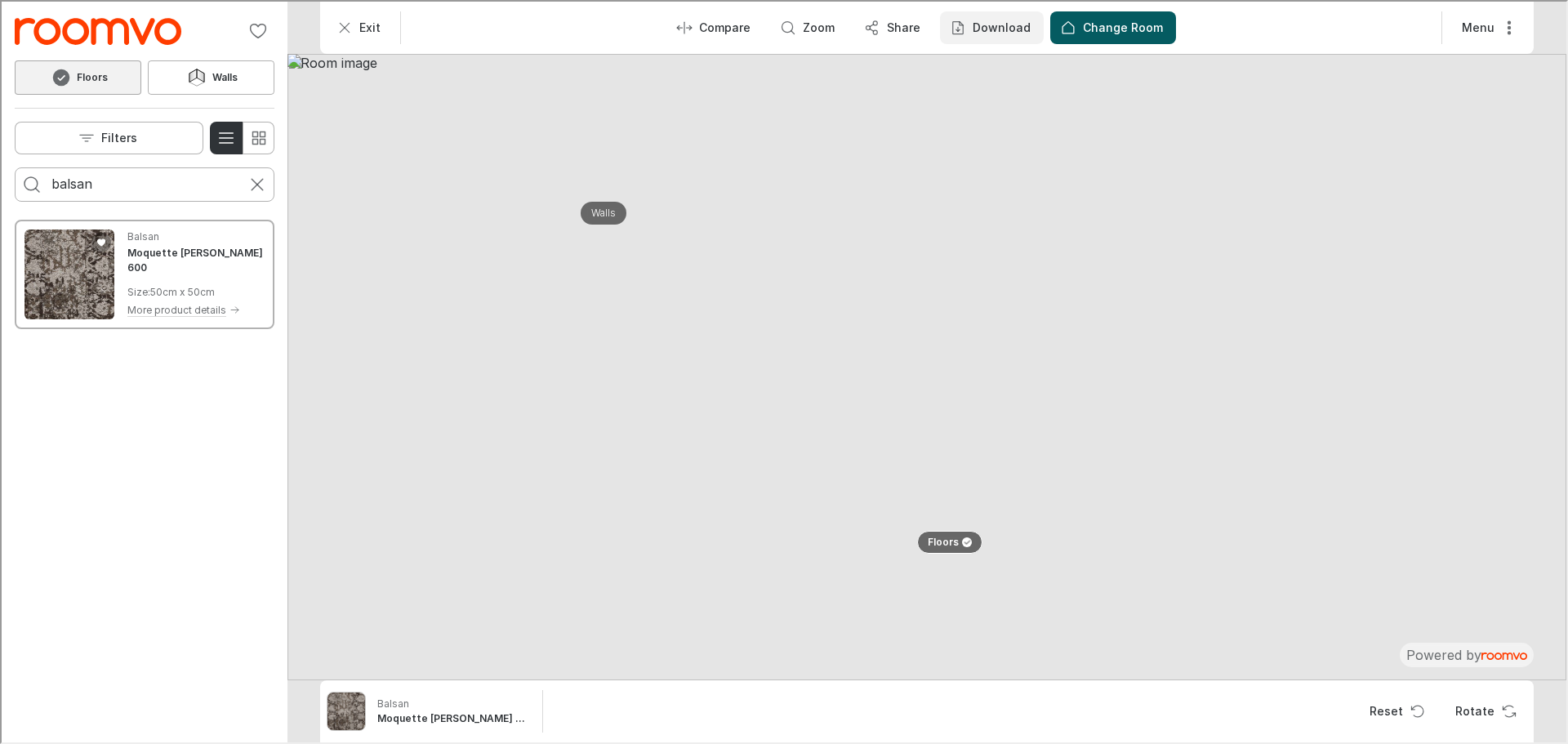
click at [1007, 28] on p "Download" at bounding box center [999, 25] width 58 height 16
click at [994, 69] on p "Image" at bounding box center [1002, 66] width 37 height 18
click at [999, 28] on p "Download" at bounding box center [999, 25] width 58 height 16
click at [1006, 94] on p "Image & Product Details" at bounding box center [1059, 102] width 151 height 18
click at [1110, 32] on p "Change Room" at bounding box center [1121, 25] width 80 height 16
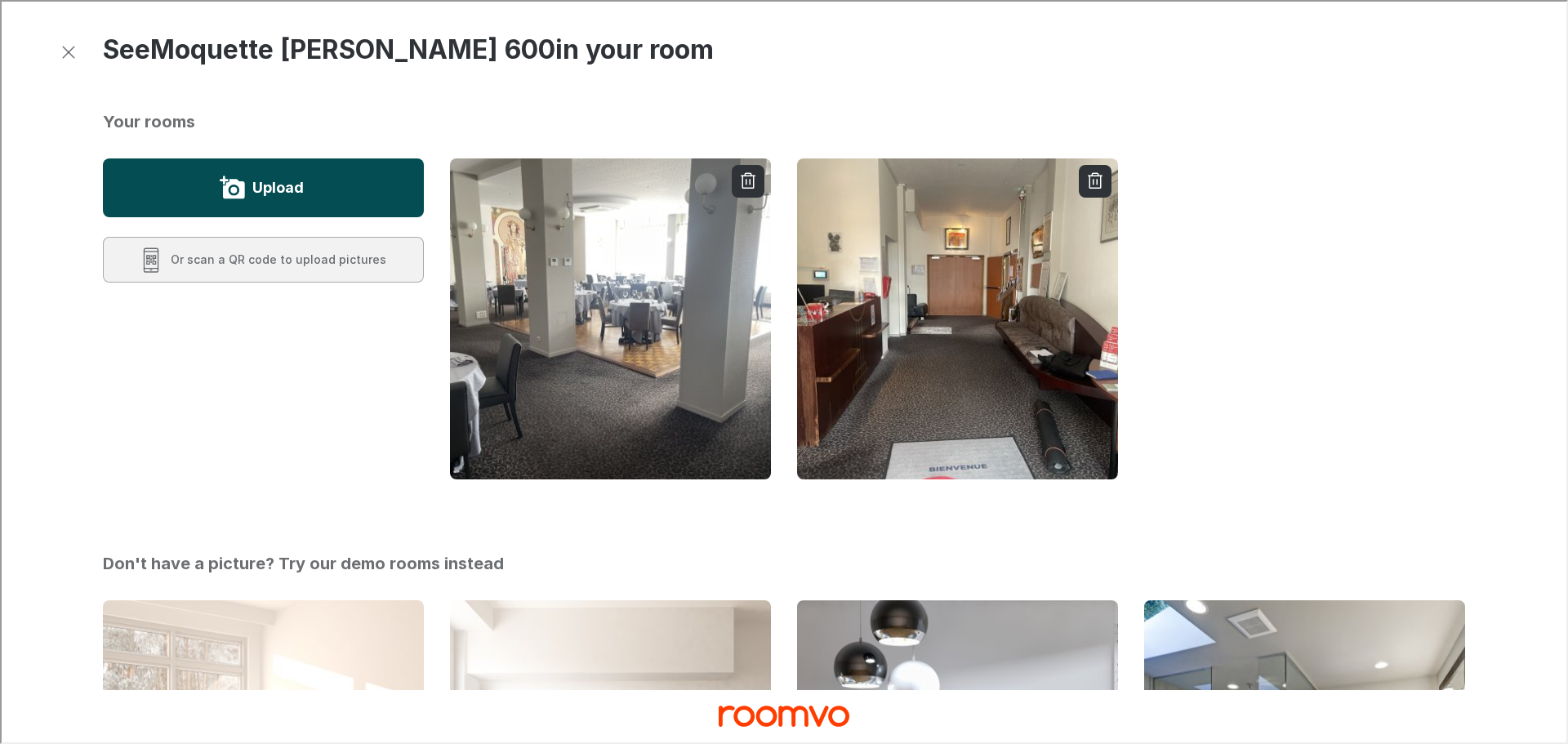
click at [330, 185] on button "Upload" at bounding box center [261, 185] width 321 height 58
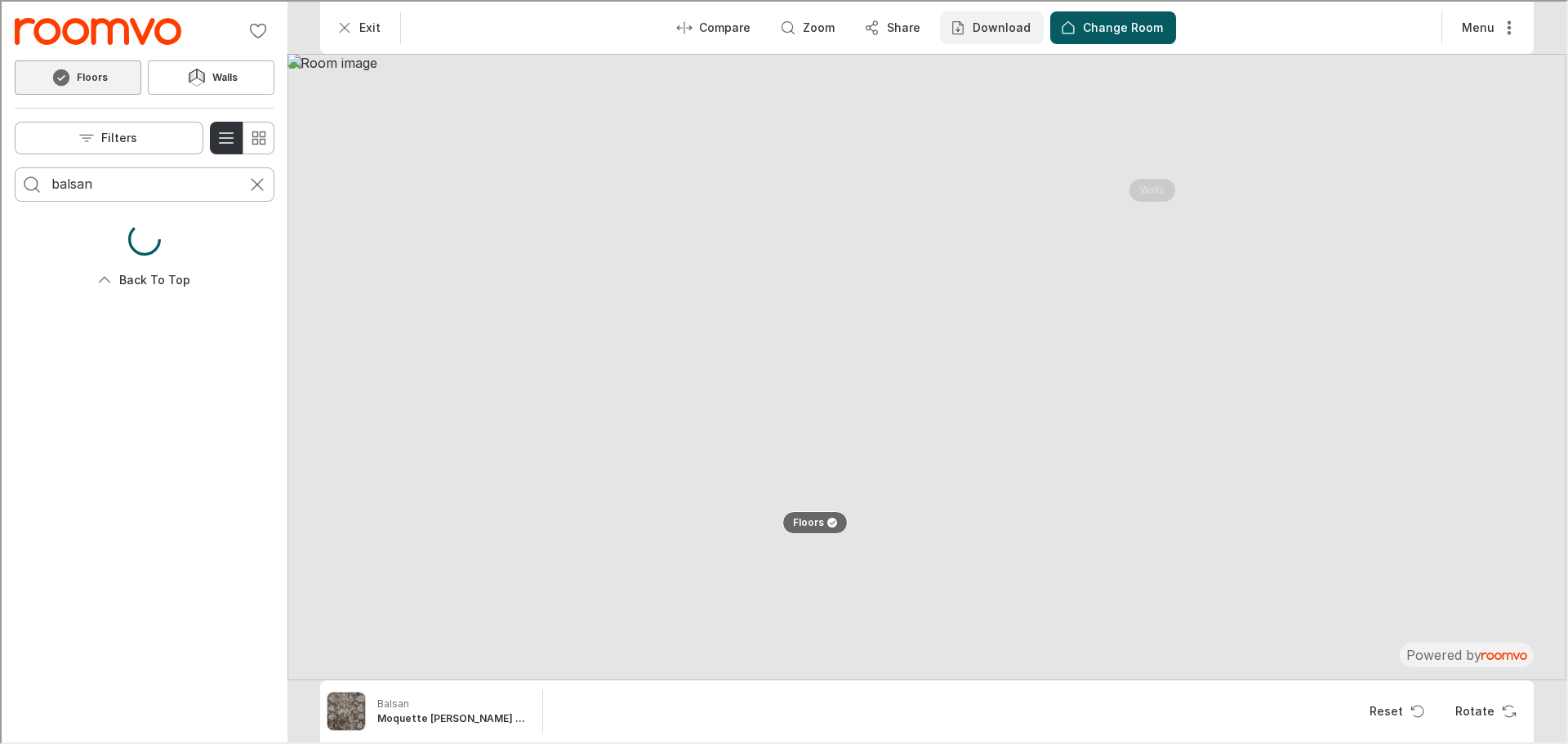
click at [993, 29] on p "Download" at bounding box center [999, 25] width 58 height 16
click at [1009, 106] on p "Image & Product Details" at bounding box center [1059, 102] width 151 height 18
click at [1136, 21] on p "Change Room" at bounding box center [1121, 25] width 80 height 16
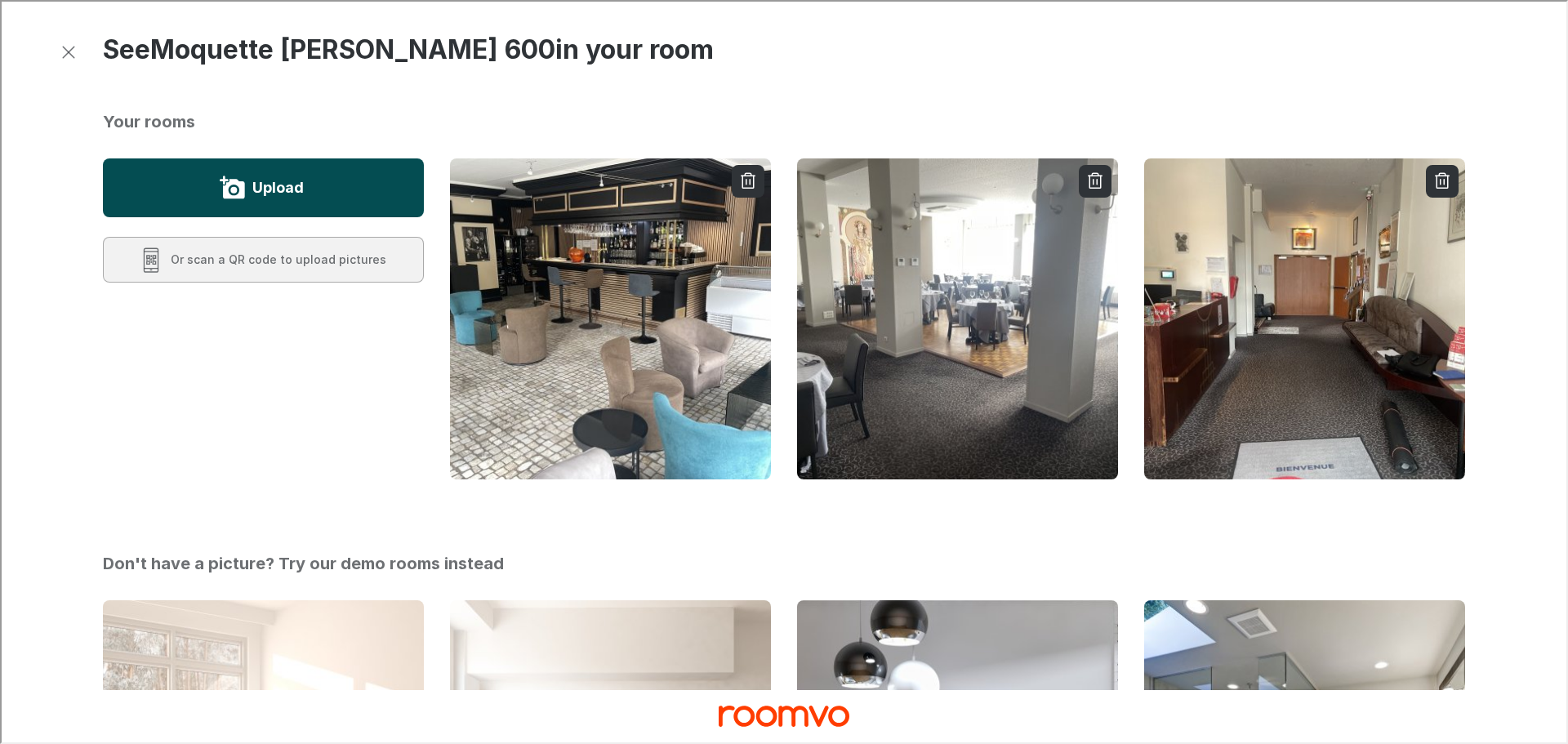
click at [280, 189] on label "Upload" at bounding box center [276, 186] width 52 height 26
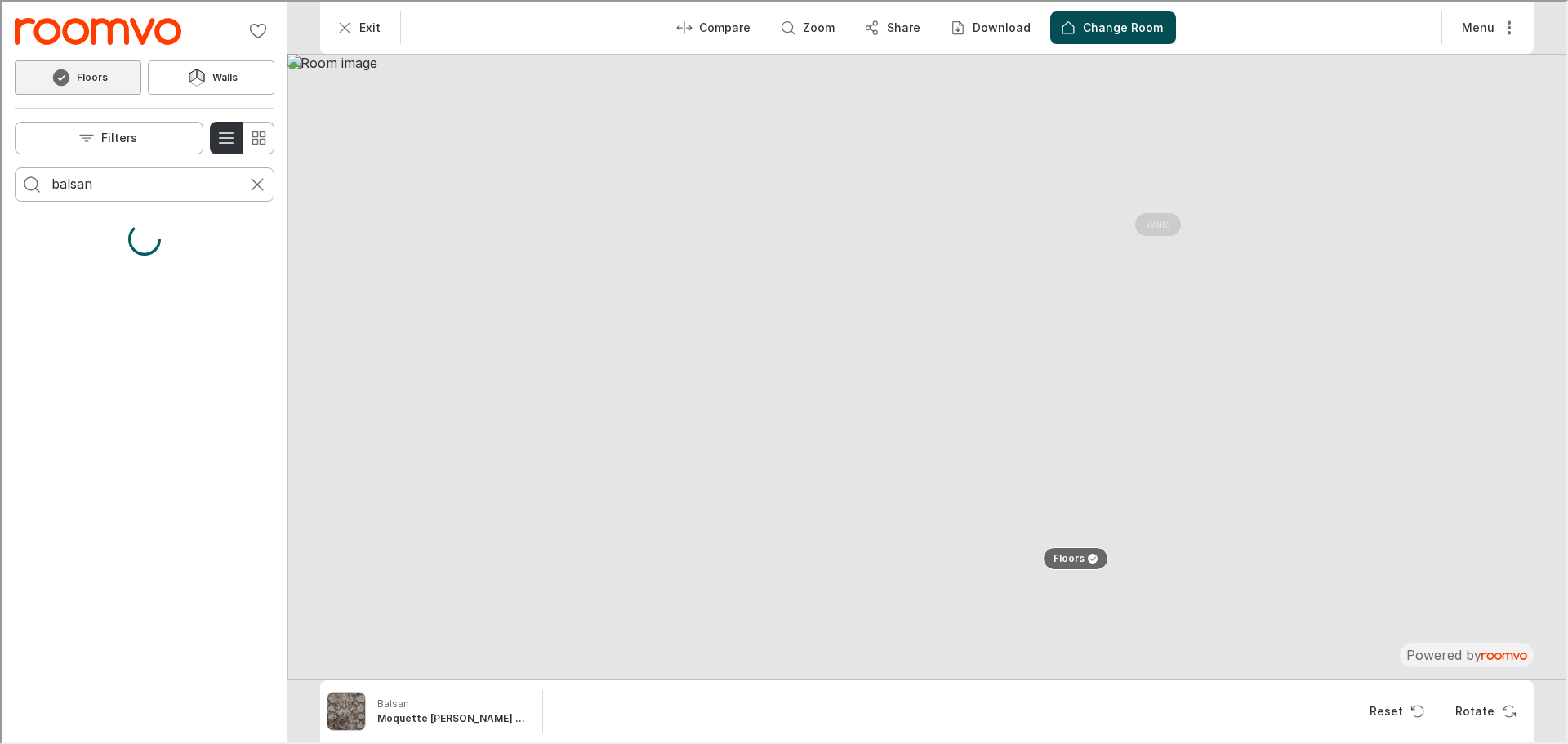
click at [1090, 11] on button "Change Room" at bounding box center [1111, 26] width 126 height 33
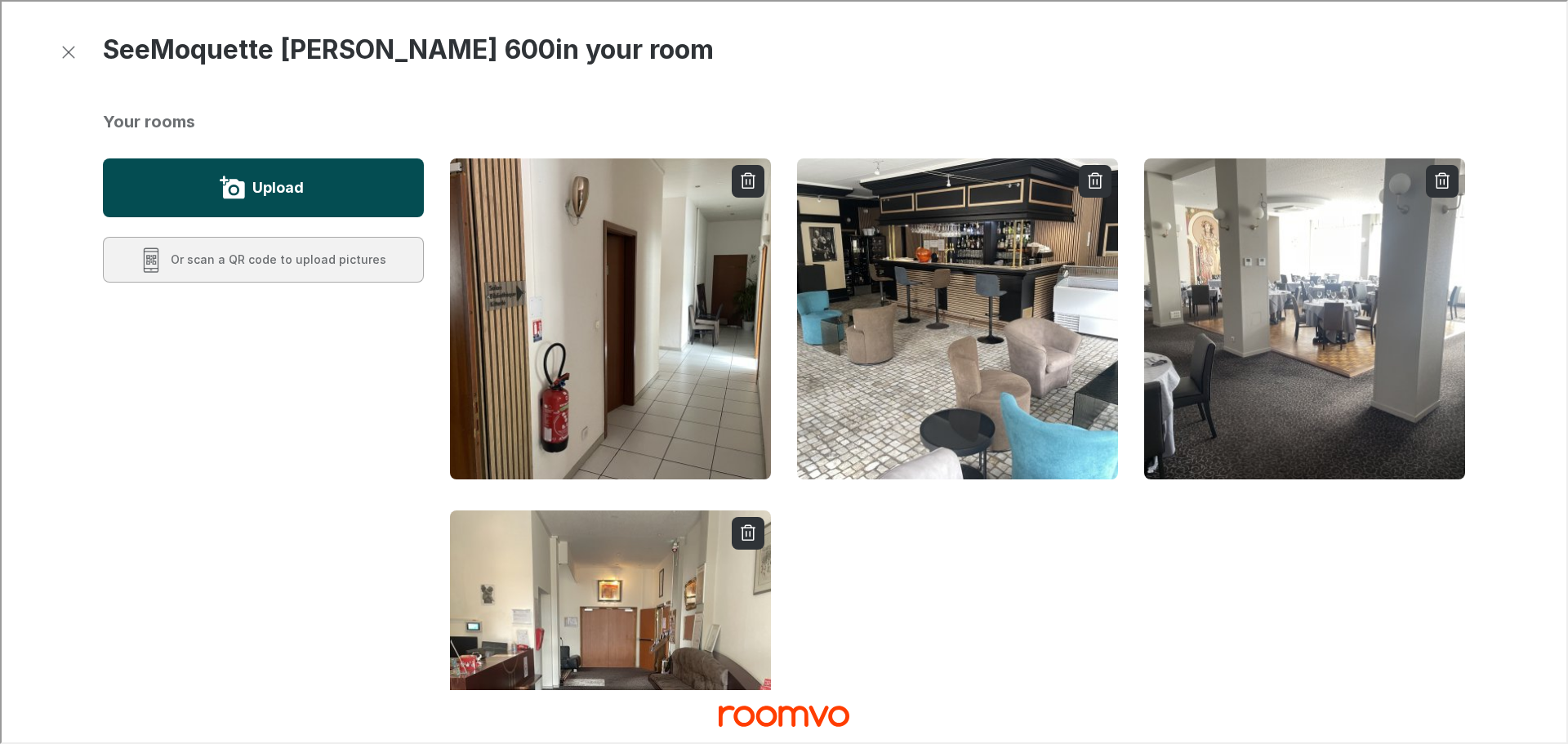
click at [269, 185] on label "Upload" at bounding box center [276, 186] width 52 height 26
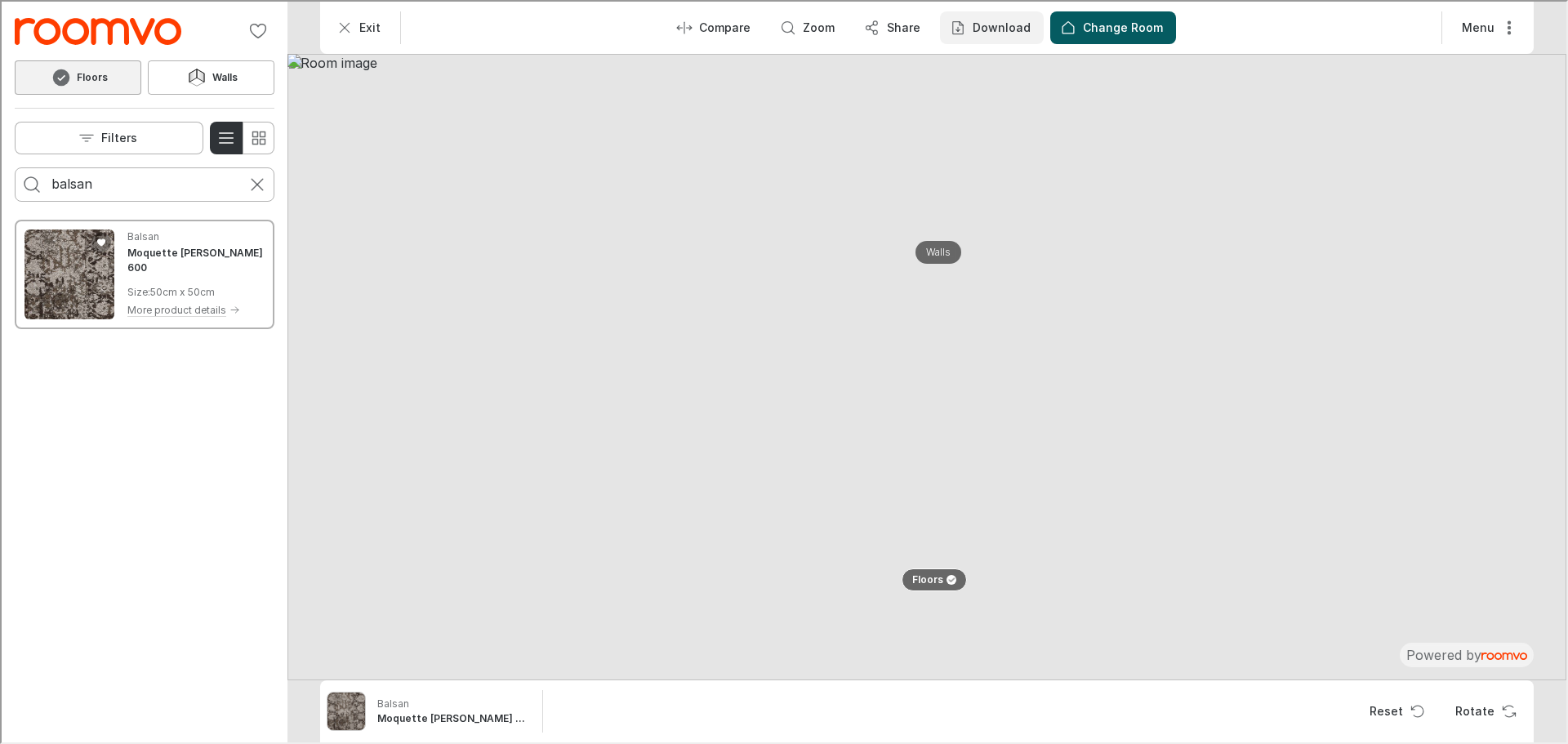
click at [1009, 32] on p "Download" at bounding box center [999, 25] width 58 height 16
click at [1007, 100] on p "Image & Product Details" at bounding box center [1059, 102] width 151 height 18
click at [1114, 28] on p "Change Room" at bounding box center [1121, 25] width 80 height 16
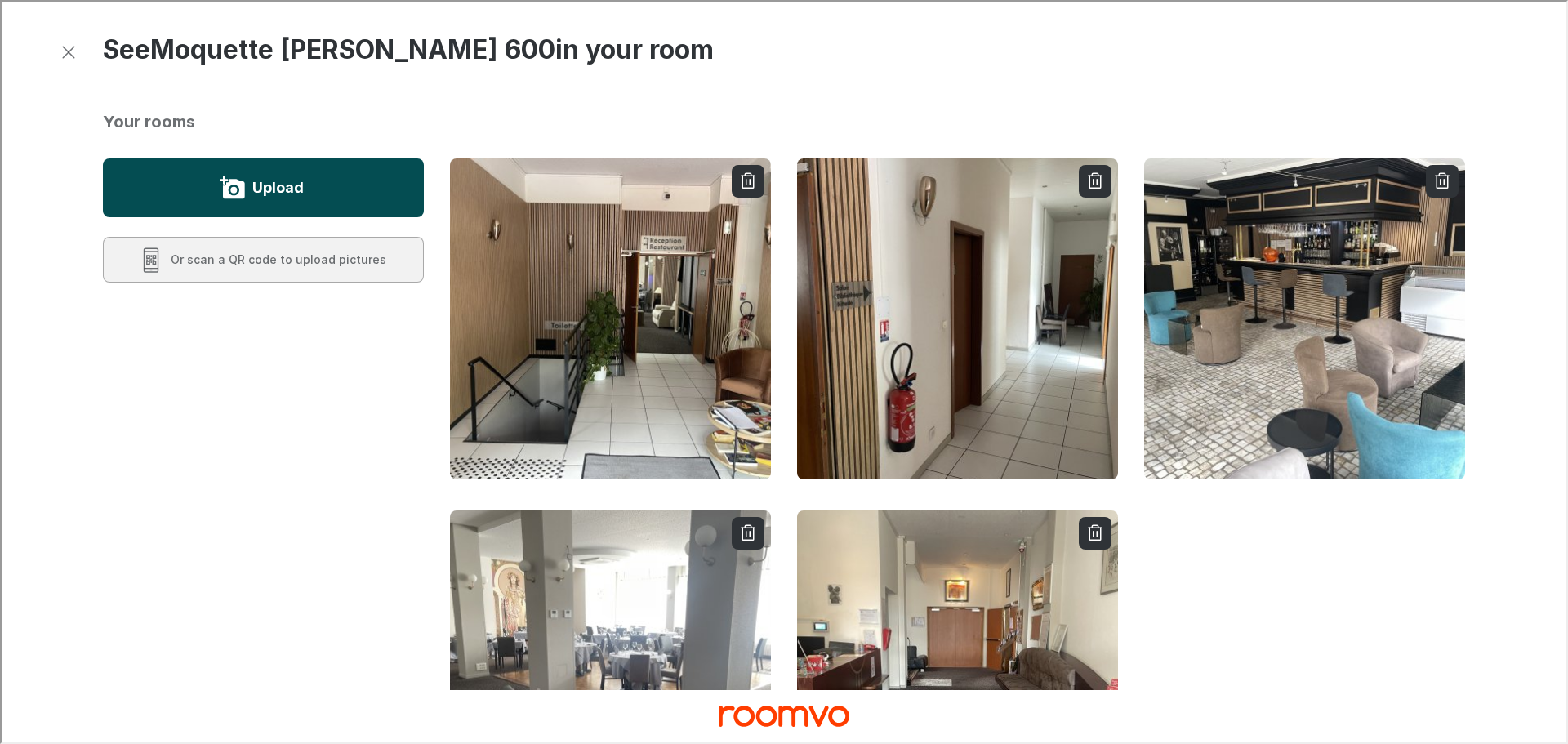
click at [257, 194] on label "Upload" at bounding box center [276, 186] width 52 height 26
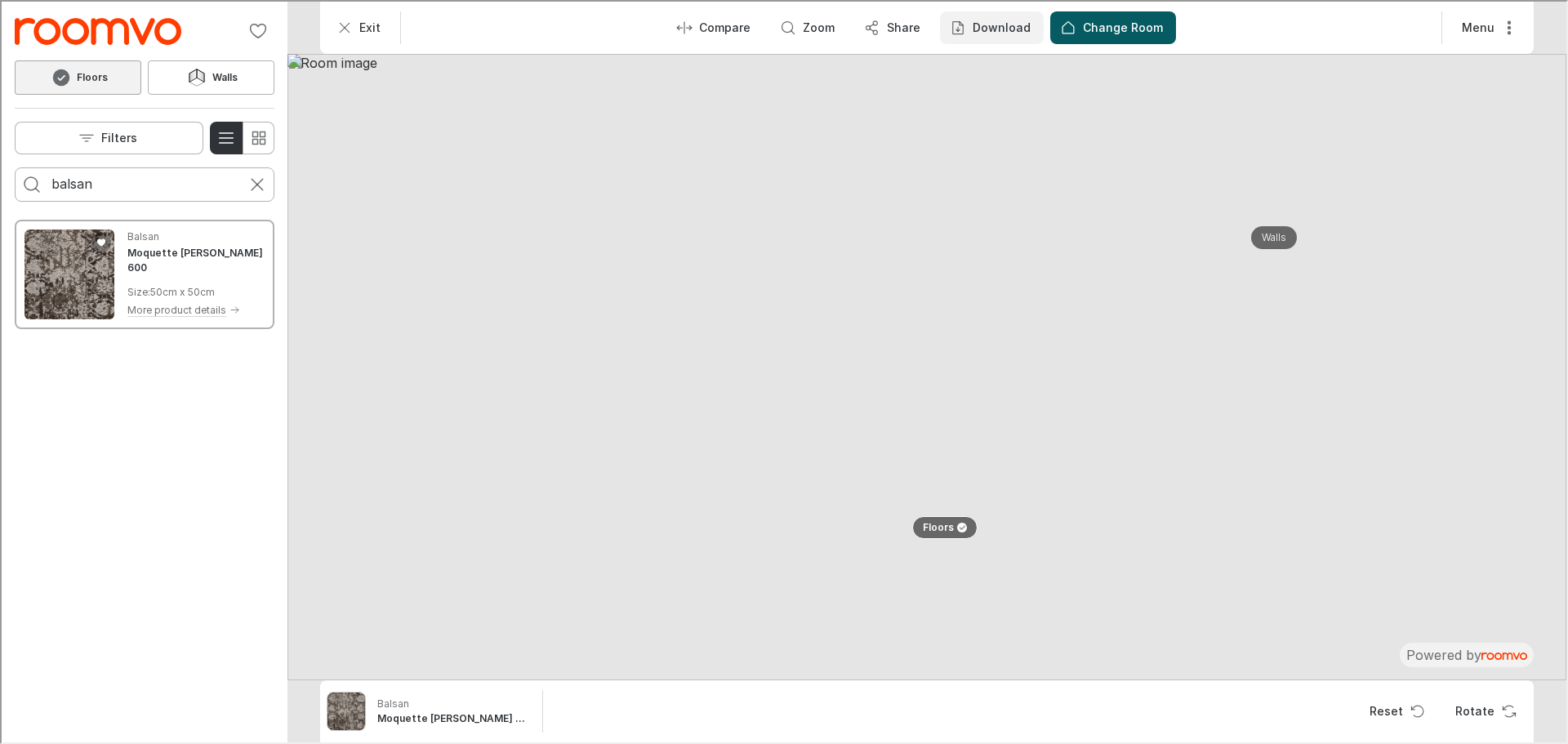
click at [1006, 18] on p "Download" at bounding box center [999, 25] width 58 height 16
click at [1019, 105] on p "Image & Product Details" at bounding box center [1059, 102] width 151 height 18
